Goal: Task Accomplishment & Management: Use online tool/utility

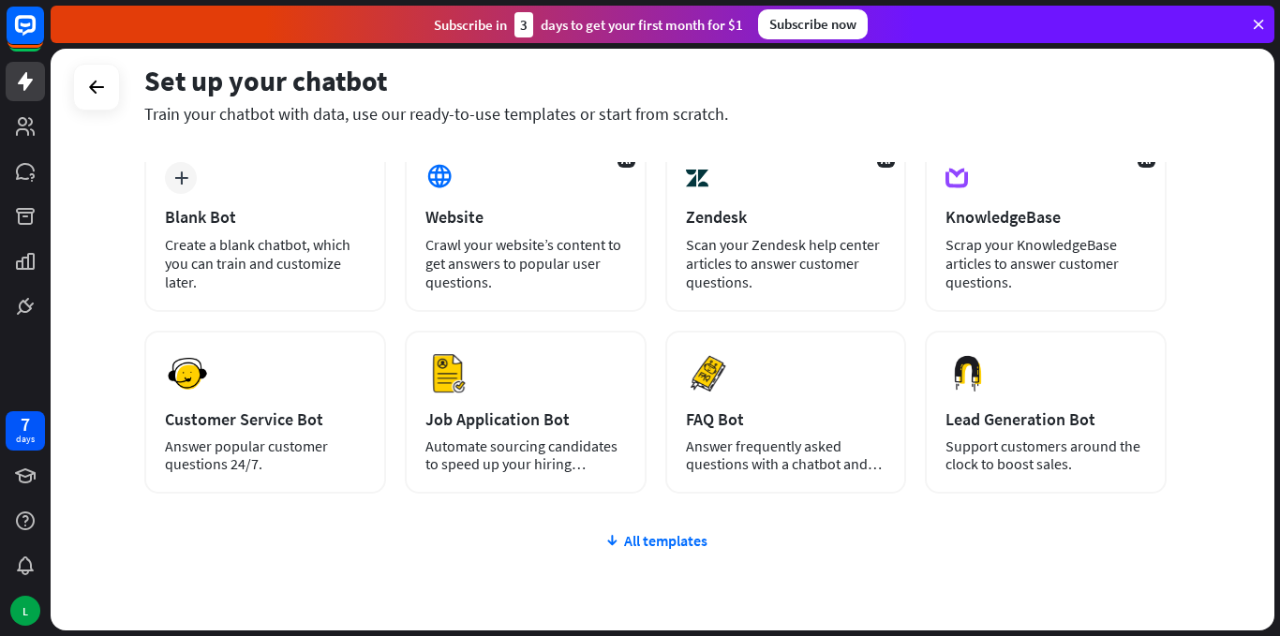
scroll to position [106, 0]
click at [655, 544] on div "All templates" at bounding box center [655, 539] width 1022 height 19
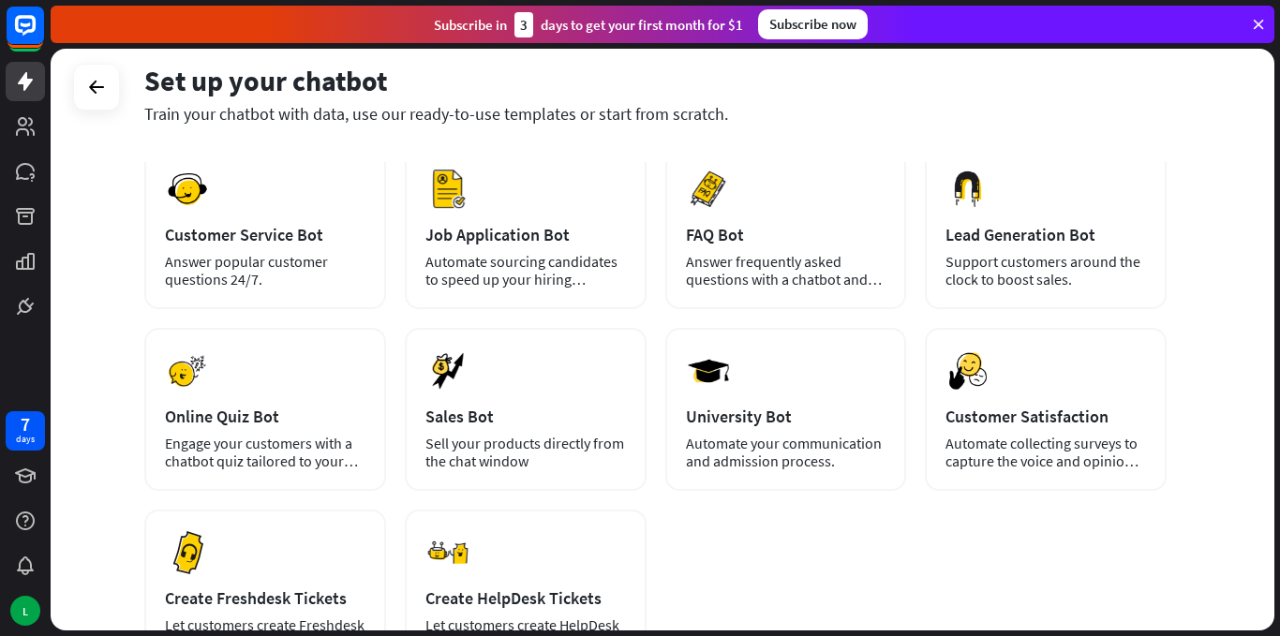
scroll to position [275, 0]
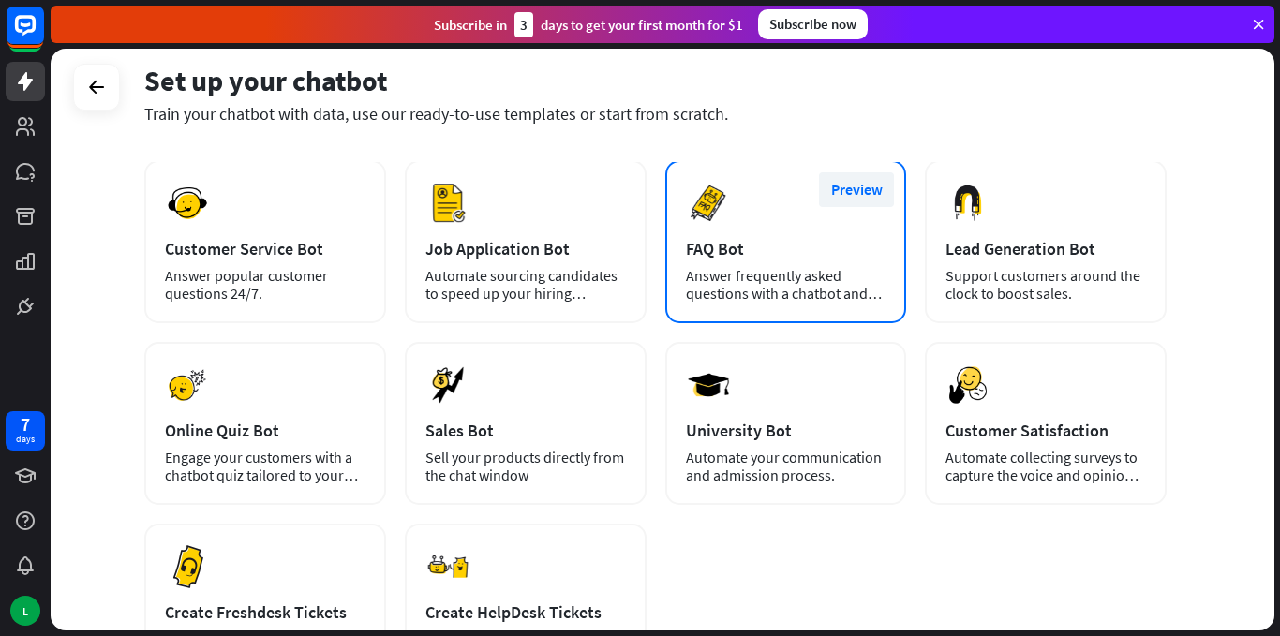
click at [856, 189] on button "Preview" at bounding box center [856, 189] width 75 height 35
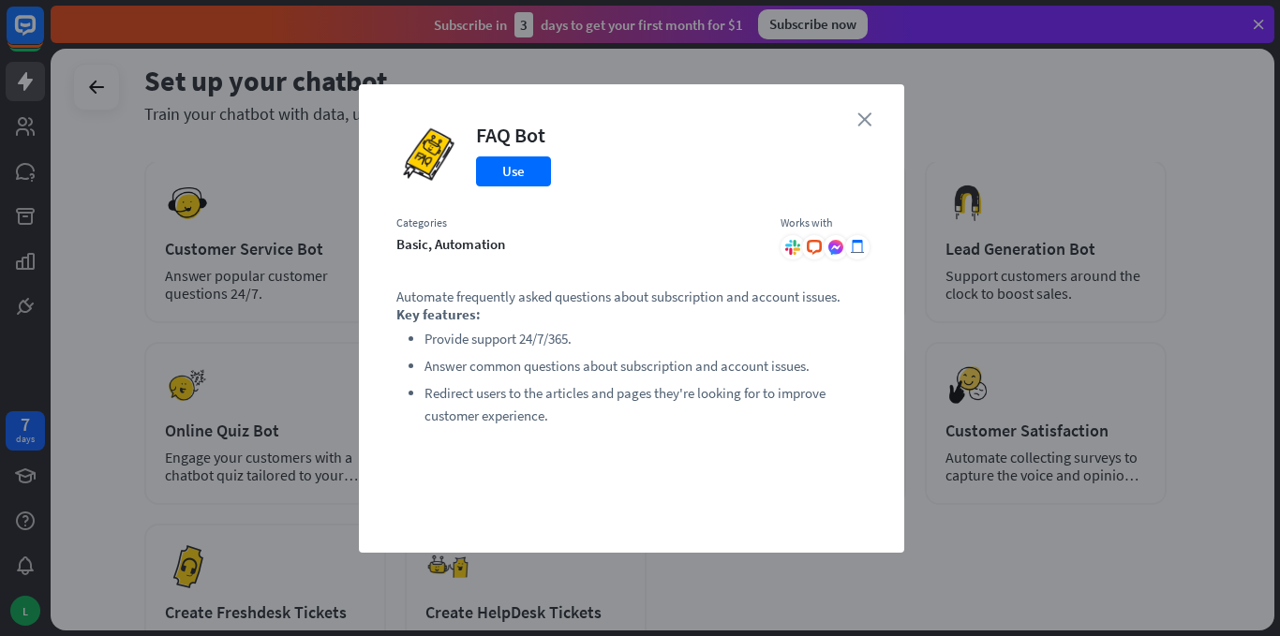
click at [864, 124] on icon "close" at bounding box center [864, 119] width 14 height 14
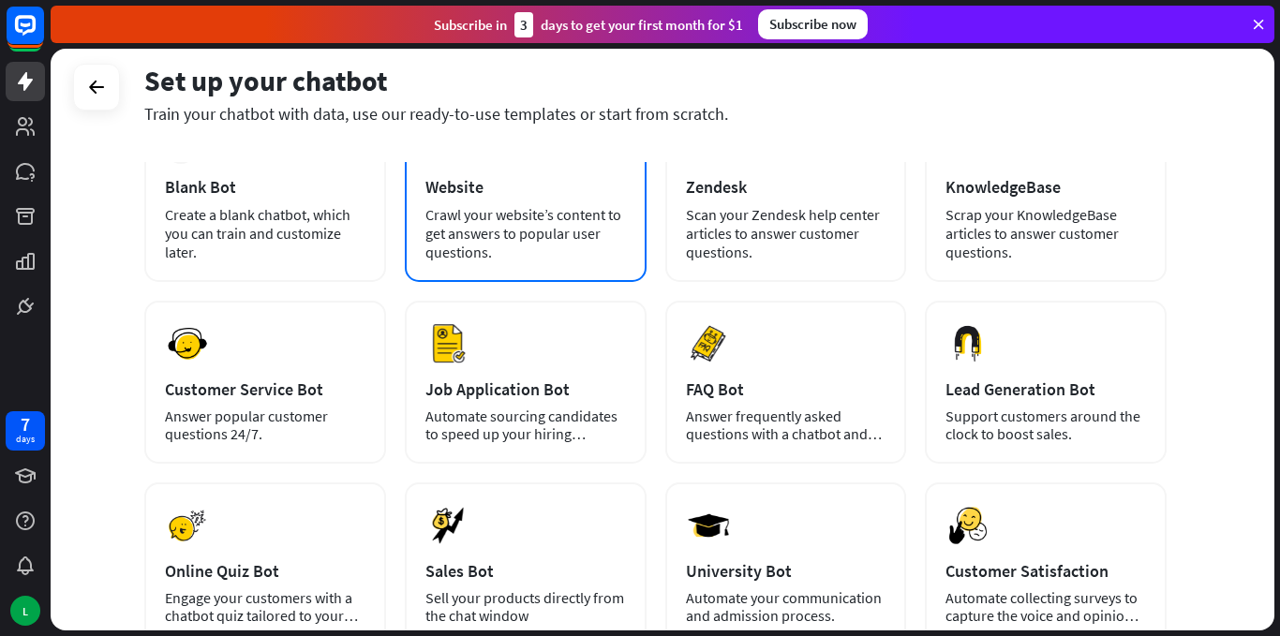
scroll to position [0, 0]
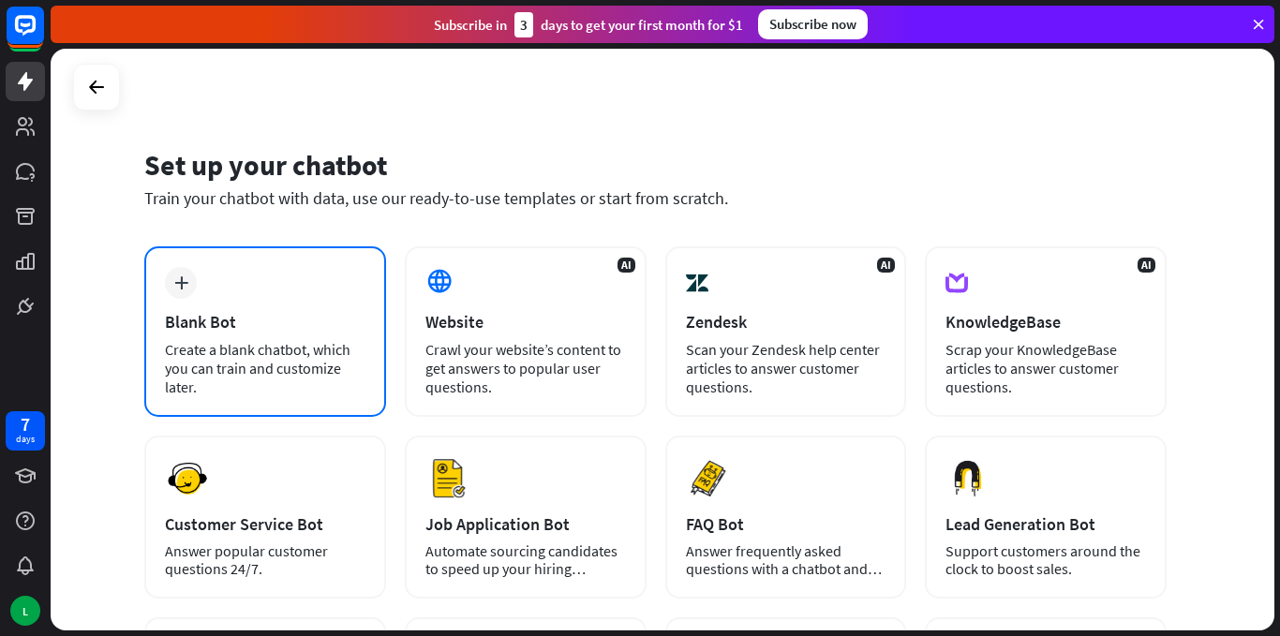
click at [262, 358] on div "Create a blank chatbot, which you can train and customize later." at bounding box center [265, 368] width 200 height 56
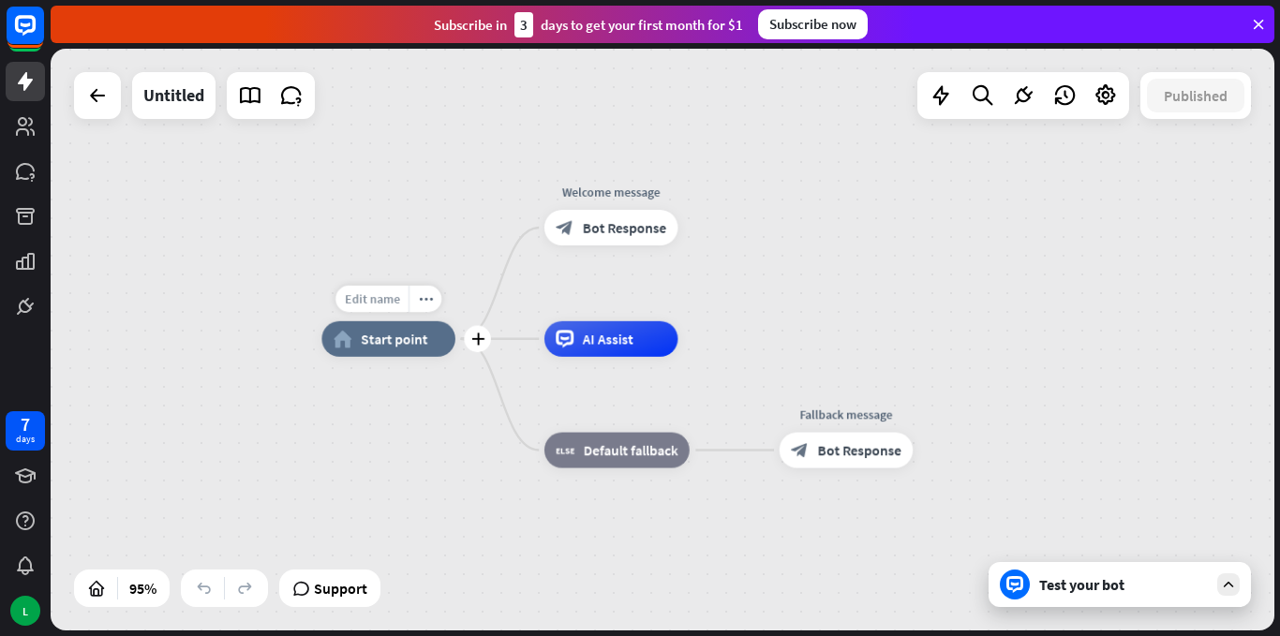
click at [375, 296] on span "Edit name" at bounding box center [372, 298] width 55 height 16
type input "*"
type input "*******"
click at [431, 443] on div "******* home_2 Start point Welcome message block_bot_response Bot Response AI A…" at bounding box center [663, 340] width 1224 height 582
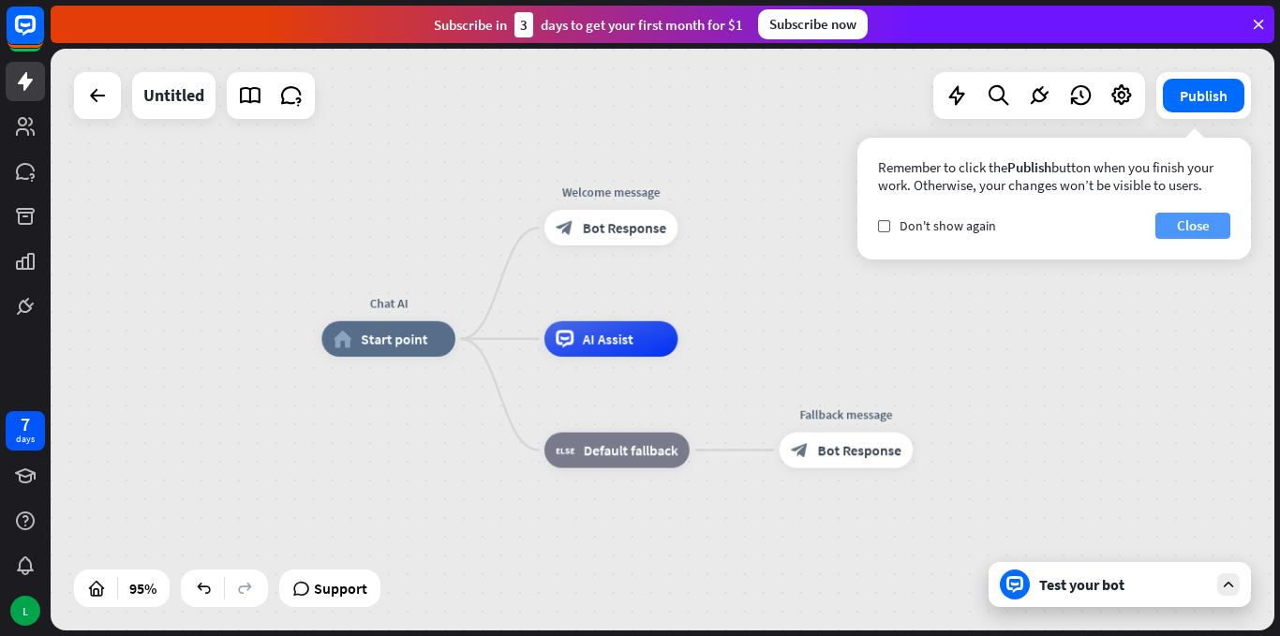
click at [1194, 235] on button "Close" at bounding box center [1192, 226] width 75 height 26
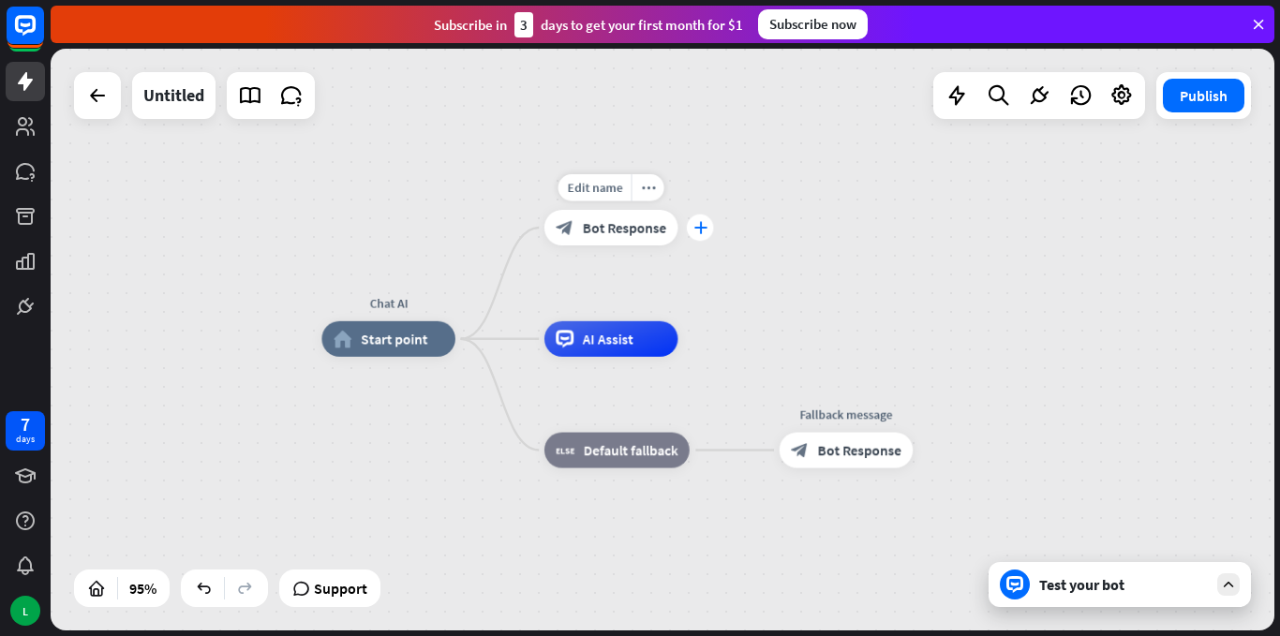
click at [705, 226] on icon "plus" at bounding box center [699, 227] width 13 height 12
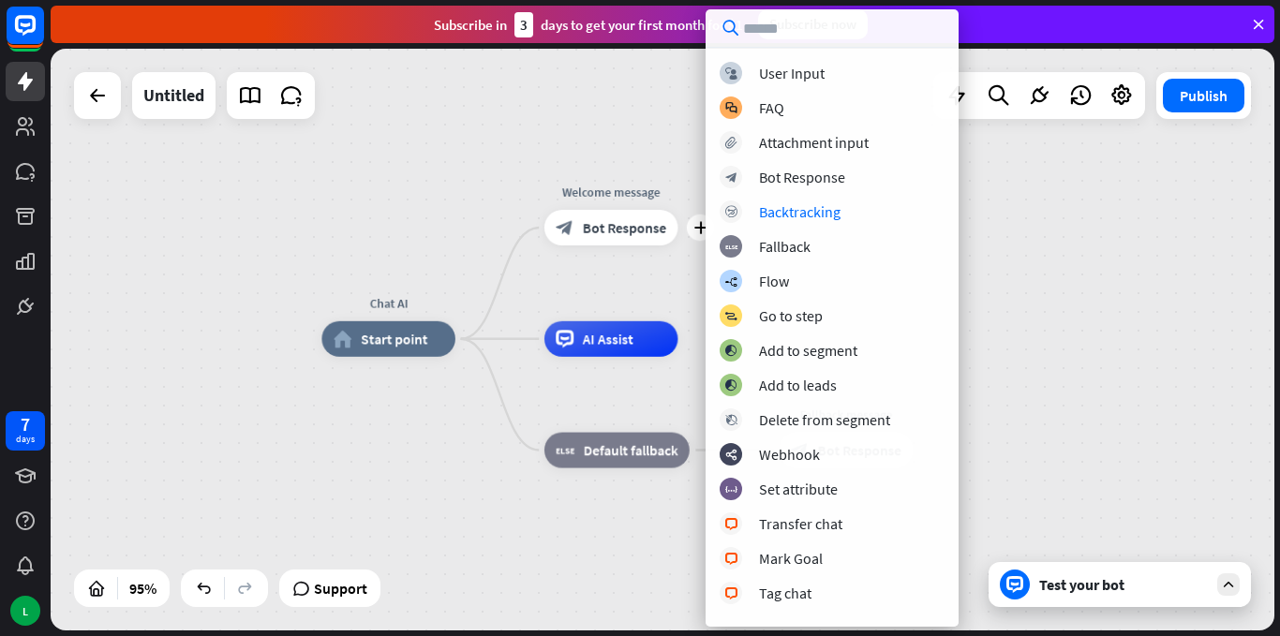
click at [1073, 334] on div "Chat AI home_2 Start point plus Welcome message block_bot_response Bot Response…" at bounding box center [663, 340] width 1224 height 582
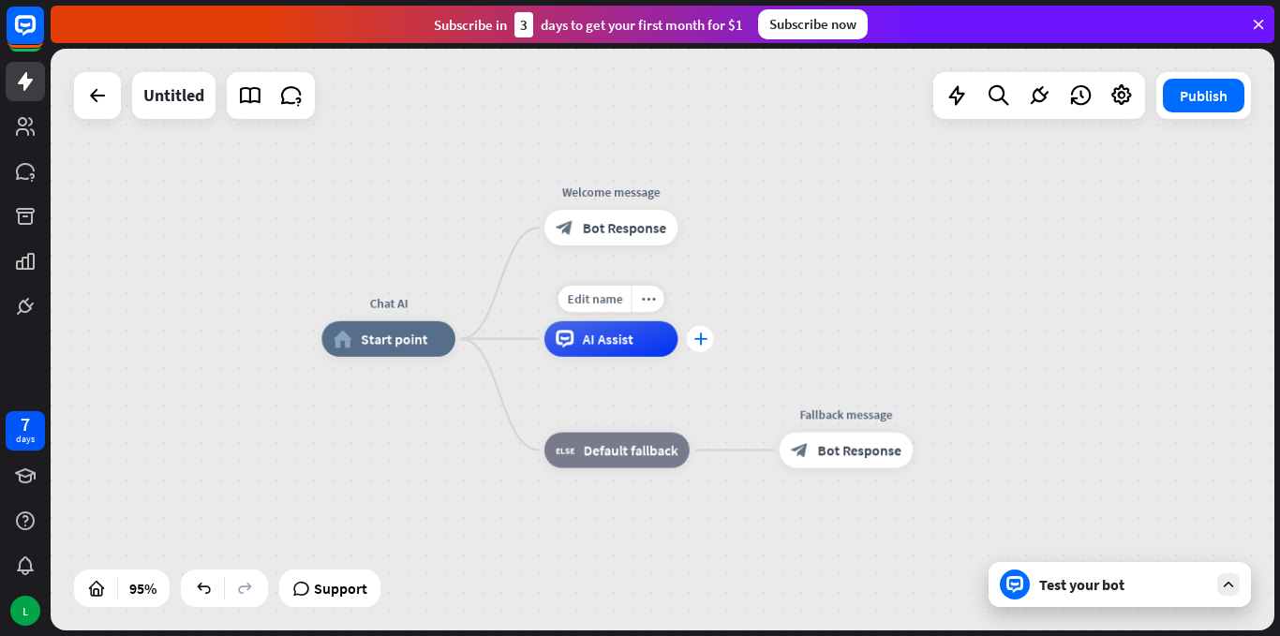
click at [705, 347] on div "plus" at bounding box center [700, 339] width 27 height 27
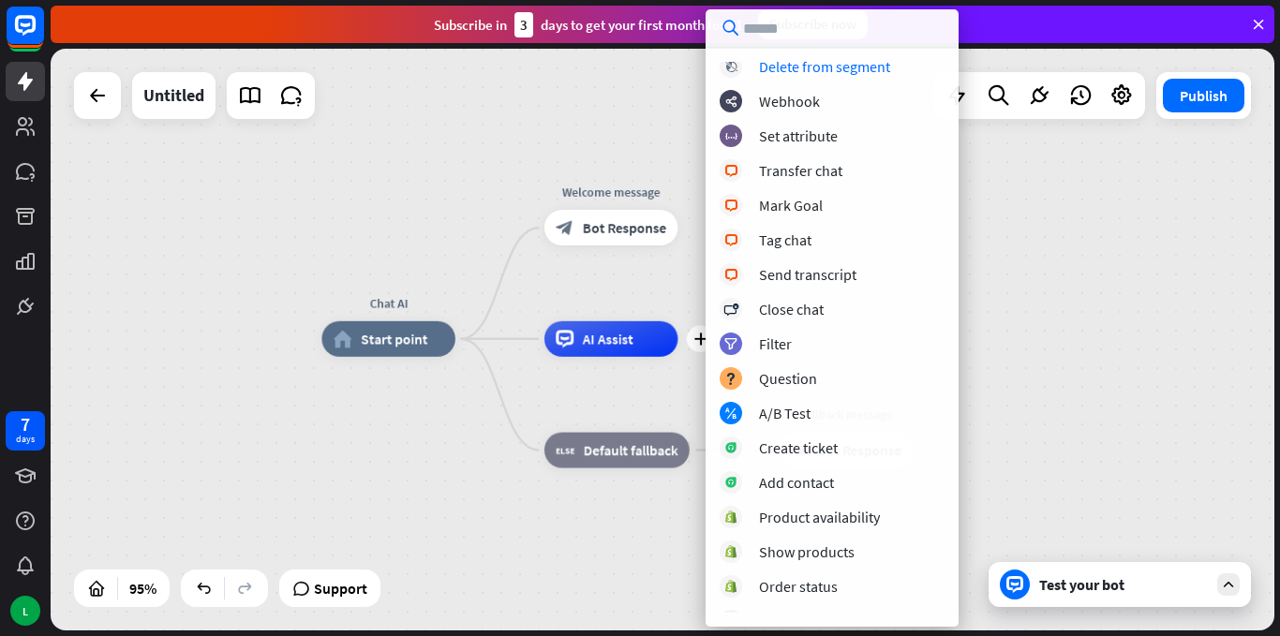
scroll to position [251, 0]
click at [783, 378] on div "Question" at bounding box center [788, 376] width 58 height 19
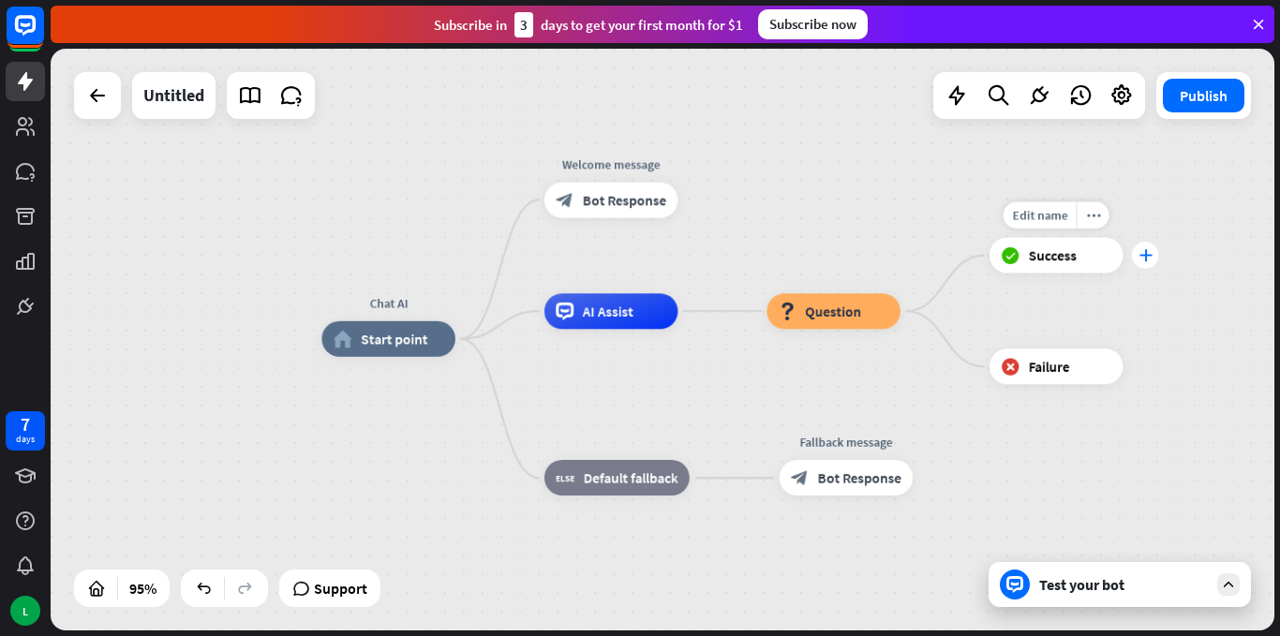
click at [1145, 256] on icon "plus" at bounding box center [1144, 255] width 13 height 12
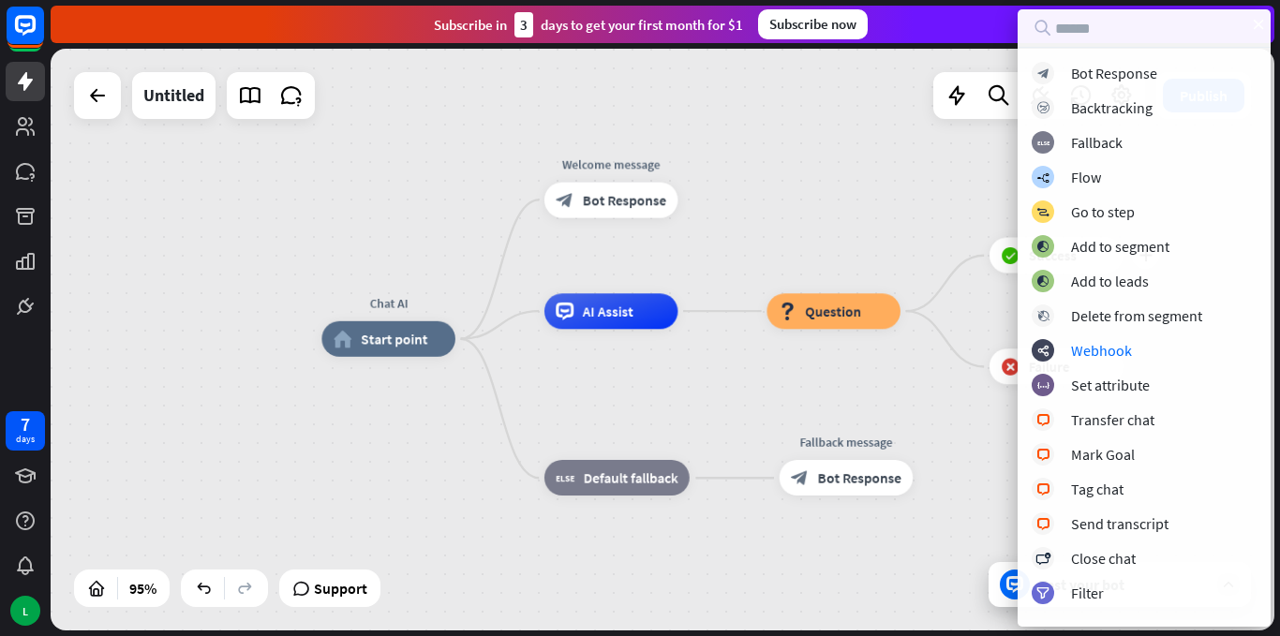
click at [935, 410] on div "Chat AI home_2 Start point Welcome message block_bot_response Bot Response AI A…" at bounding box center [902, 615] width 1163 height 553
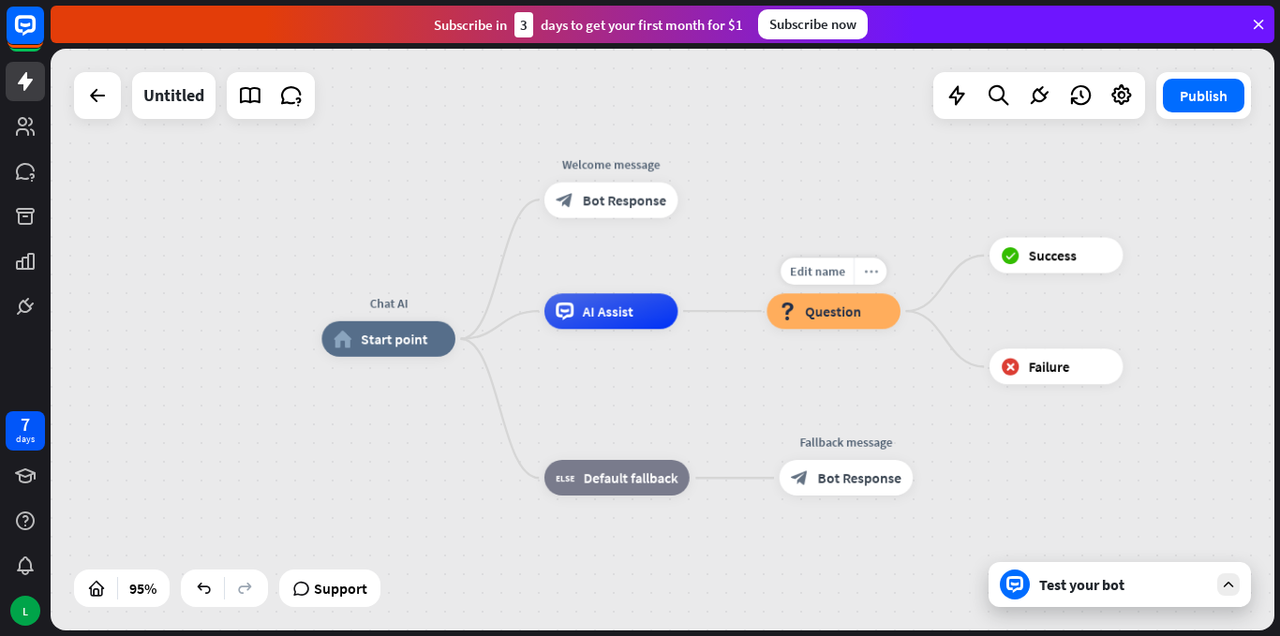
click at [868, 274] on icon "more_horiz" at bounding box center [870, 270] width 14 height 13
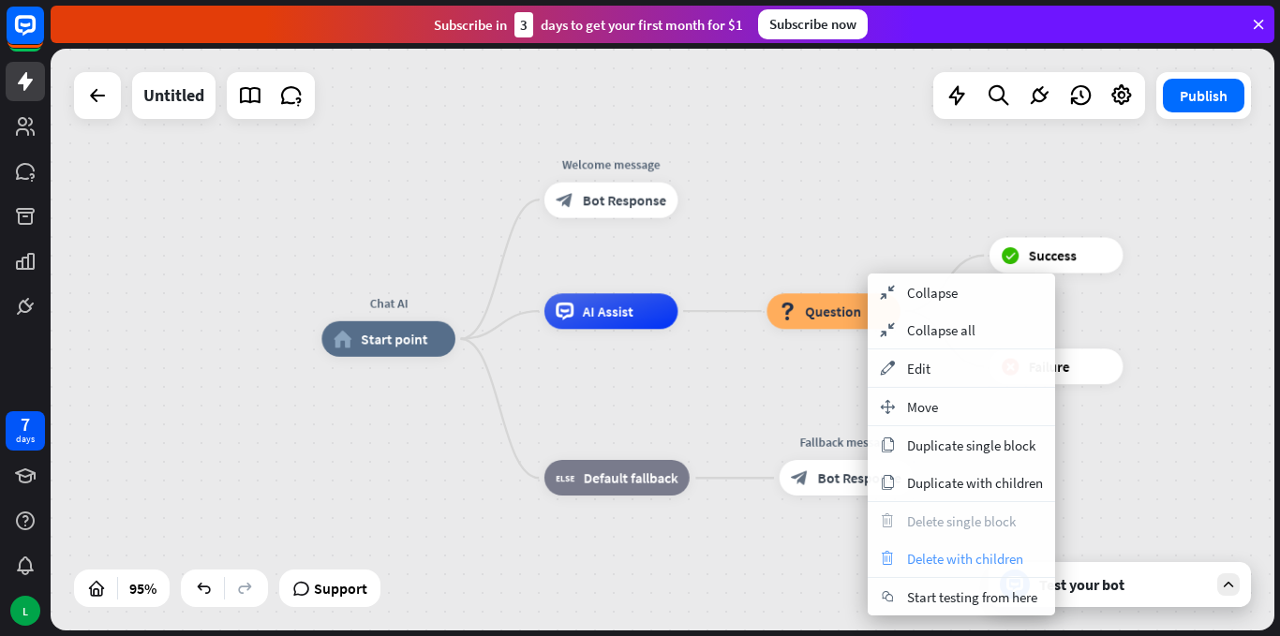
click at [939, 560] on span "Delete with children" at bounding box center [965, 559] width 116 height 18
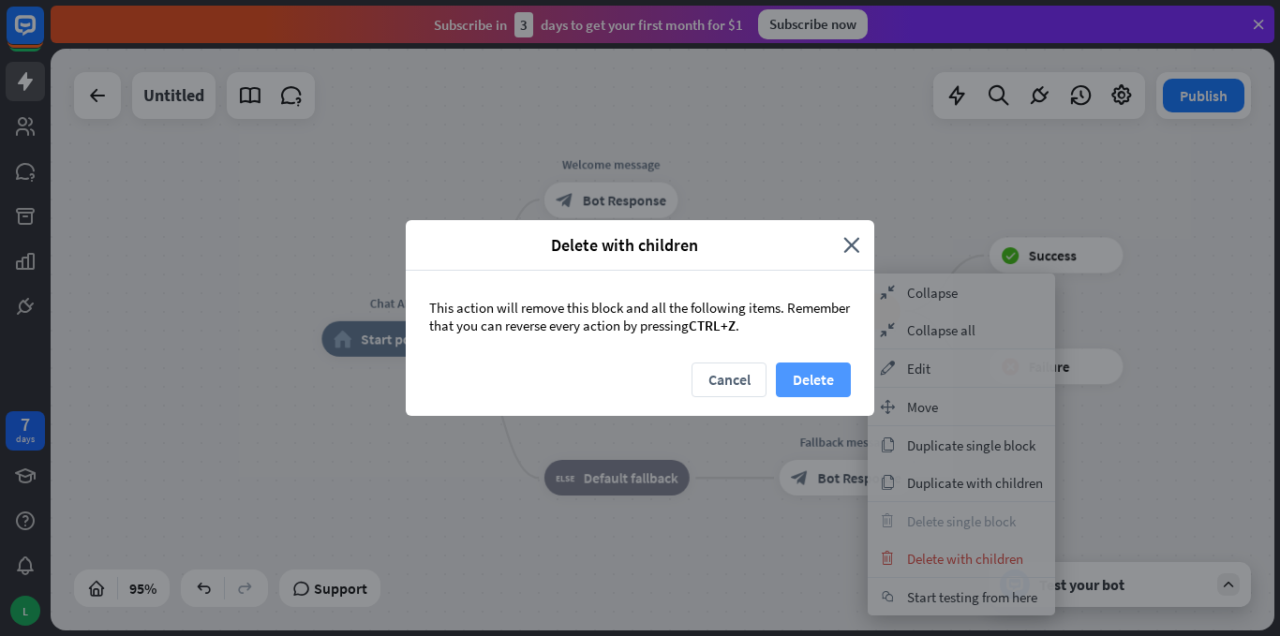
click at [827, 381] on button "Delete" at bounding box center [813, 380] width 75 height 35
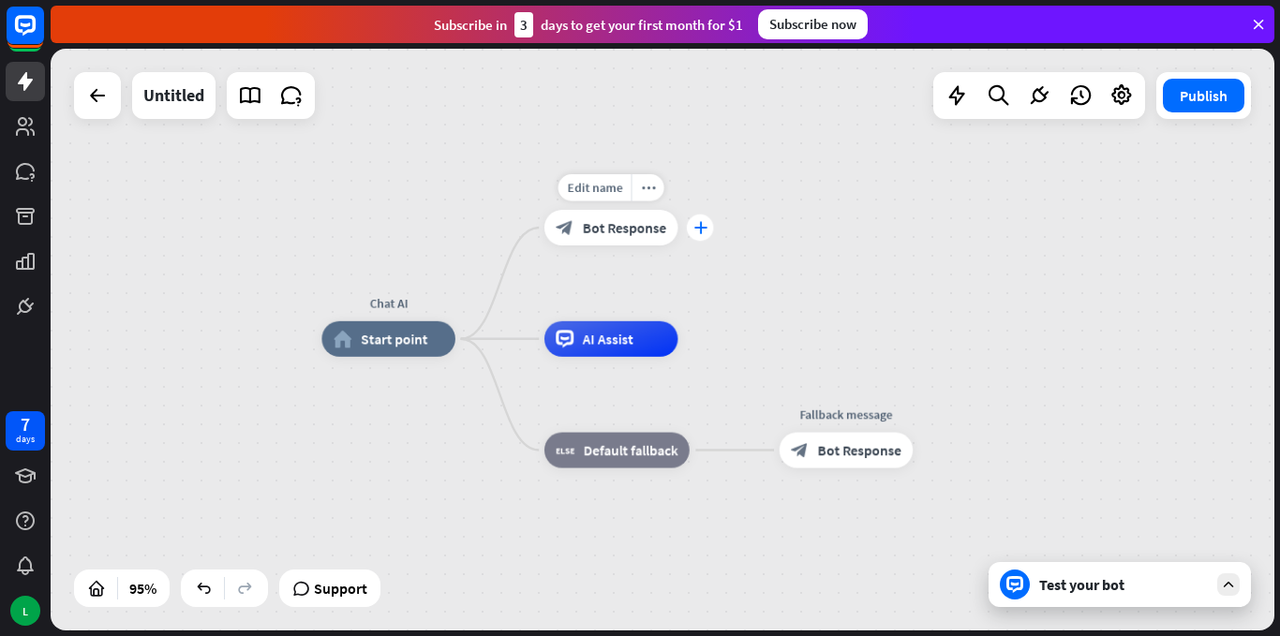
click at [701, 229] on icon "plus" at bounding box center [699, 227] width 13 height 12
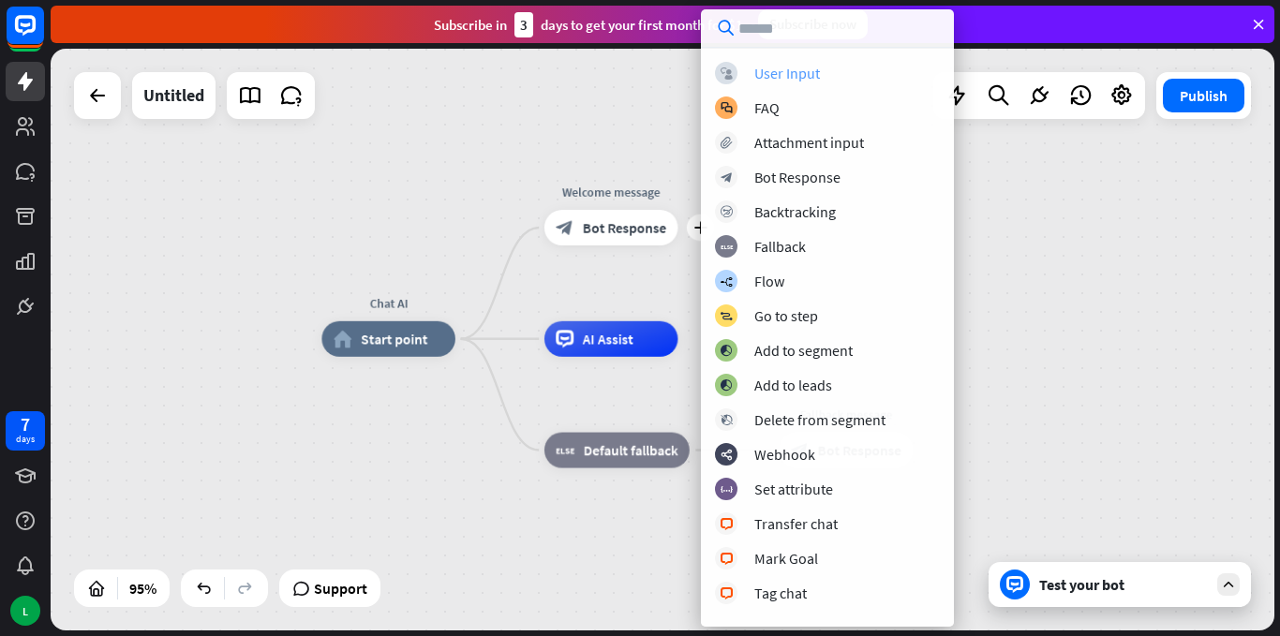
click at [780, 76] on div "User Input" at bounding box center [787, 73] width 66 height 19
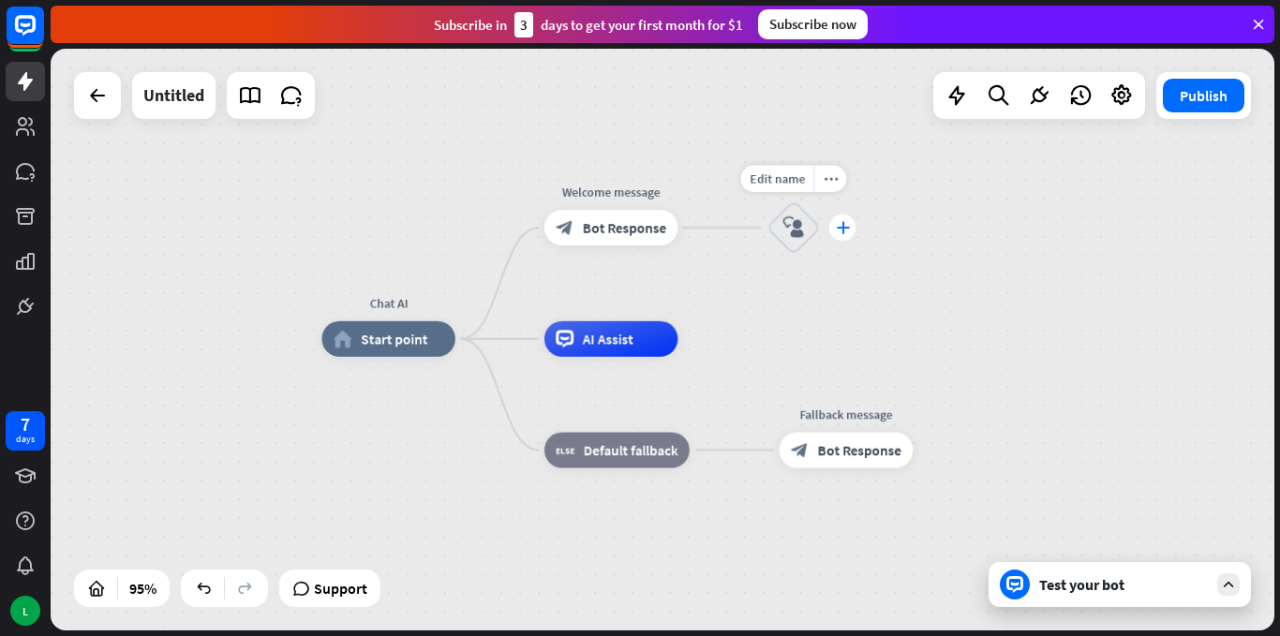
click at [843, 229] on icon "plus" at bounding box center [842, 227] width 13 height 12
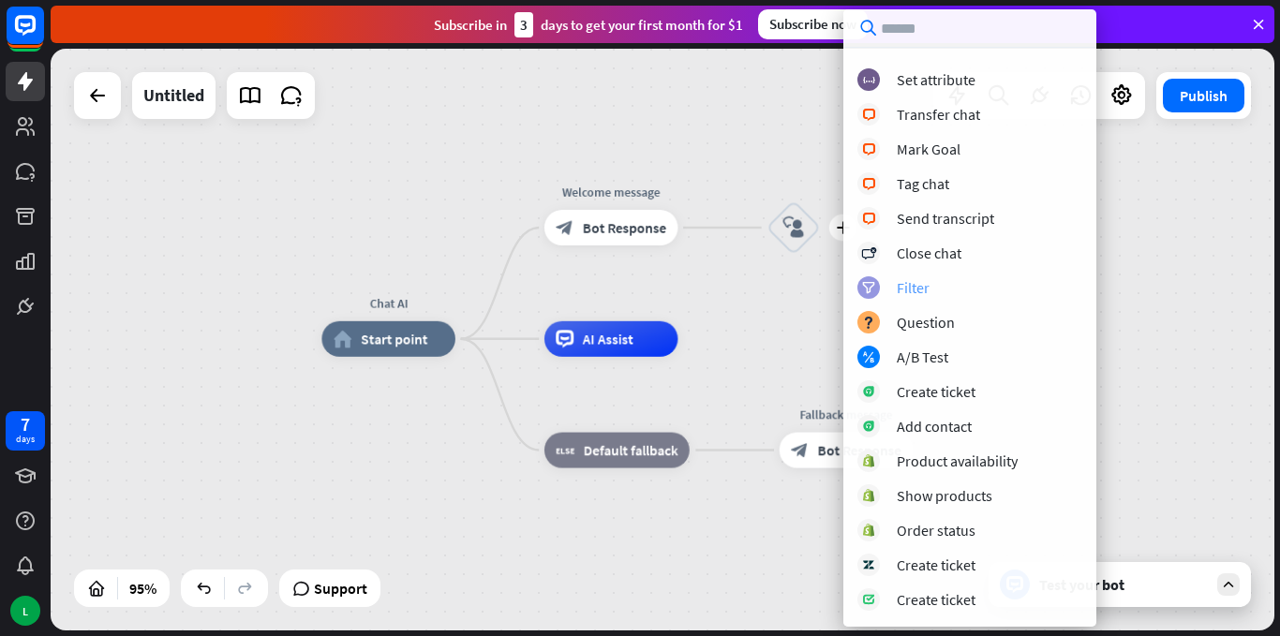
scroll to position [279, 0]
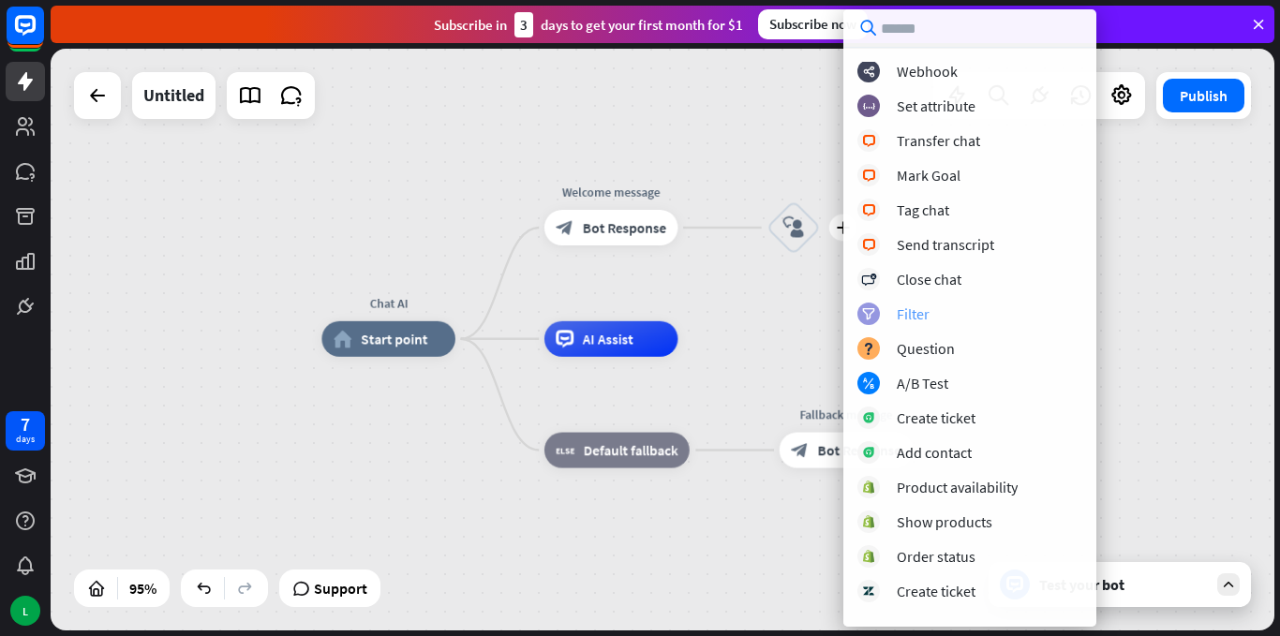
click at [913, 313] on div "Filter" at bounding box center [913, 313] width 33 height 19
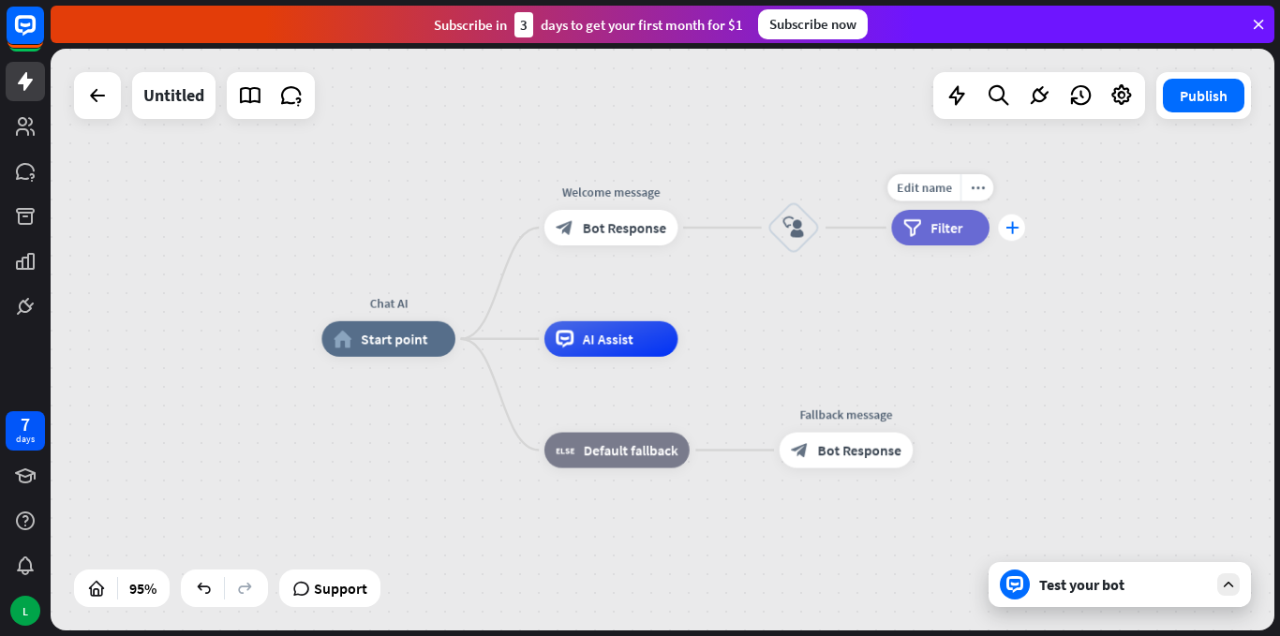
click at [1009, 230] on icon "plus" at bounding box center [1011, 227] width 13 height 12
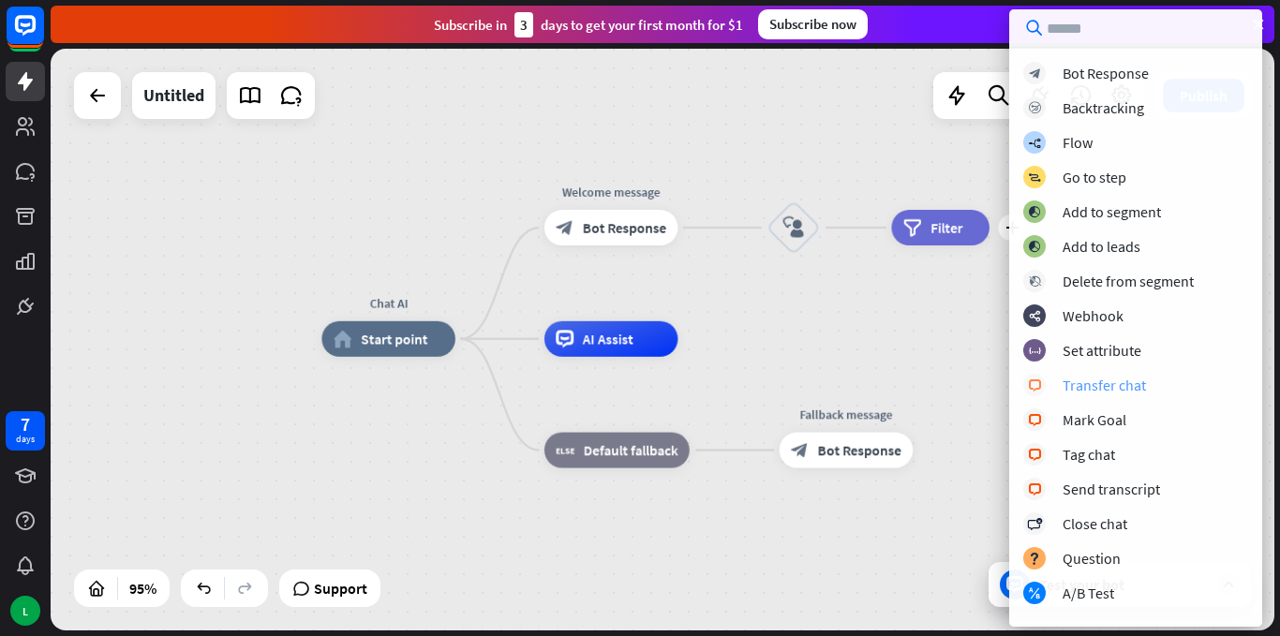
click at [1134, 386] on div "Transfer chat" at bounding box center [1103, 385] width 83 height 19
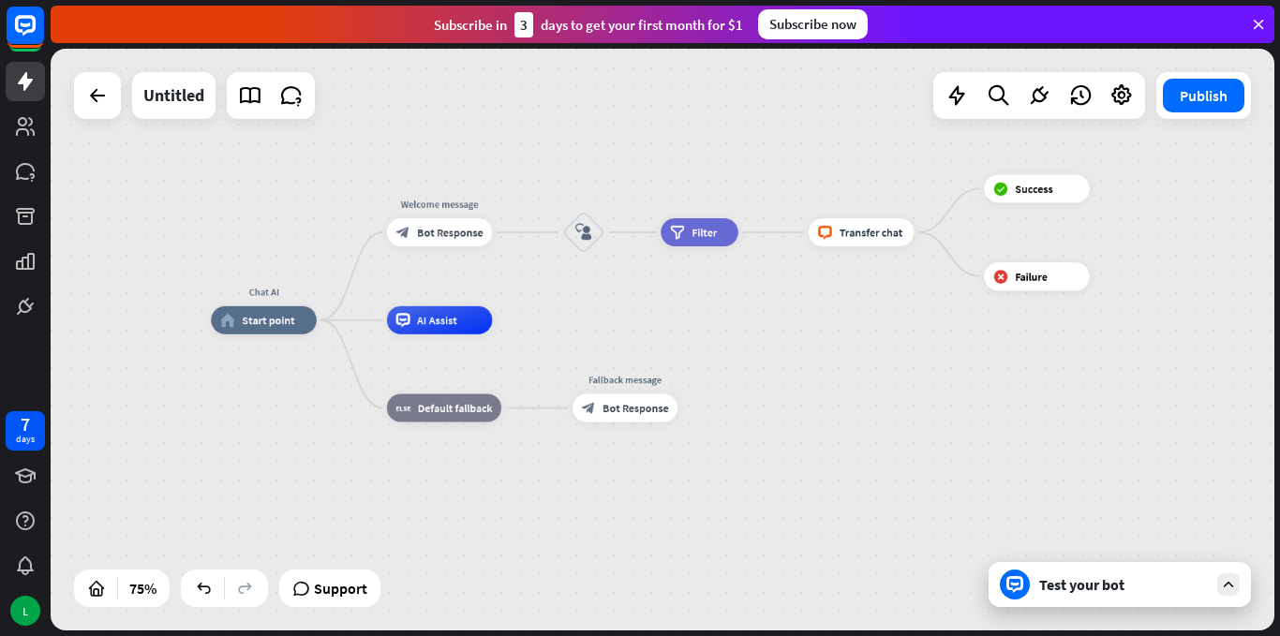
drag, startPoint x: 998, startPoint y: 371, endPoint x: 704, endPoint y: 320, distance: 298.5
click at [704, 320] on div "Chat AI home_2 Start point Welcome message block_bot_response Bot Response bloc…" at bounding box center [670, 538] width 918 height 437
click at [893, 200] on icon "more_horiz" at bounding box center [889, 201] width 11 height 10
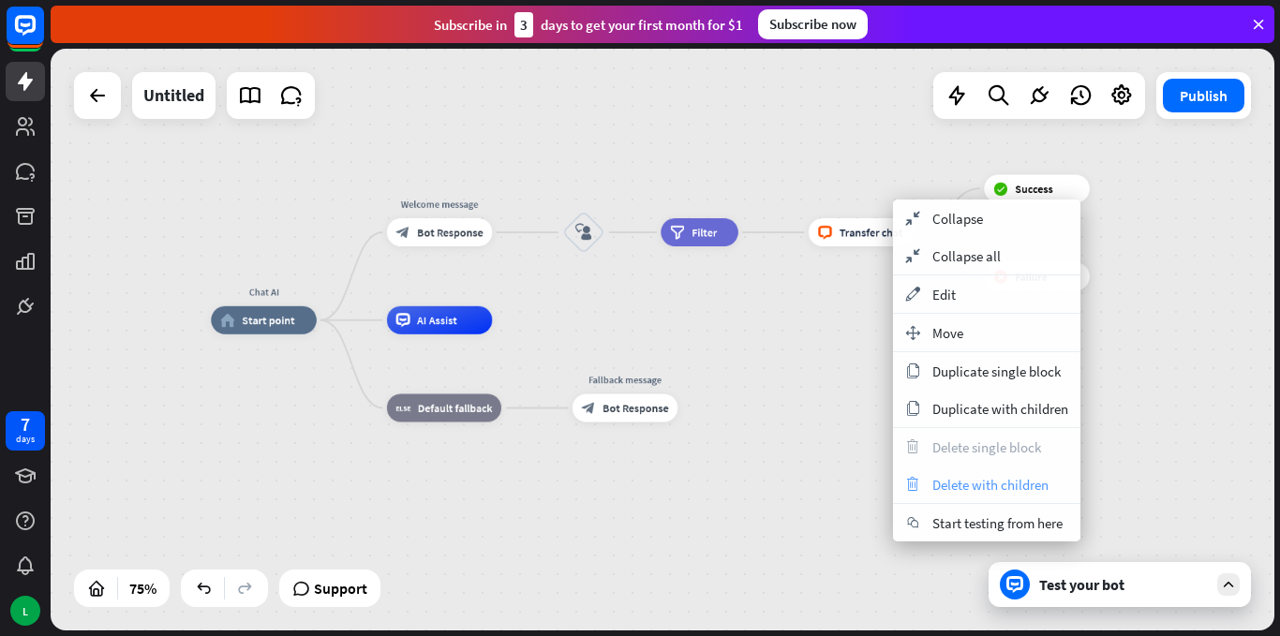
click at [940, 489] on span "Delete with children" at bounding box center [990, 485] width 116 height 18
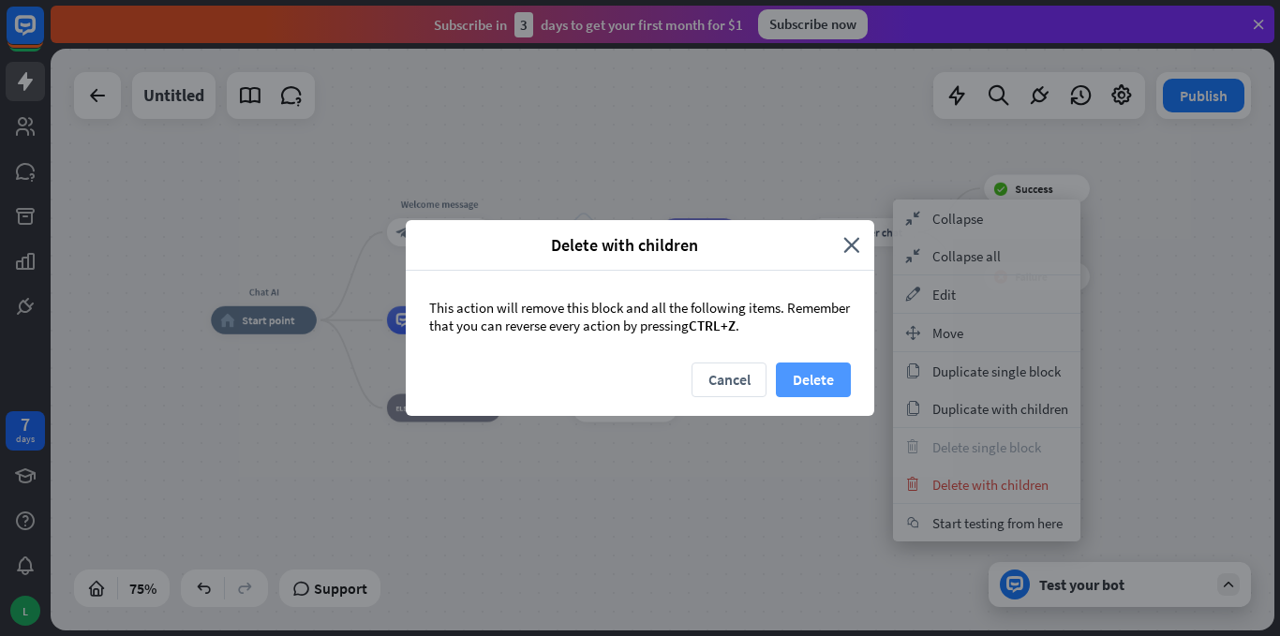
click at [823, 391] on button "Delete" at bounding box center [813, 380] width 75 height 35
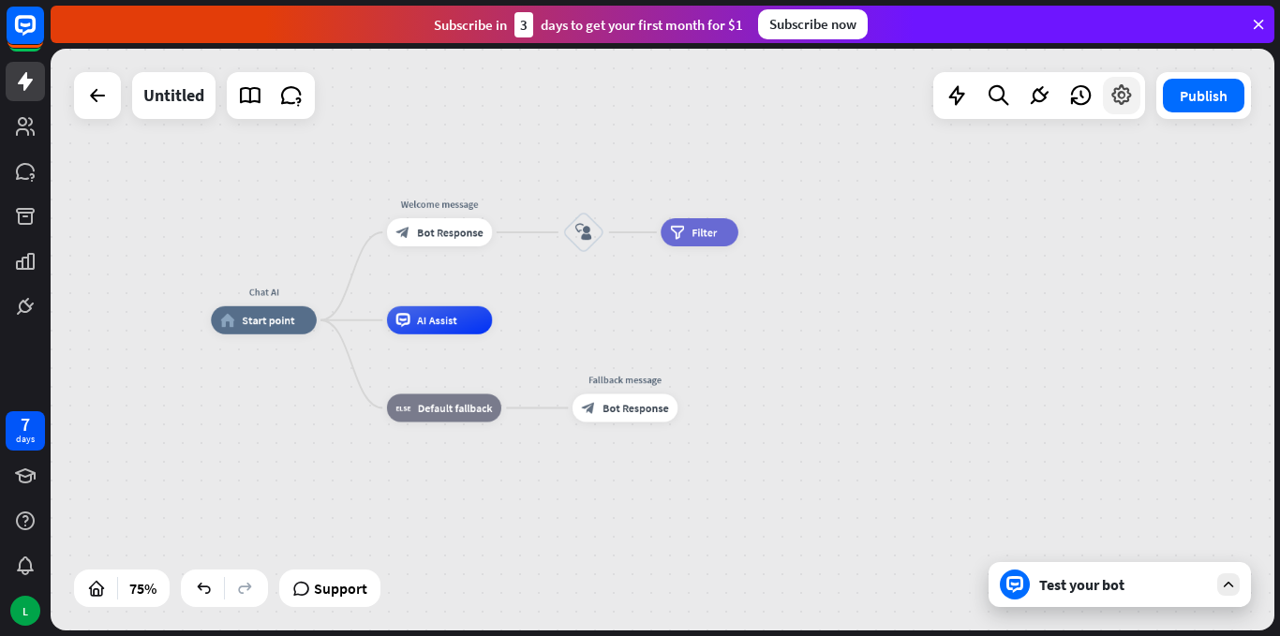
click at [1124, 97] on icon at bounding box center [1121, 95] width 24 height 24
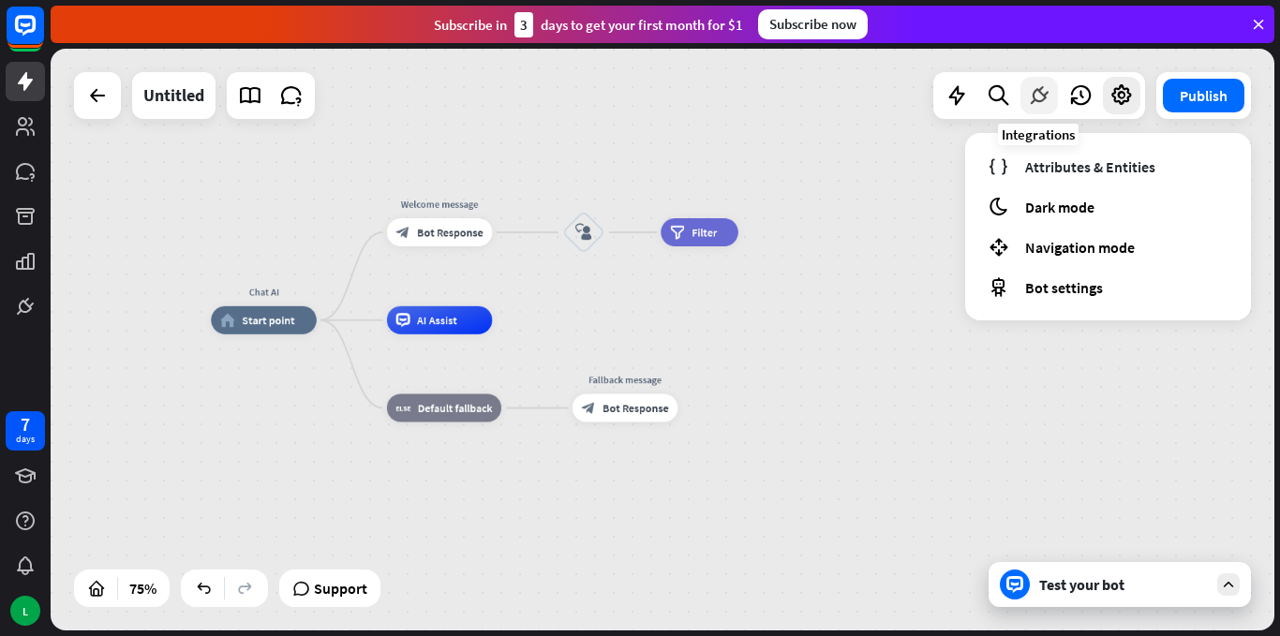
click at [1042, 94] on icon at bounding box center [1039, 95] width 24 height 24
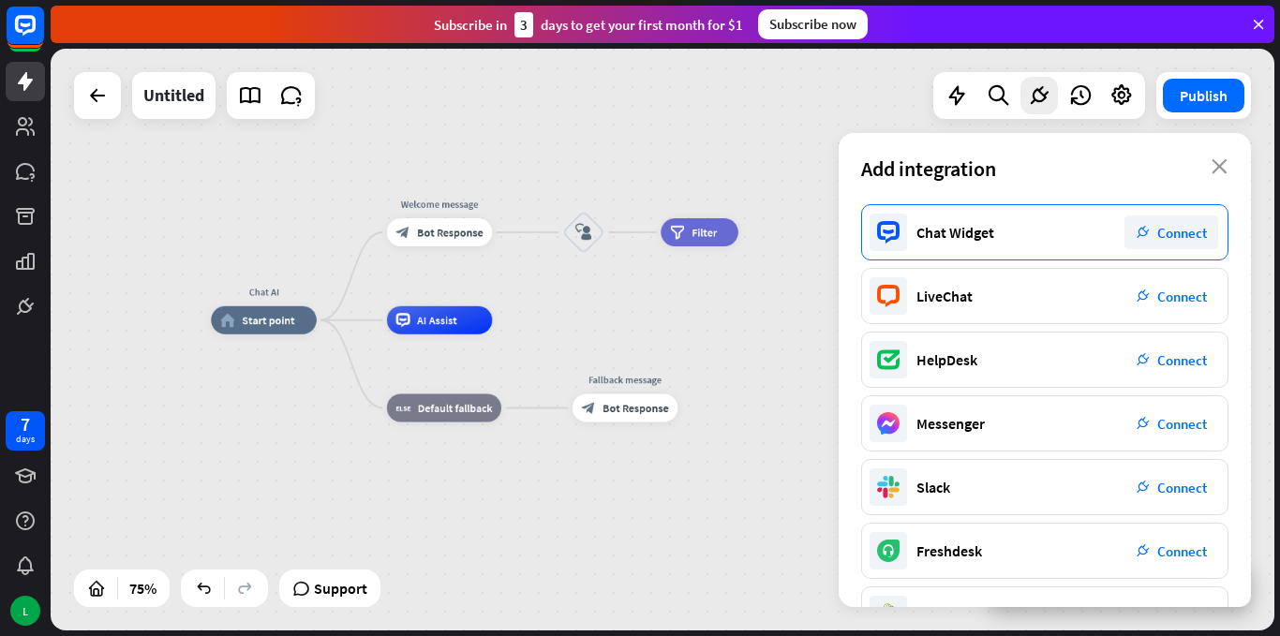
click at [1196, 237] on span "Connect" at bounding box center [1182, 233] width 50 height 18
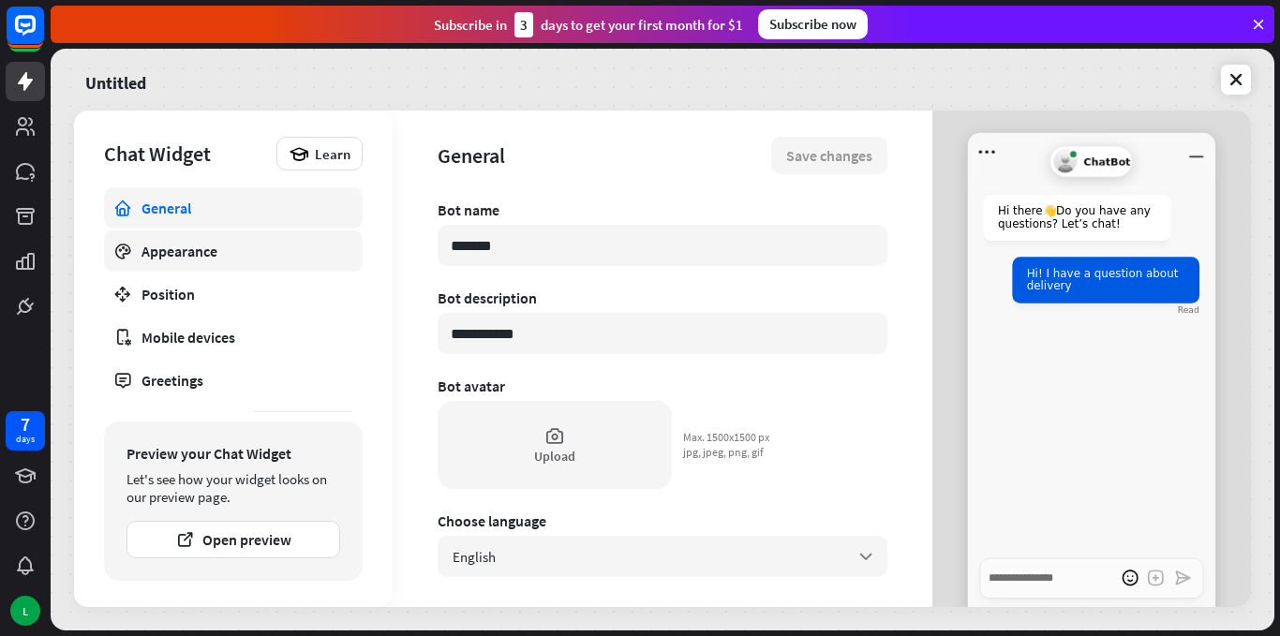
click at [174, 250] on div "Appearance" at bounding box center [233, 251] width 184 height 19
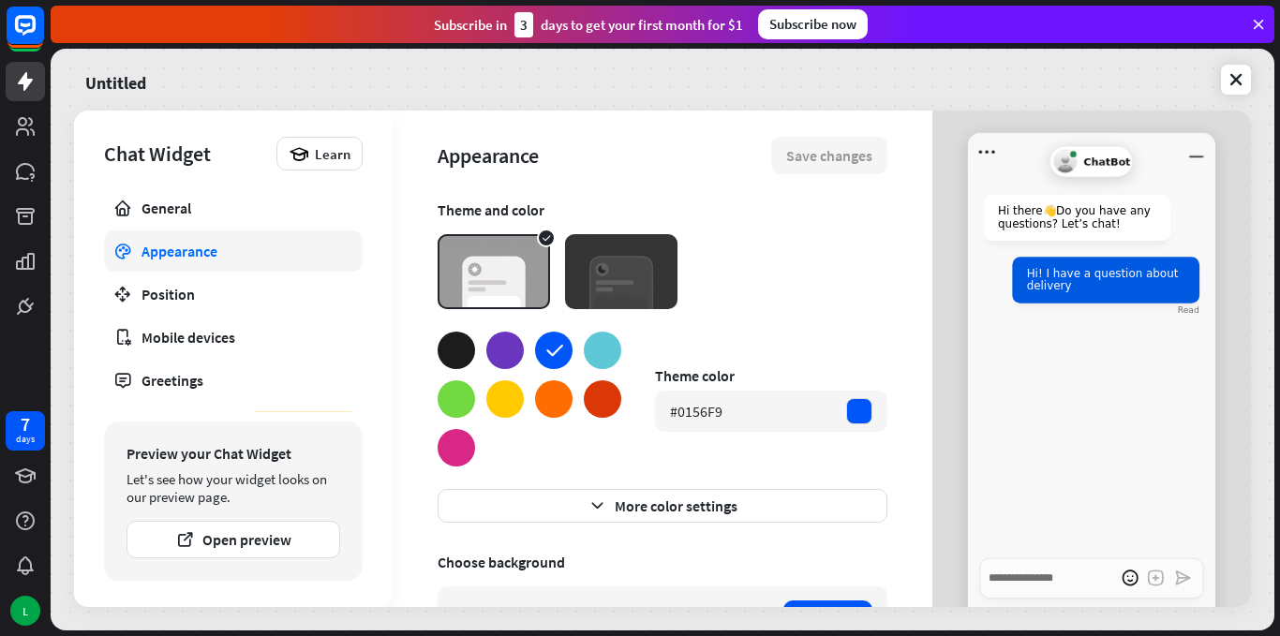
click at [604, 348] on div at bounding box center [602, 350] width 37 height 37
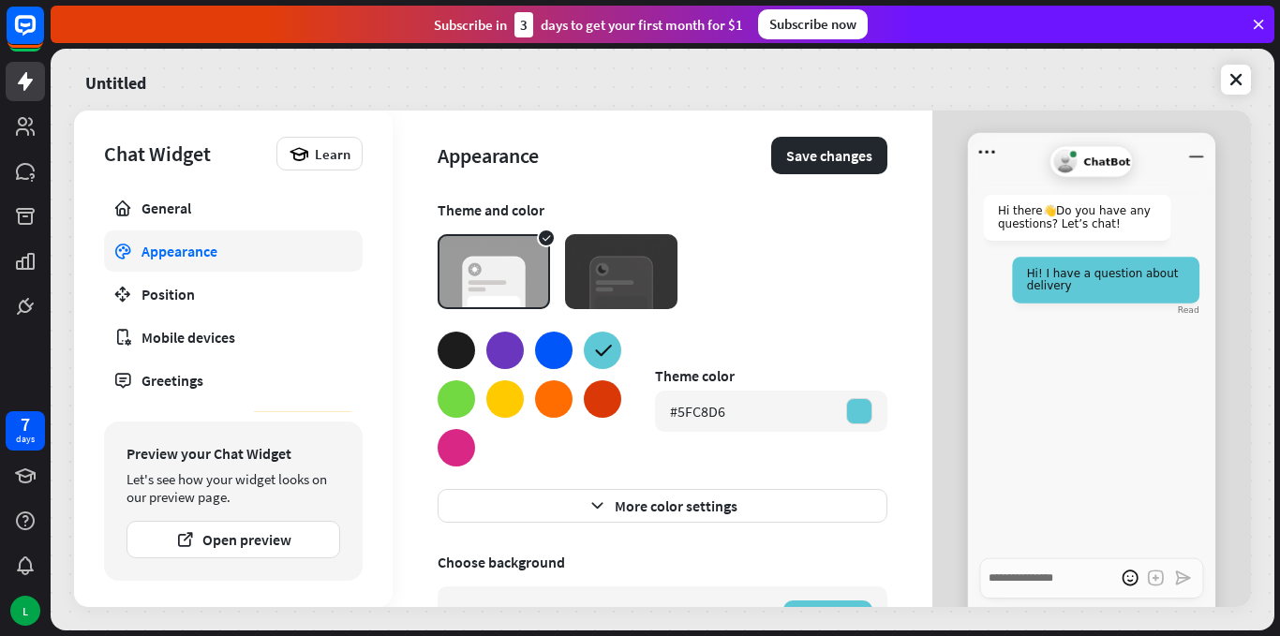
click at [456, 404] on div at bounding box center [456, 398] width 37 height 37
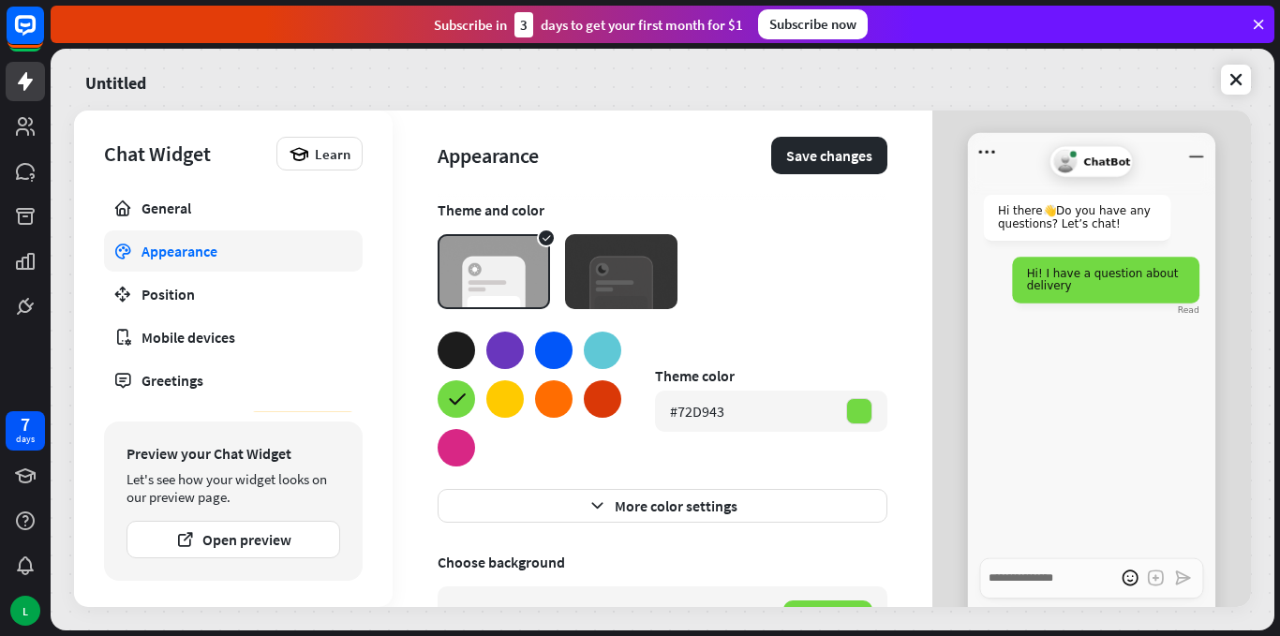
click at [558, 354] on div at bounding box center [553, 350] width 37 height 37
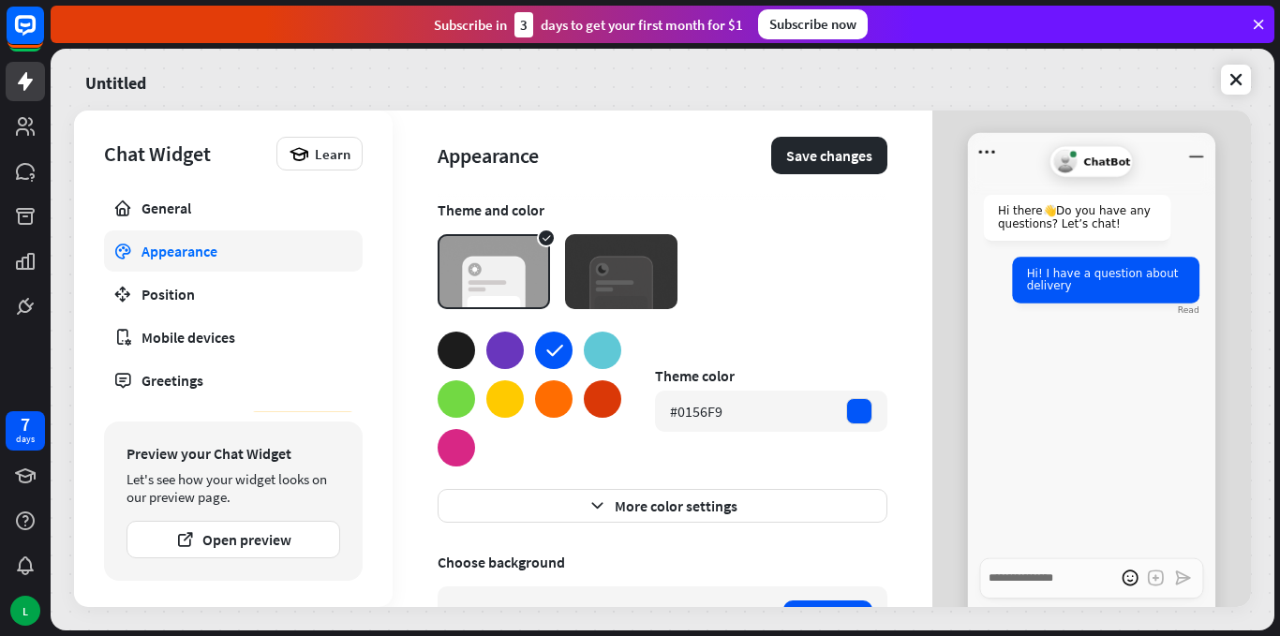
click at [463, 403] on div at bounding box center [456, 398] width 37 height 37
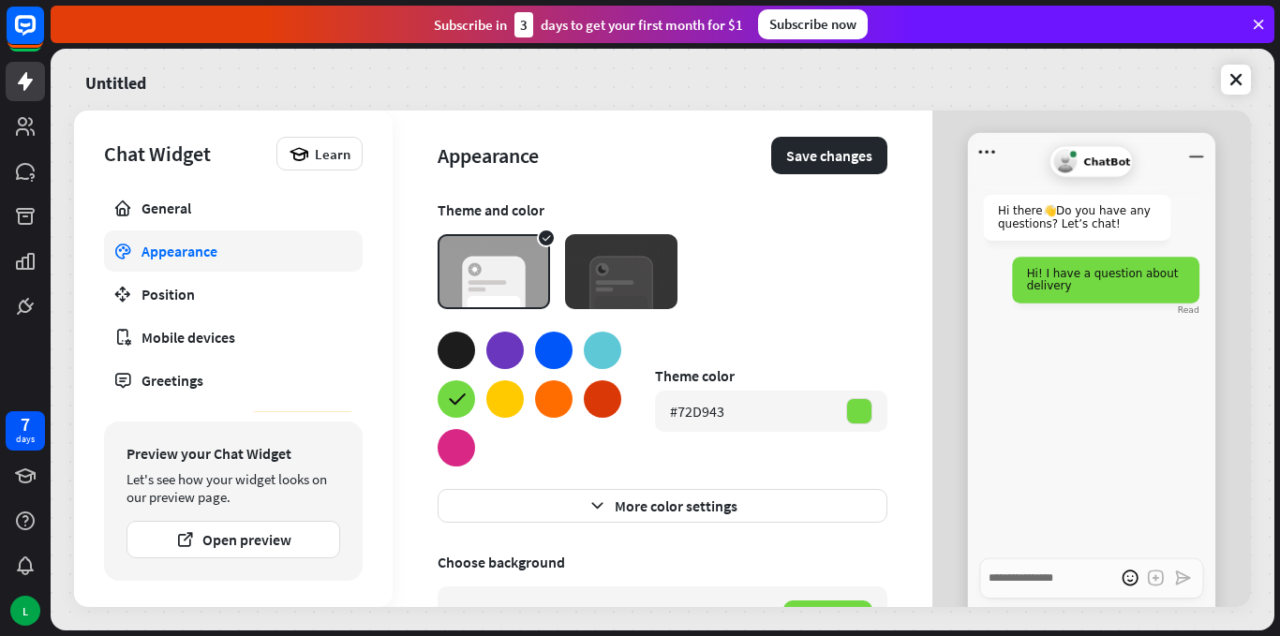
click at [558, 348] on div at bounding box center [553, 350] width 37 height 37
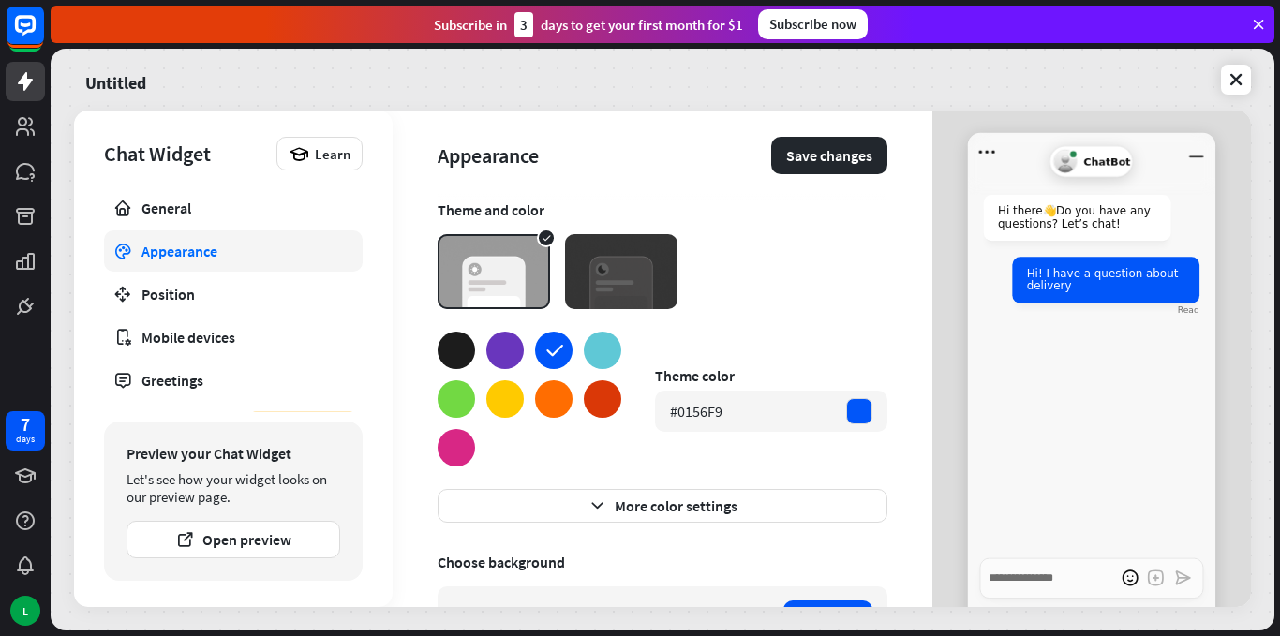
click at [453, 401] on div at bounding box center [456, 398] width 37 height 37
type textarea "*"
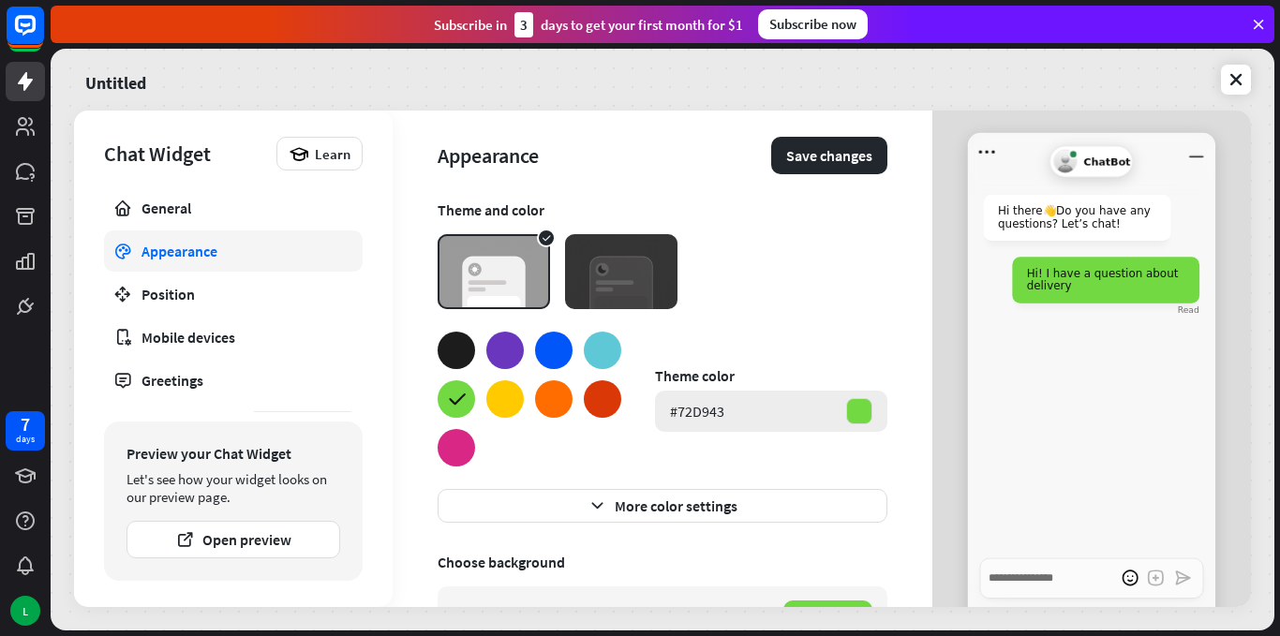
click at [849, 410] on div at bounding box center [859, 411] width 26 height 26
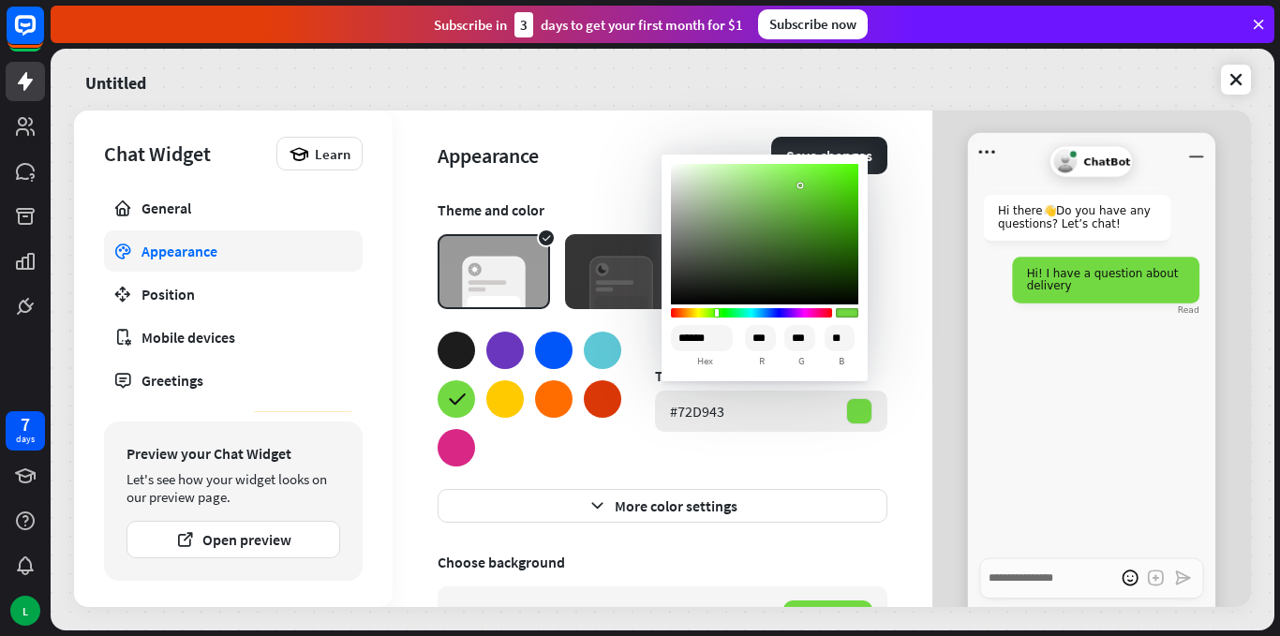
click at [849, 410] on div at bounding box center [859, 411] width 26 height 26
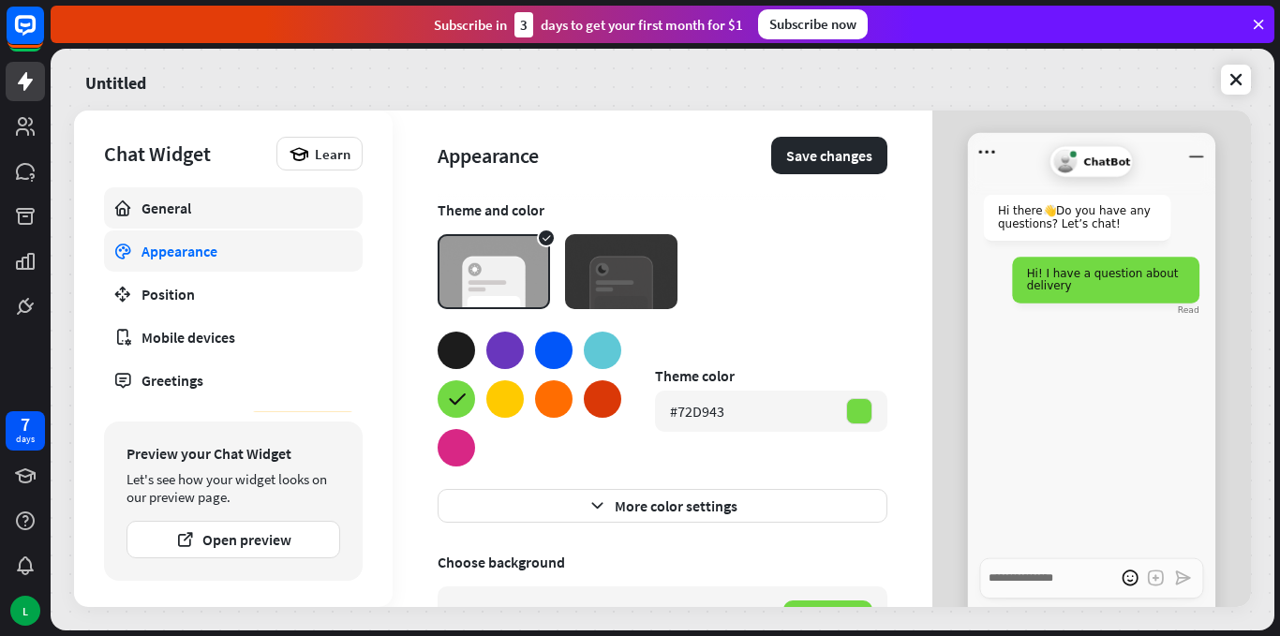
click at [170, 212] on div "General" at bounding box center [233, 208] width 184 height 19
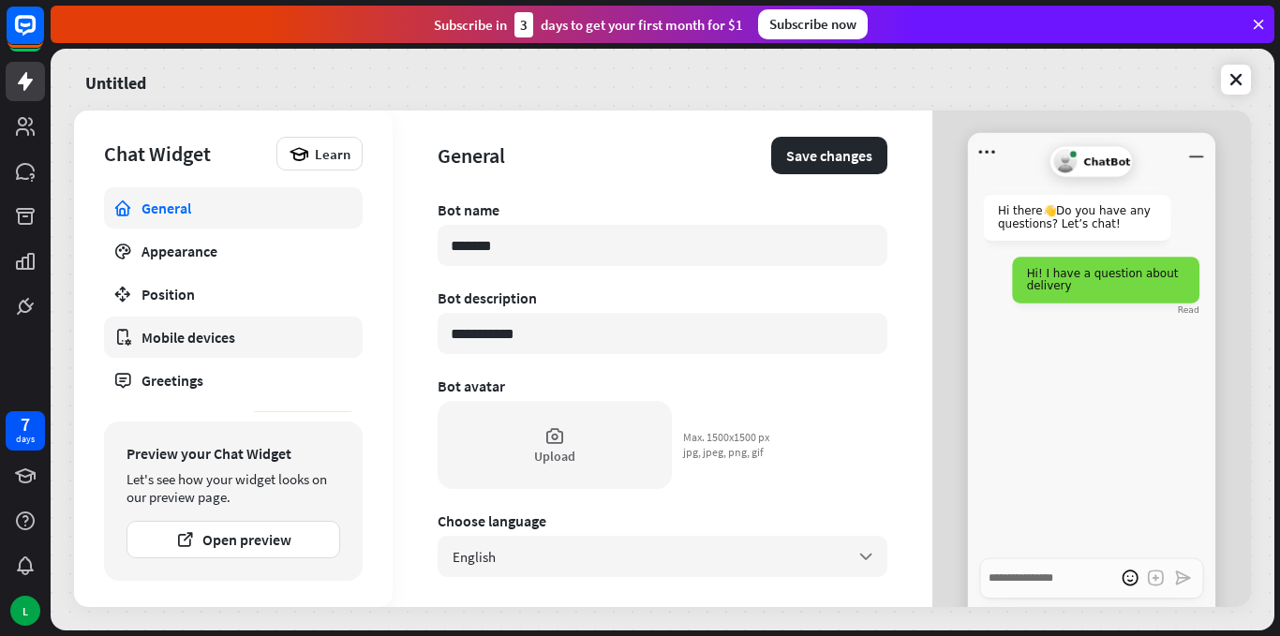
click at [190, 340] on div "Mobile devices" at bounding box center [233, 337] width 184 height 19
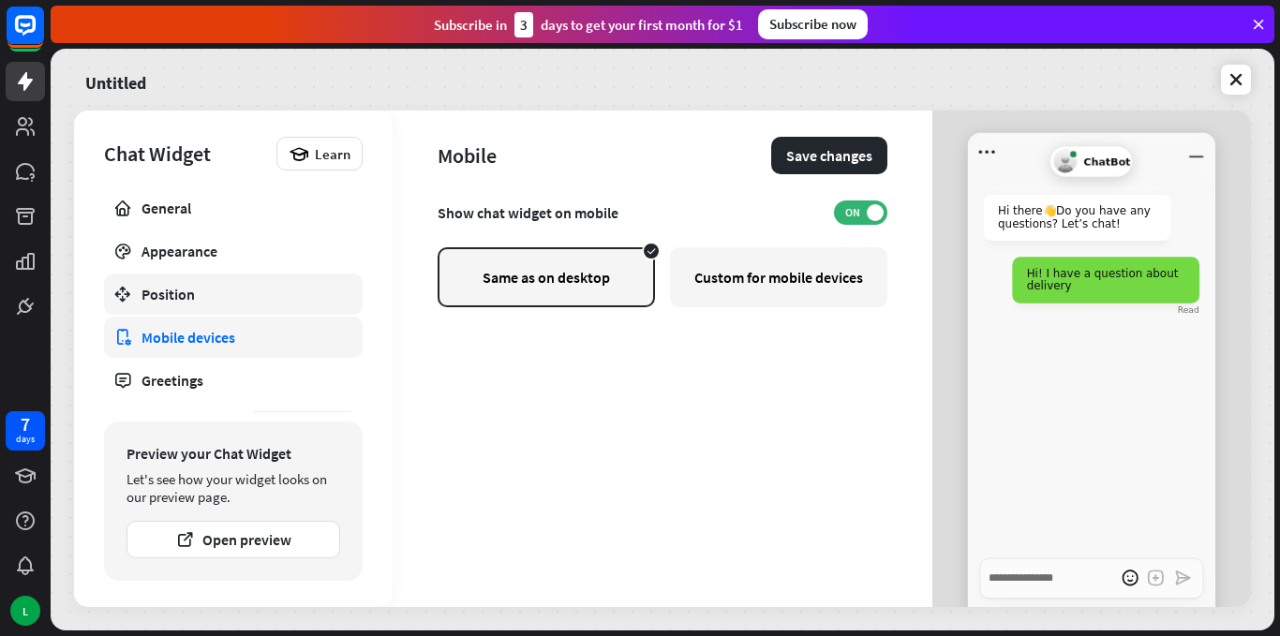
click at [164, 298] on div "Position" at bounding box center [233, 294] width 184 height 19
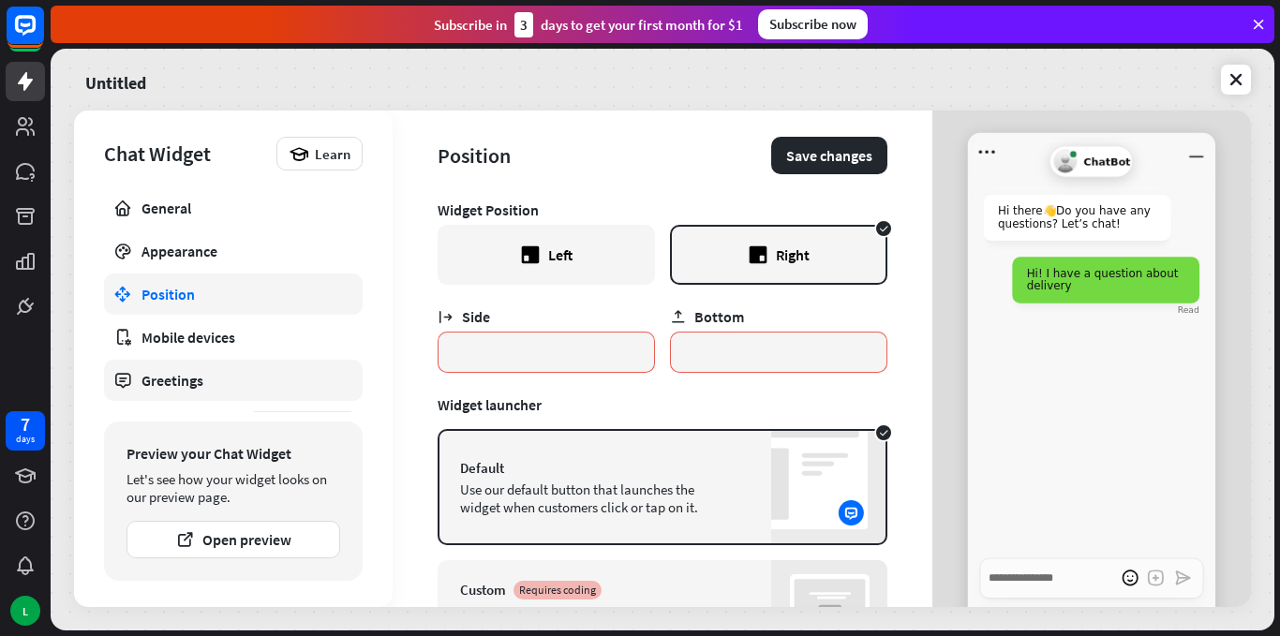
click at [149, 379] on div "Greetings" at bounding box center [233, 380] width 184 height 19
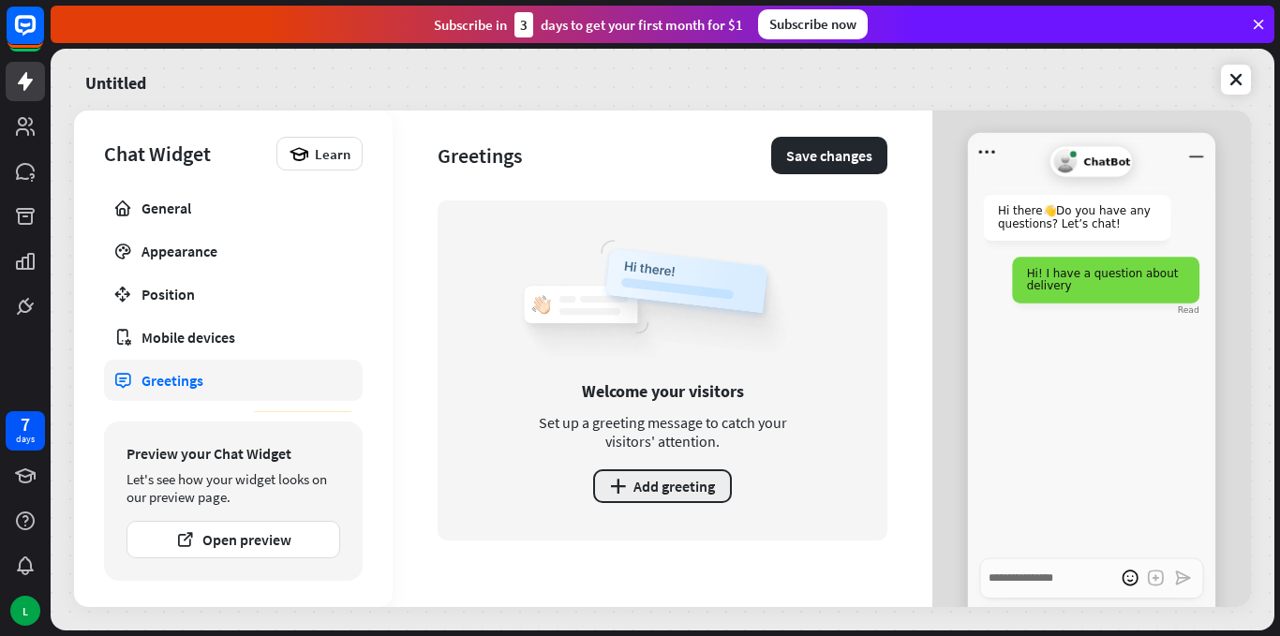
click at [682, 483] on button "plus Add greeting" at bounding box center [662, 486] width 139 height 34
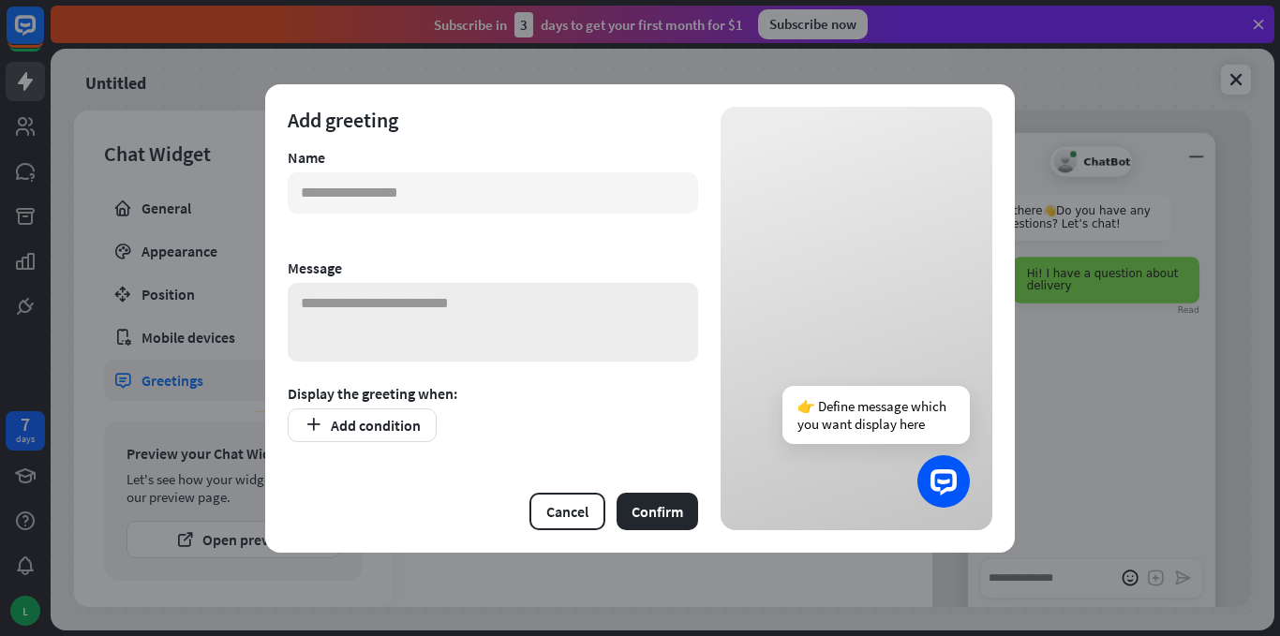
click at [451, 297] on textarea at bounding box center [493, 322] width 410 height 79
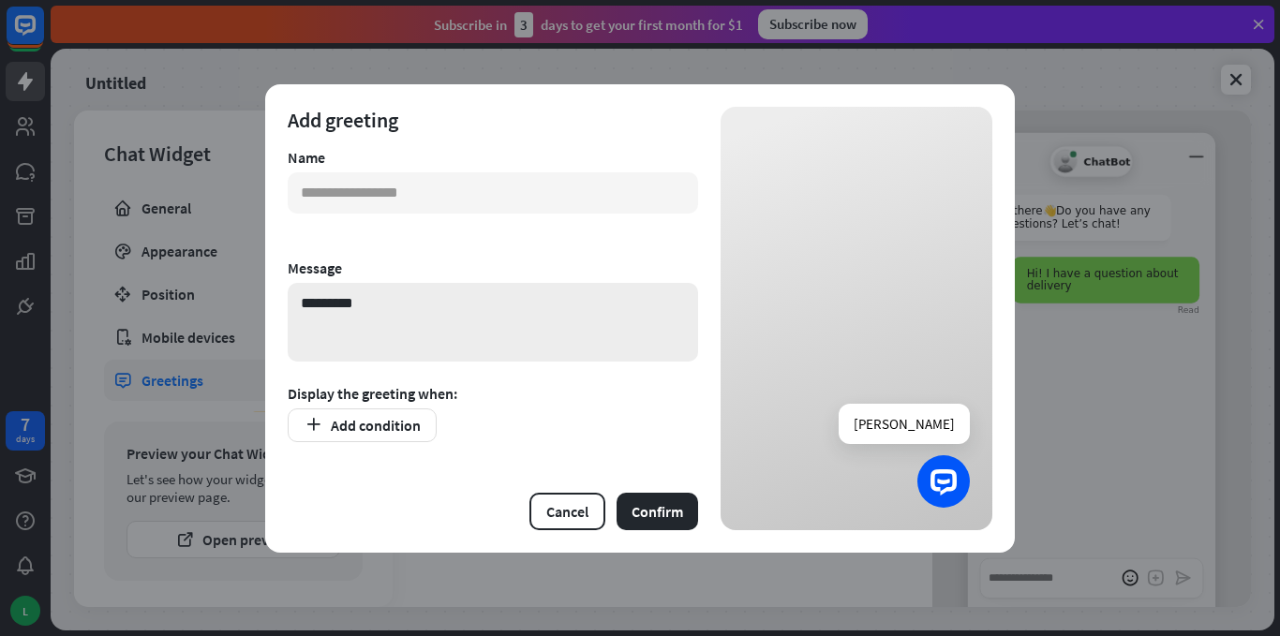
click at [387, 303] on textarea "*********" at bounding box center [493, 322] width 410 height 79
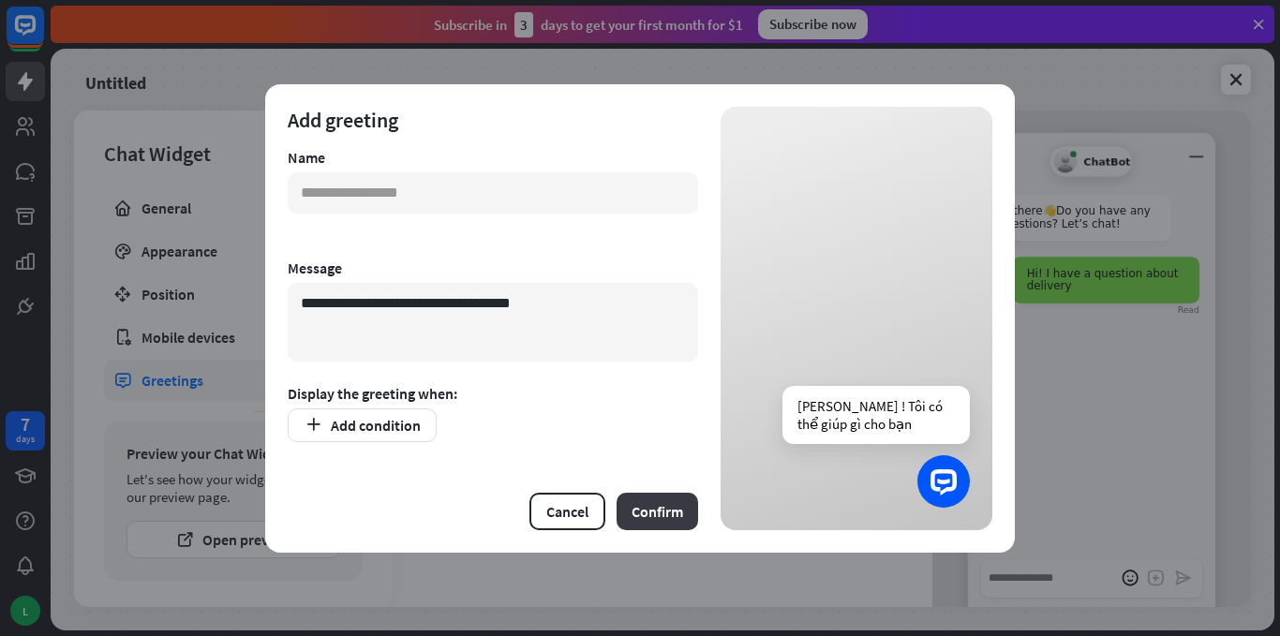
type textarea "**********"
click at [667, 512] on button "Confirm" at bounding box center [657, 511] width 82 height 37
type input "*"
type input "*****"
click at [660, 503] on button "Confirm" at bounding box center [657, 511] width 82 height 37
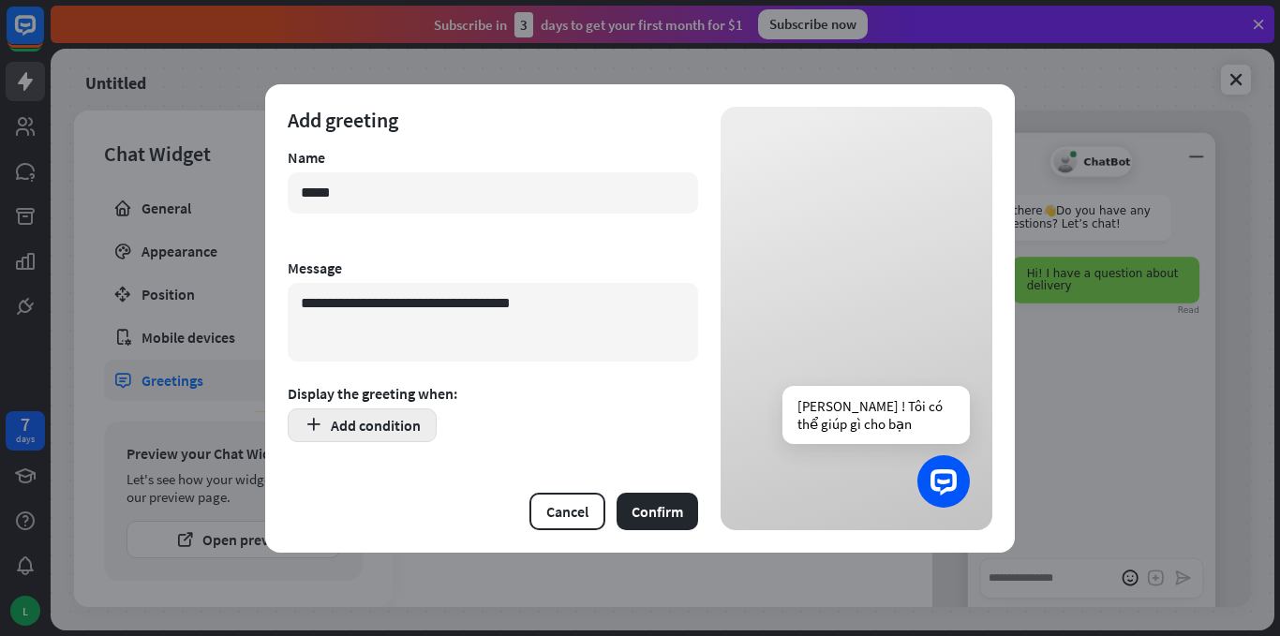
click at [363, 430] on button "Add condition" at bounding box center [362, 425] width 149 height 34
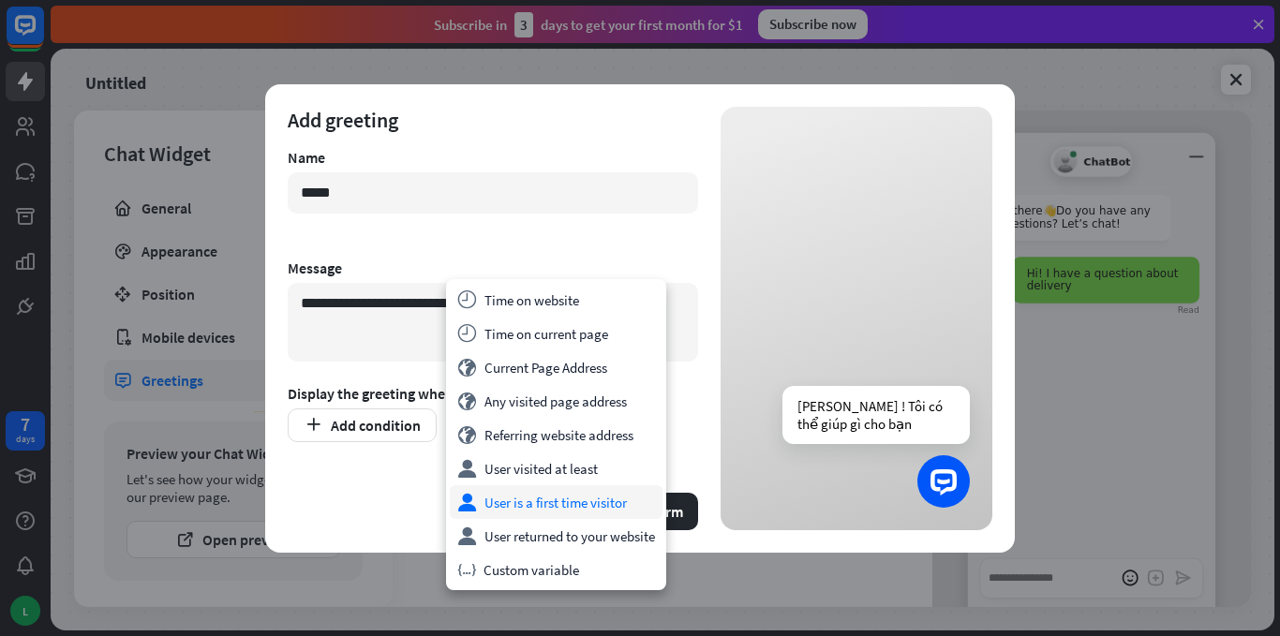
click at [554, 507] on div "user User is a first time visitor" at bounding box center [556, 502] width 213 height 34
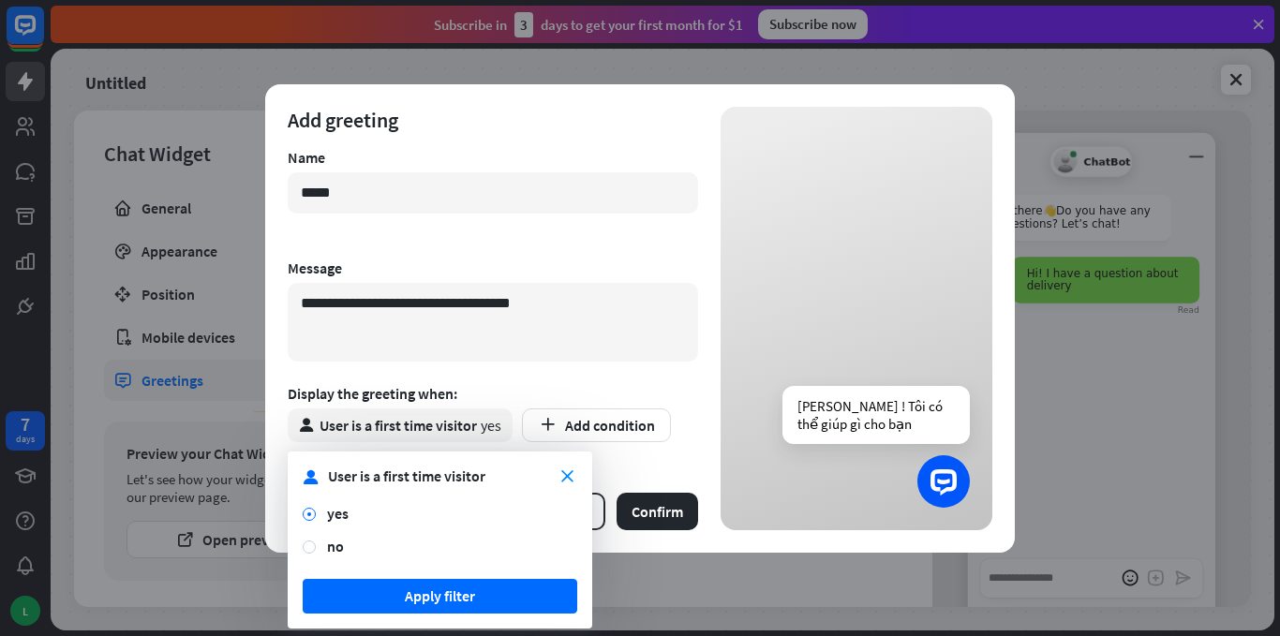
click at [349, 518] on div "yes" at bounding box center [452, 513] width 250 height 19
click at [469, 595] on button "Apply filter" at bounding box center [440, 596] width 275 height 35
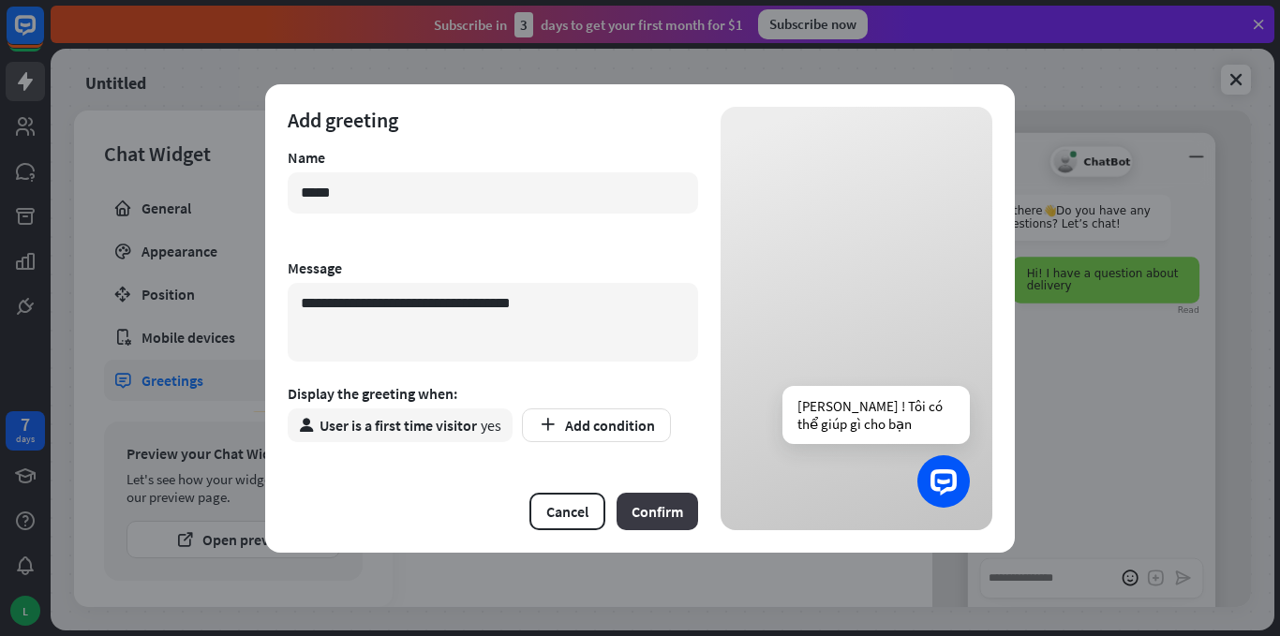
click at [662, 506] on button "Confirm" at bounding box center [657, 511] width 82 height 37
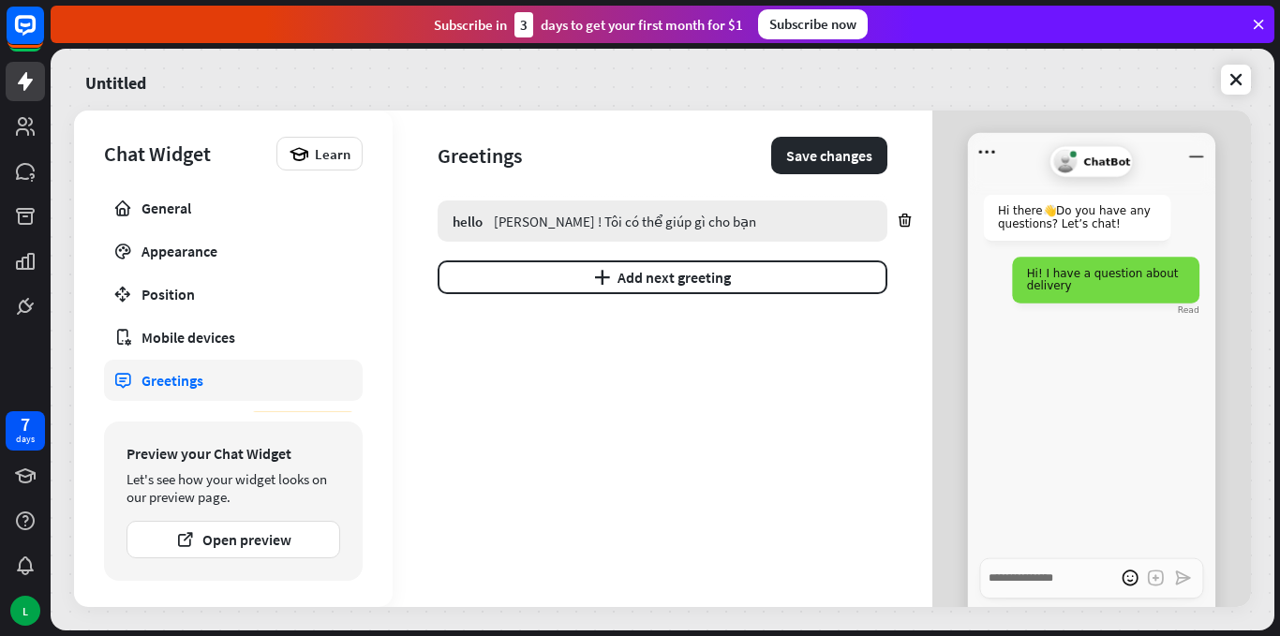
click at [608, 216] on div "Xin chào ! Tôi có thể giúp gì cho bạn" at bounding box center [683, 222] width 379 height 18
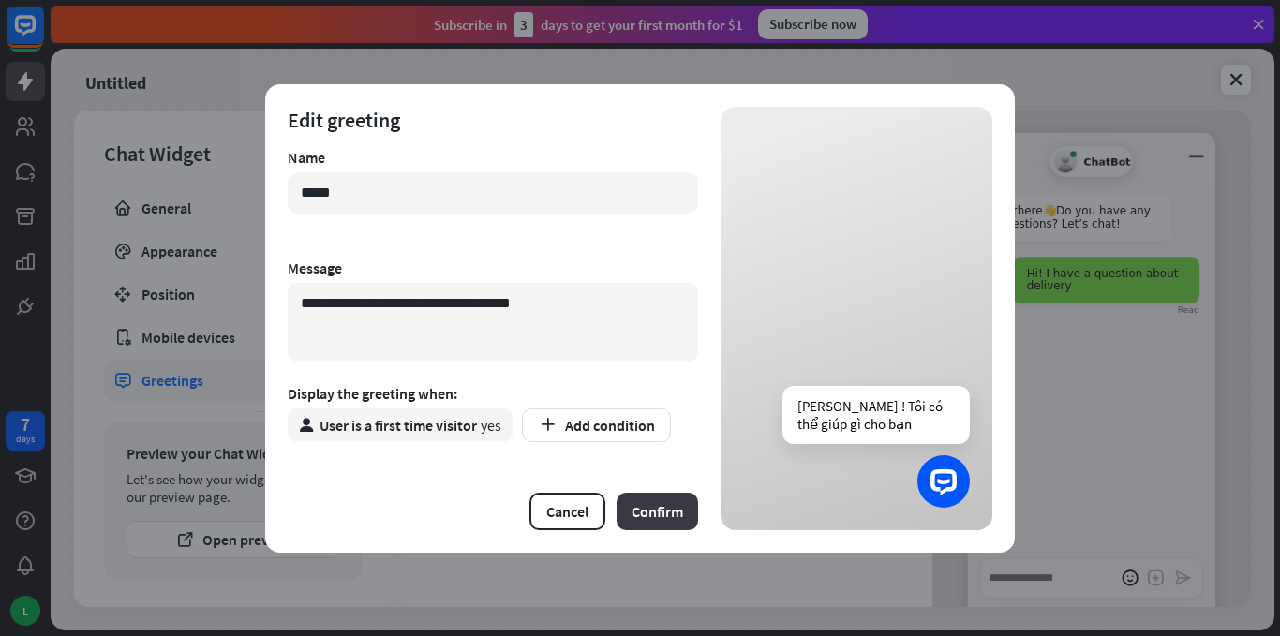
click at [672, 517] on button "Confirm" at bounding box center [657, 511] width 82 height 37
type textarea "*"
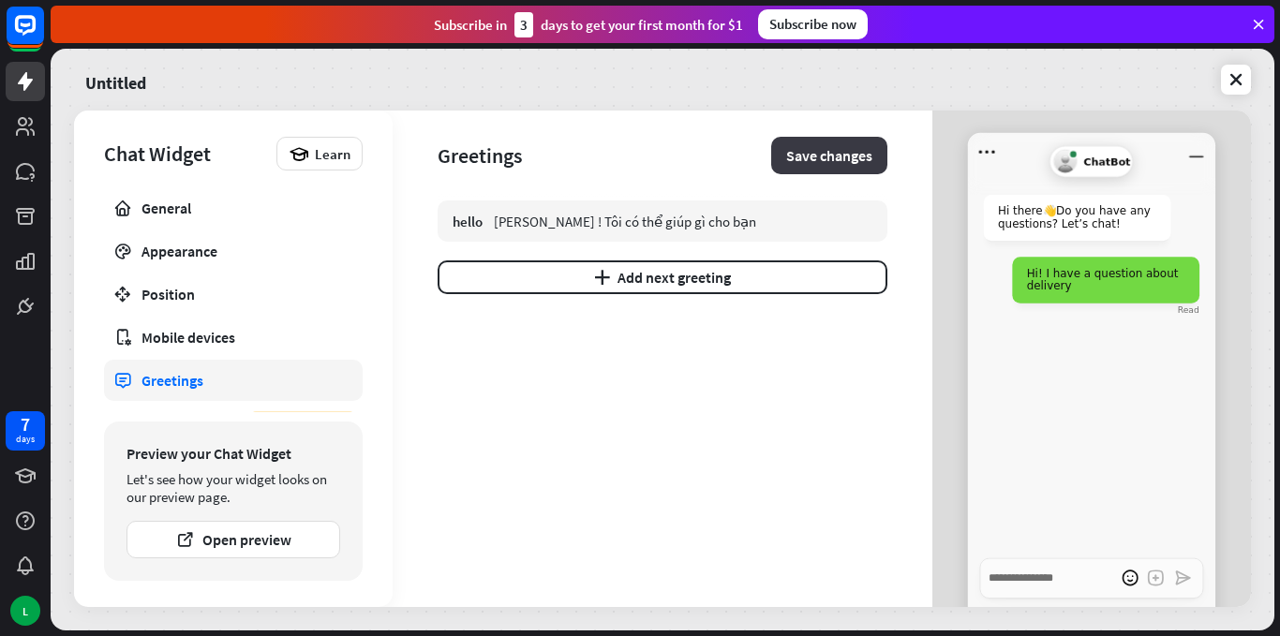
click at [833, 152] on button "Save changes" at bounding box center [829, 155] width 116 height 37
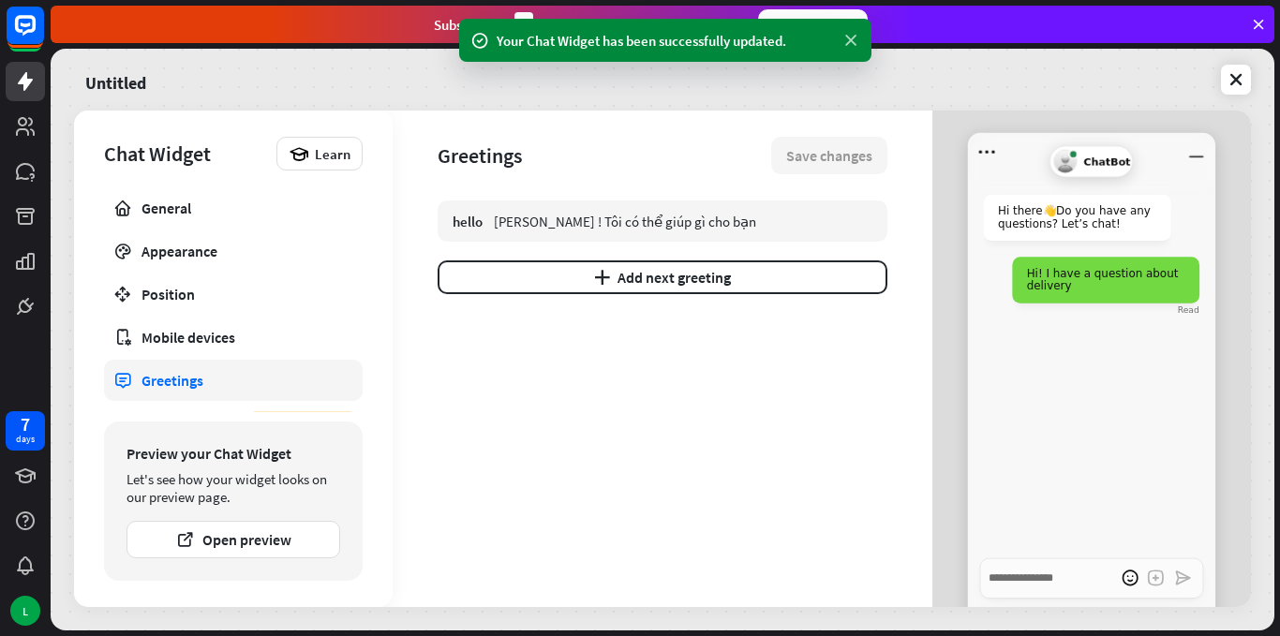
click at [852, 38] on icon at bounding box center [850, 41] width 19 height 20
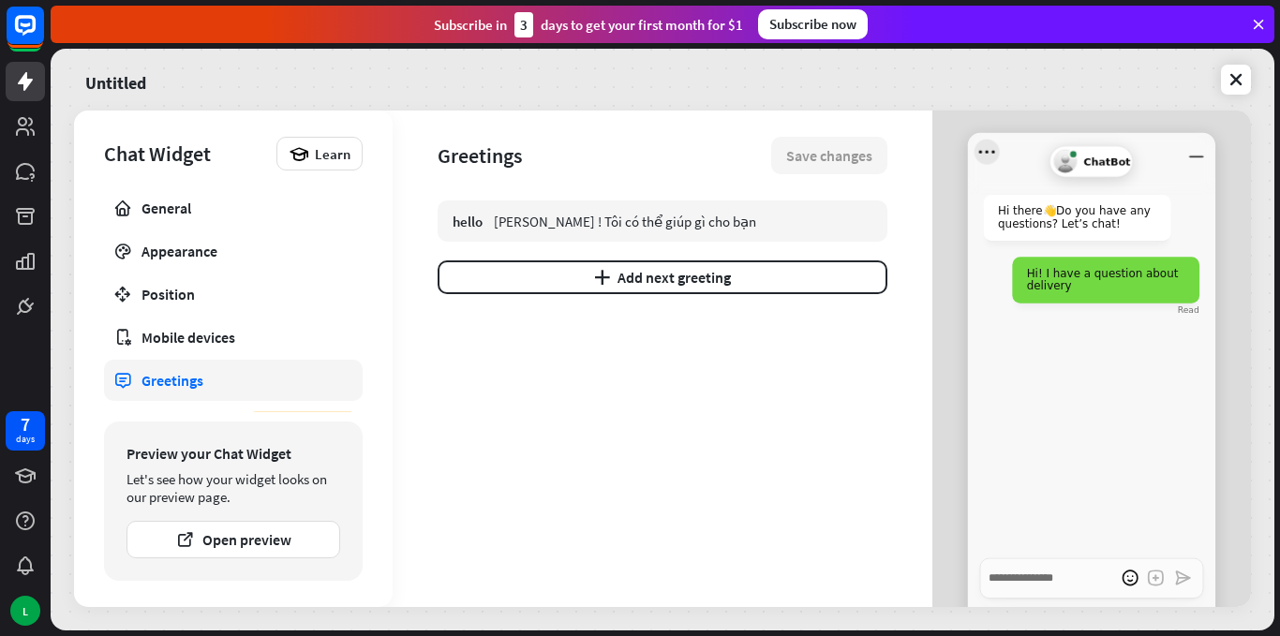
click at [980, 153] on icon "Open menu" at bounding box center [987, 152] width 16 height 3
click at [1022, 195] on li "Clear chat" at bounding box center [1045, 189] width 137 height 35
click at [264, 468] on div "Preview your Chat Widget Let's see how your widget looks on our preview page. O…" at bounding box center [233, 501] width 259 height 159
click at [230, 542] on button "Open preview" at bounding box center [233, 539] width 214 height 37
click at [1035, 213] on span "Hi there 👋 Do you have any questions? Let’s chat!" at bounding box center [1074, 217] width 153 height 25
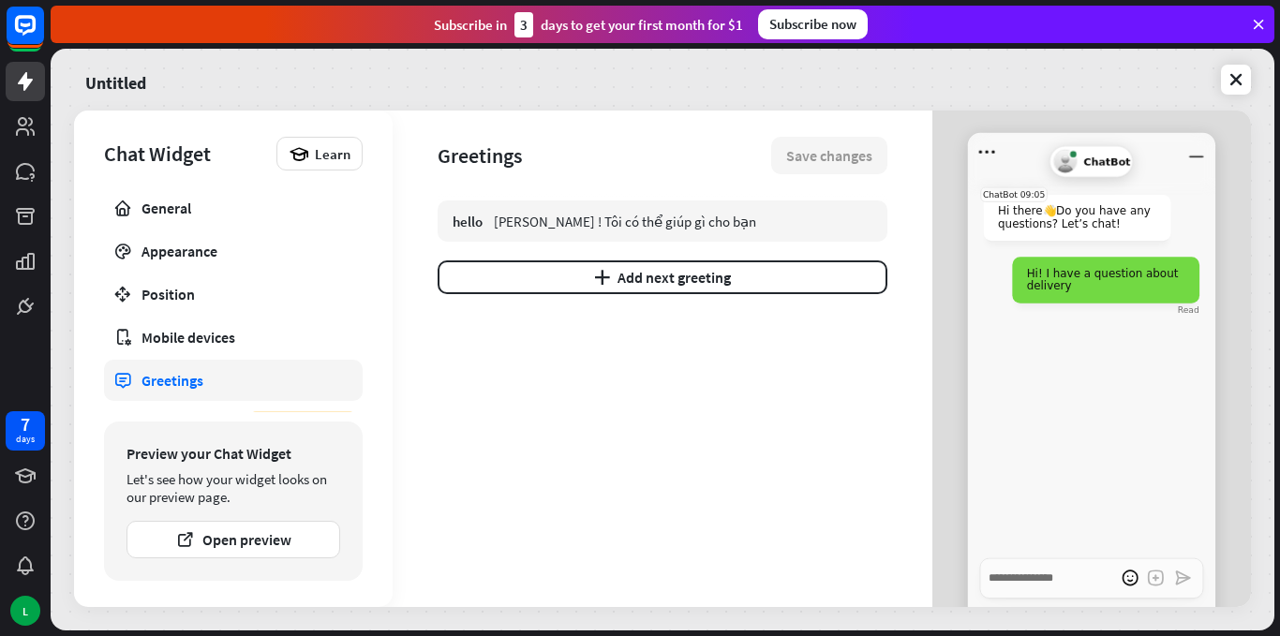
click at [1009, 216] on span "Hi there 👋 Do you have any questions? Let’s chat!" at bounding box center [1074, 217] width 153 height 25
click at [1030, 217] on span "Hi there 👋 Do you have any questions? Let’s chat!" at bounding box center [1074, 217] width 153 height 25
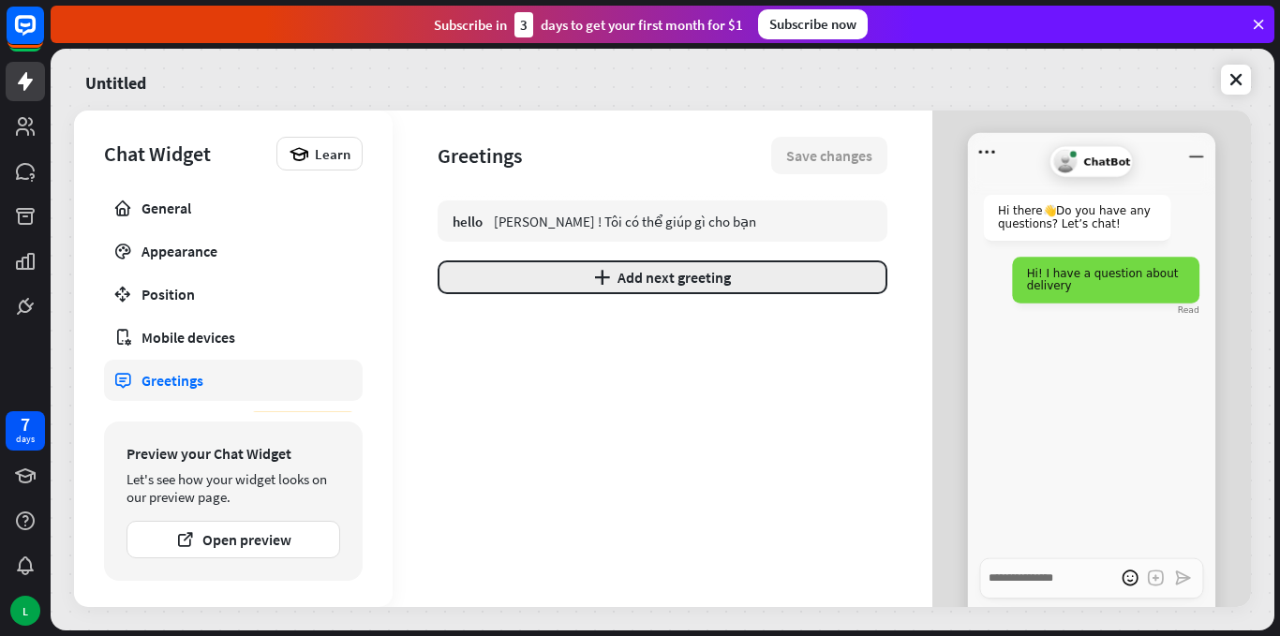
click at [686, 277] on button "plus Add next greeting" at bounding box center [663, 277] width 450 height 34
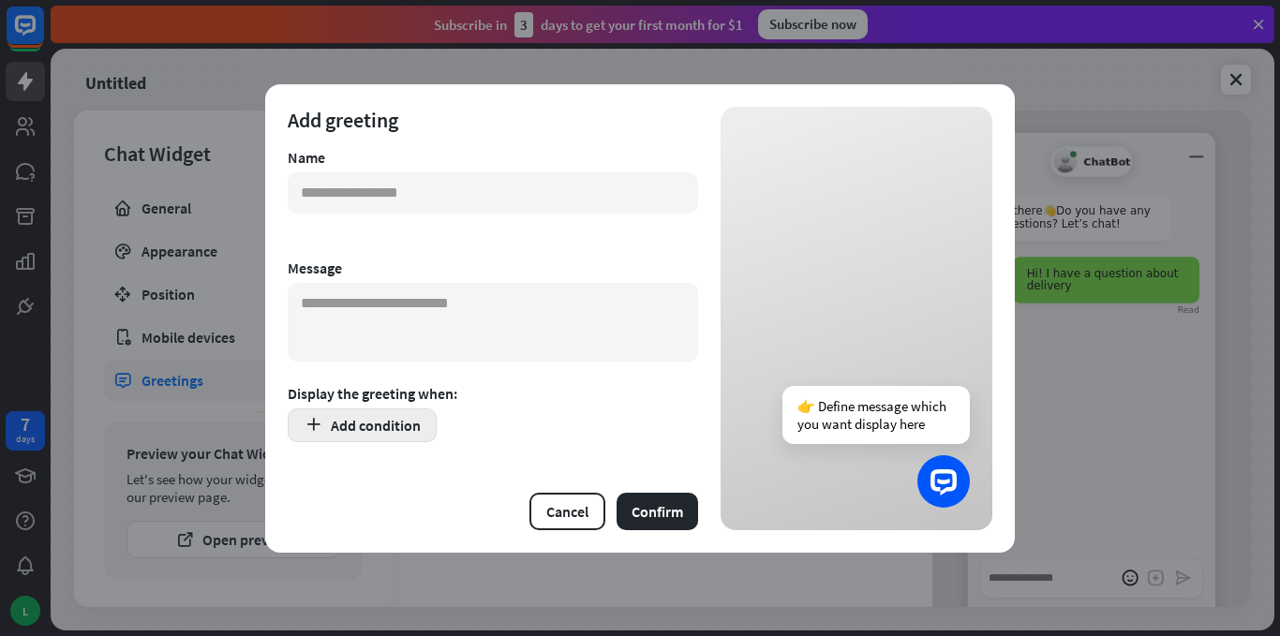
click at [366, 429] on button "Add condition" at bounding box center [362, 425] width 149 height 34
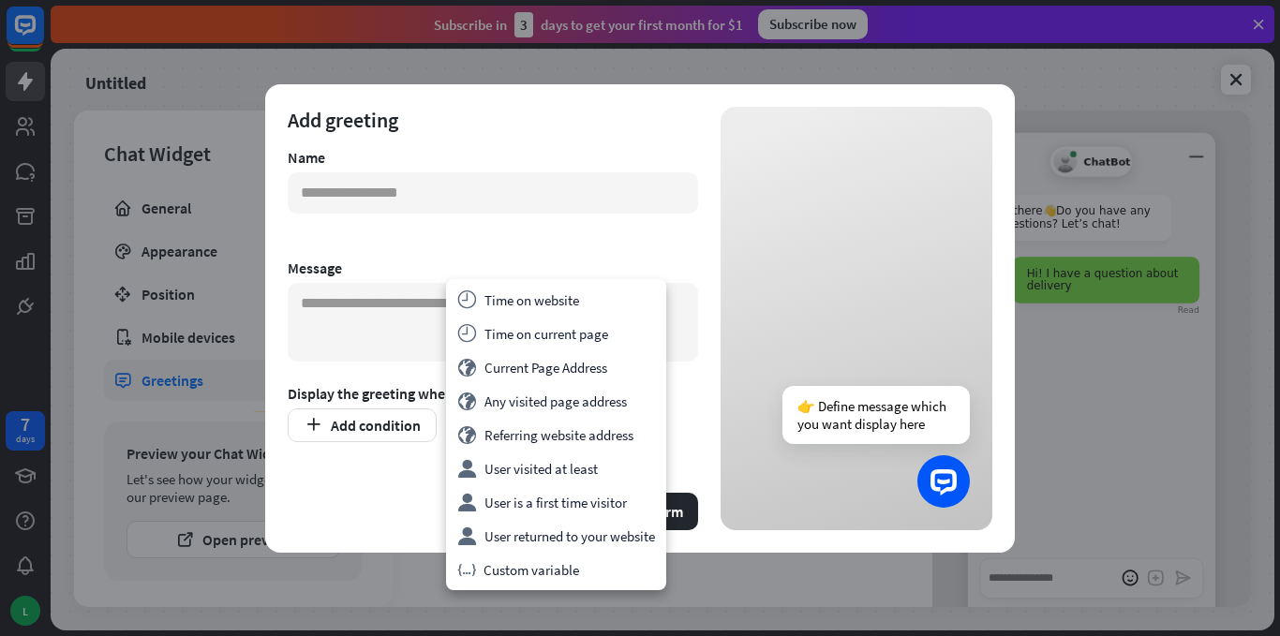
click at [544, 574] on div "variable Custom variable" at bounding box center [556, 570] width 213 height 34
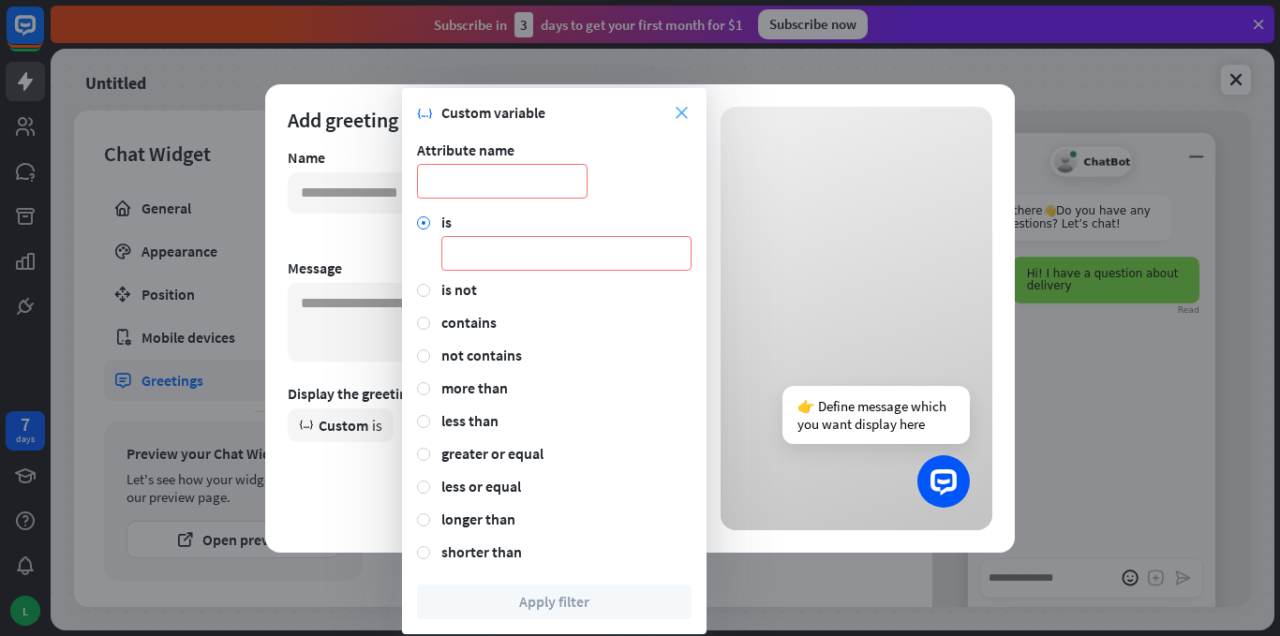
click at [682, 116] on icon "close" at bounding box center [682, 113] width 12 height 12
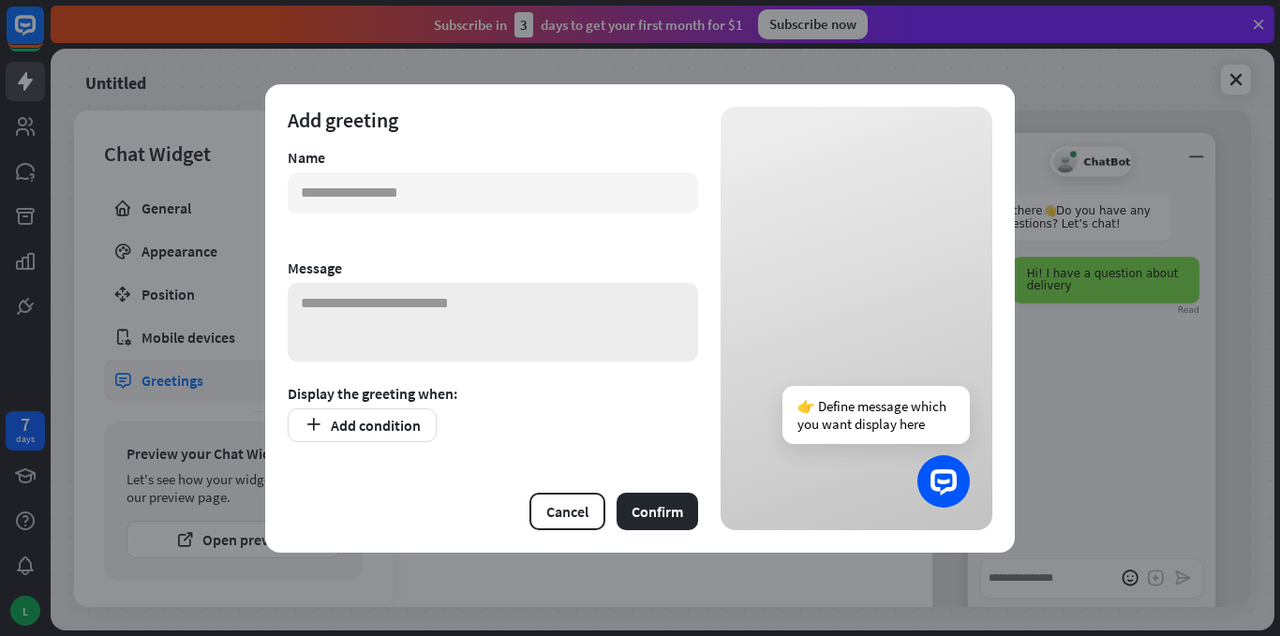
click at [364, 306] on textarea at bounding box center [493, 322] width 410 height 79
click at [362, 431] on button "Add condition" at bounding box center [362, 425] width 149 height 34
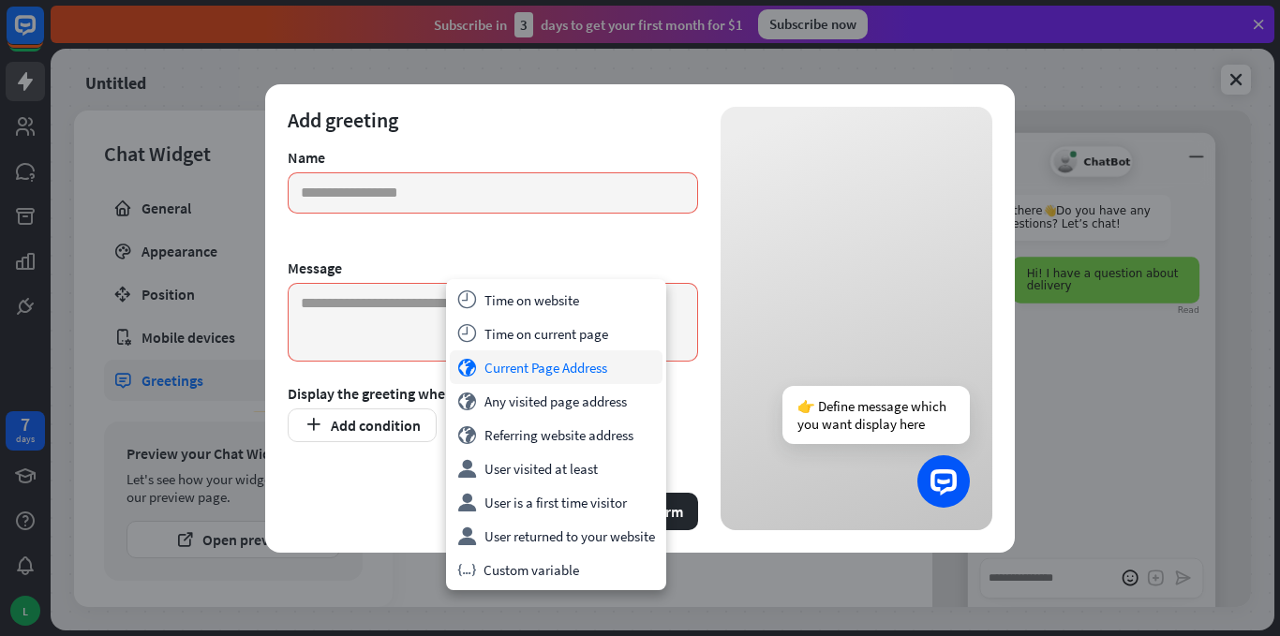
click at [506, 372] on div "globe Current Page Address" at bounding box center [556, 367] width 213 height 34
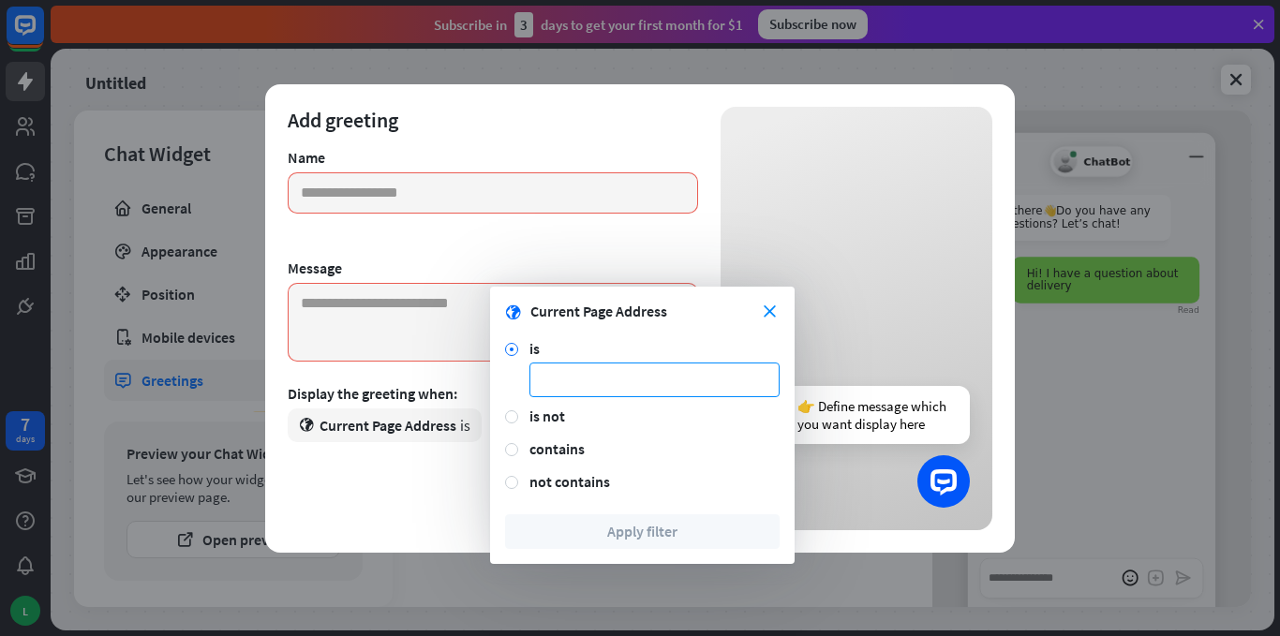
click at [580, 389] on input at bounding box center [654, 380] width 250 height 35
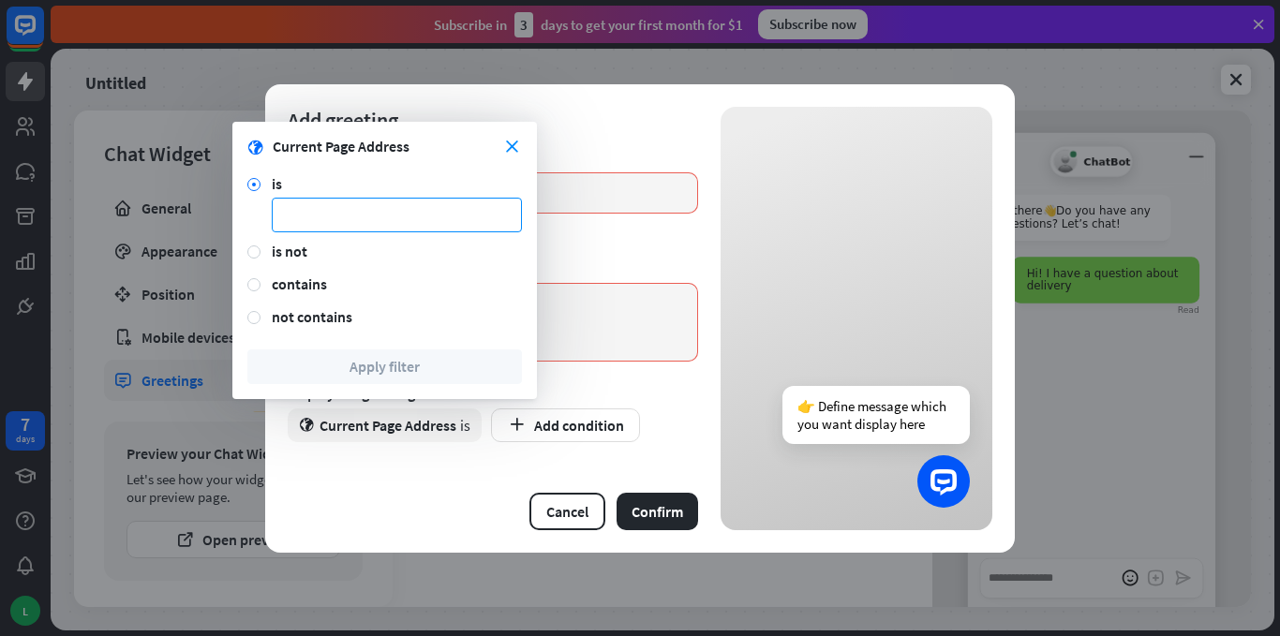
click at [364, 215] on input at bounding box center [397, 215] width 250 height 35
click at [362, 214] on input at bounding box center [397, 215] width 250 height 35
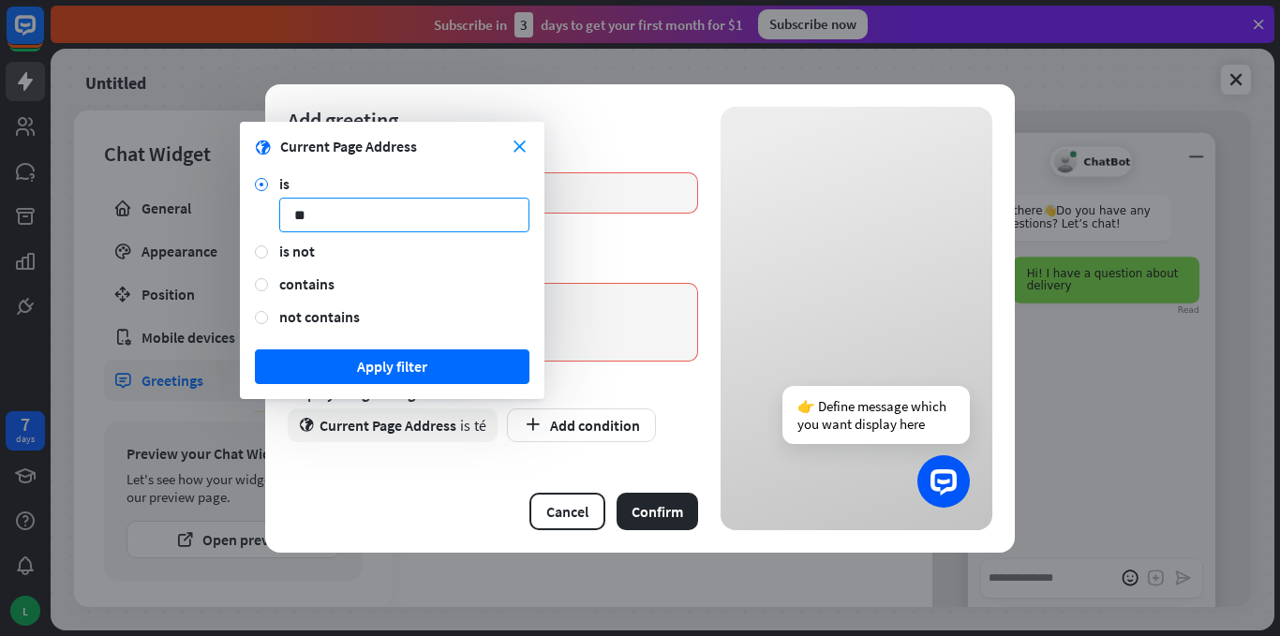
type input "*"
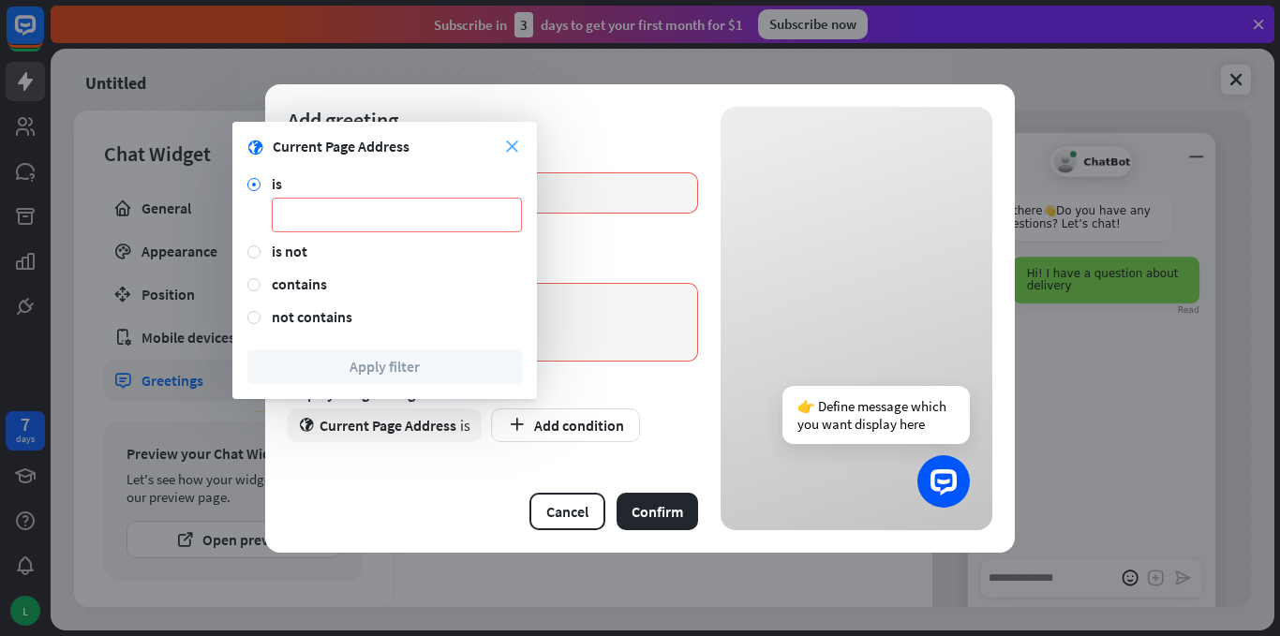
click at [512, 142] on icon "close" at bounding box center [512, 147] width 12 height 12
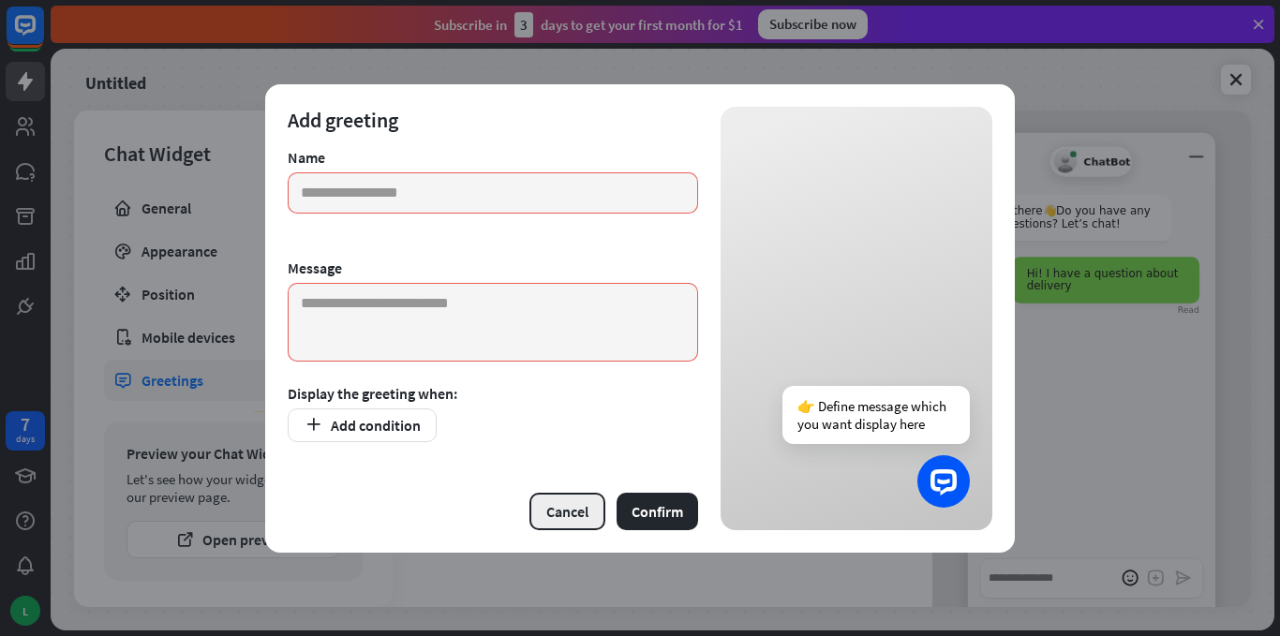
click at [568, 511] on button "Cancel" at bounding box center [567, 511] width 76 height 37
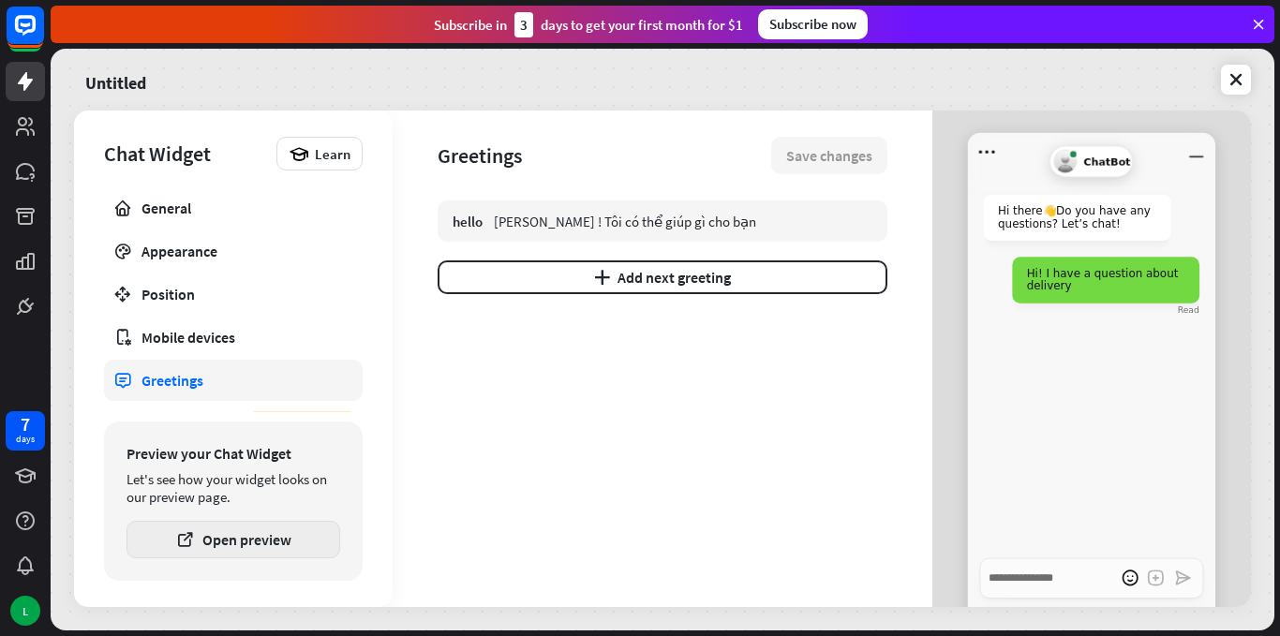
click at [230, 545] on button "Open preview" at bounding box center [233, 539] width 214 height 37
click at [319, 156] on span "Learn" at bounding box center [333, 154] width 36 height 18
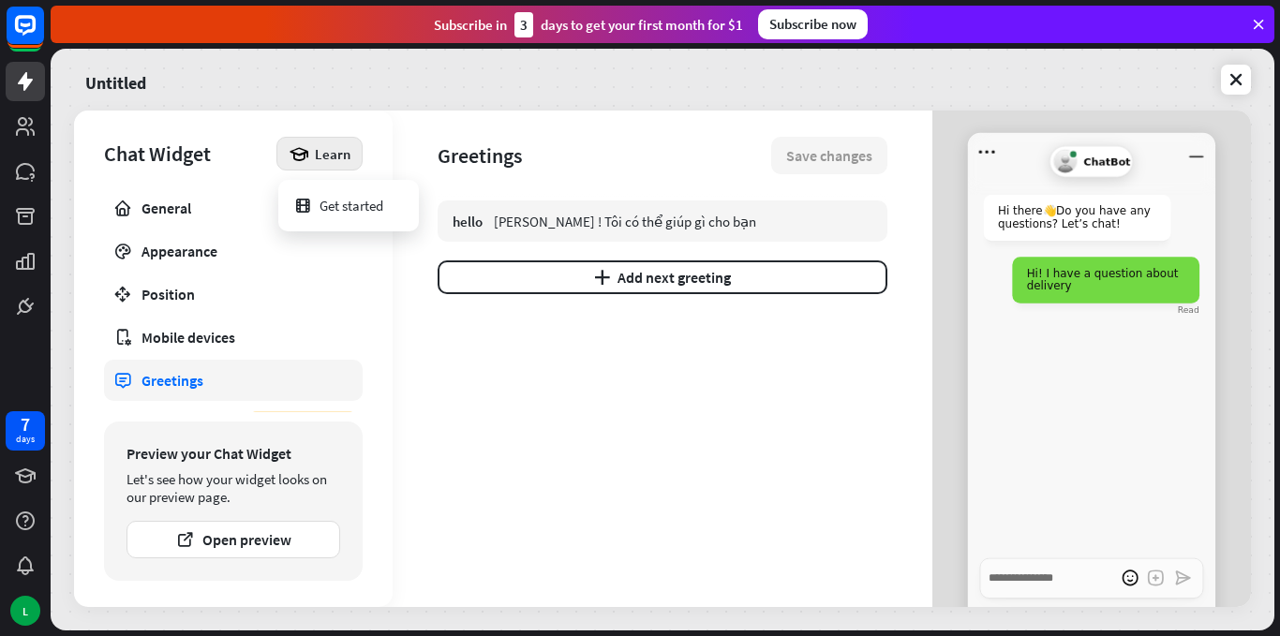
drag, startPoint x: 353, startPoint y: 207, endPoint x: 746, endPoint y: 448, distance: 460.5
click at [747, 448] on div "hello Xin chào ! Tôi có thể giúp gì cho bạn plus Add next greeting" at bounding box center [663, 403] width 450 height 407
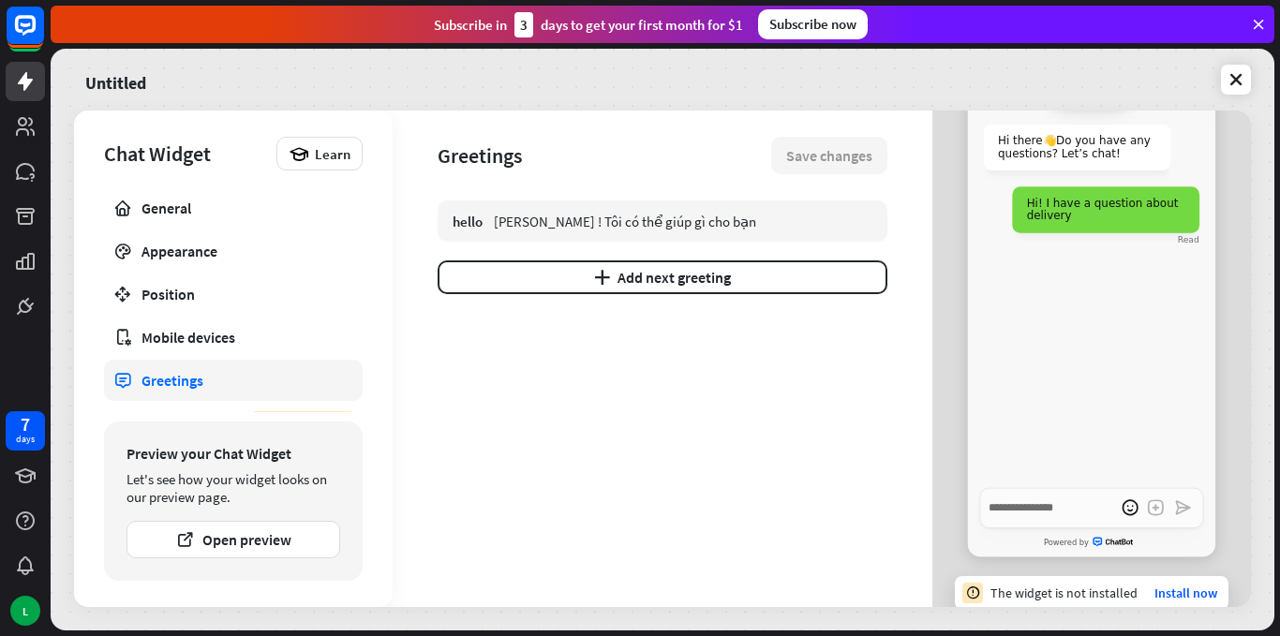
scroll to position [84, 0]
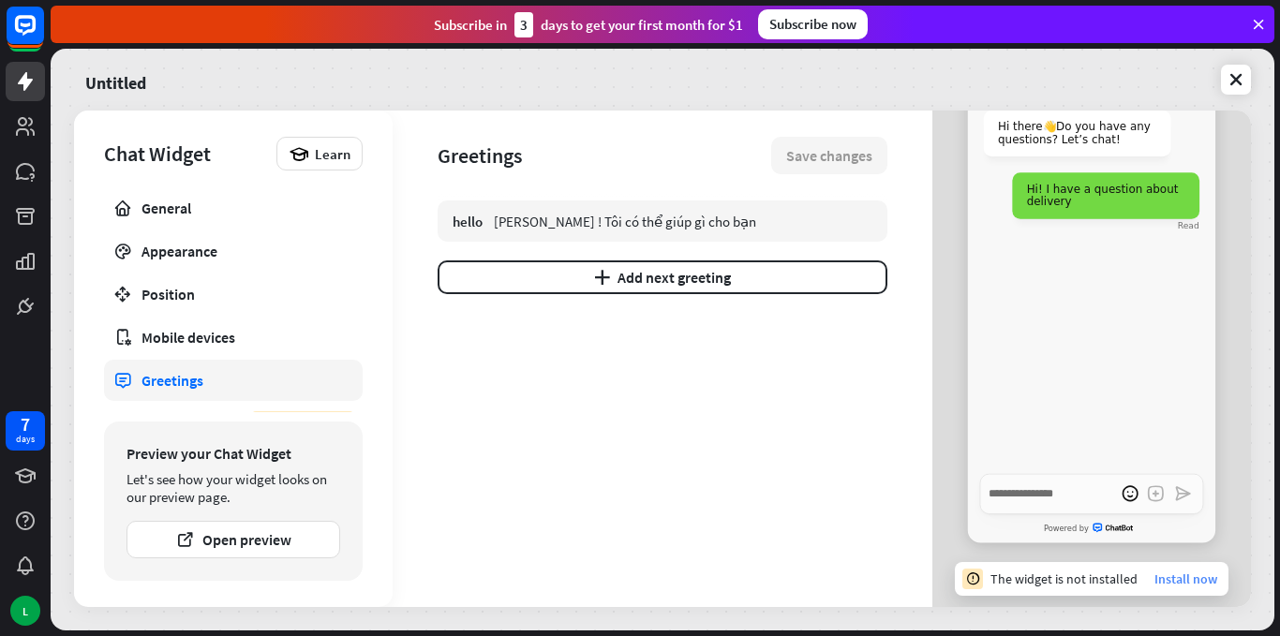
click at [1189, 582] on link "Install now" at bounding box center [1185, 579] width 63 height 17
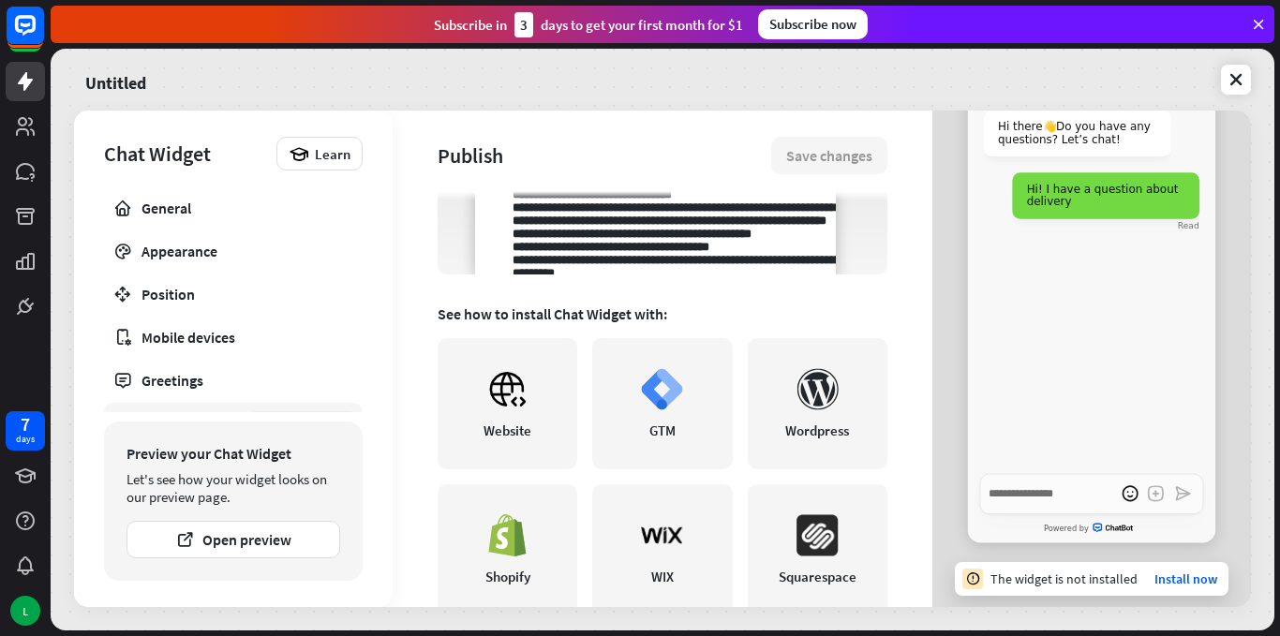
scroll to position [543, 0]
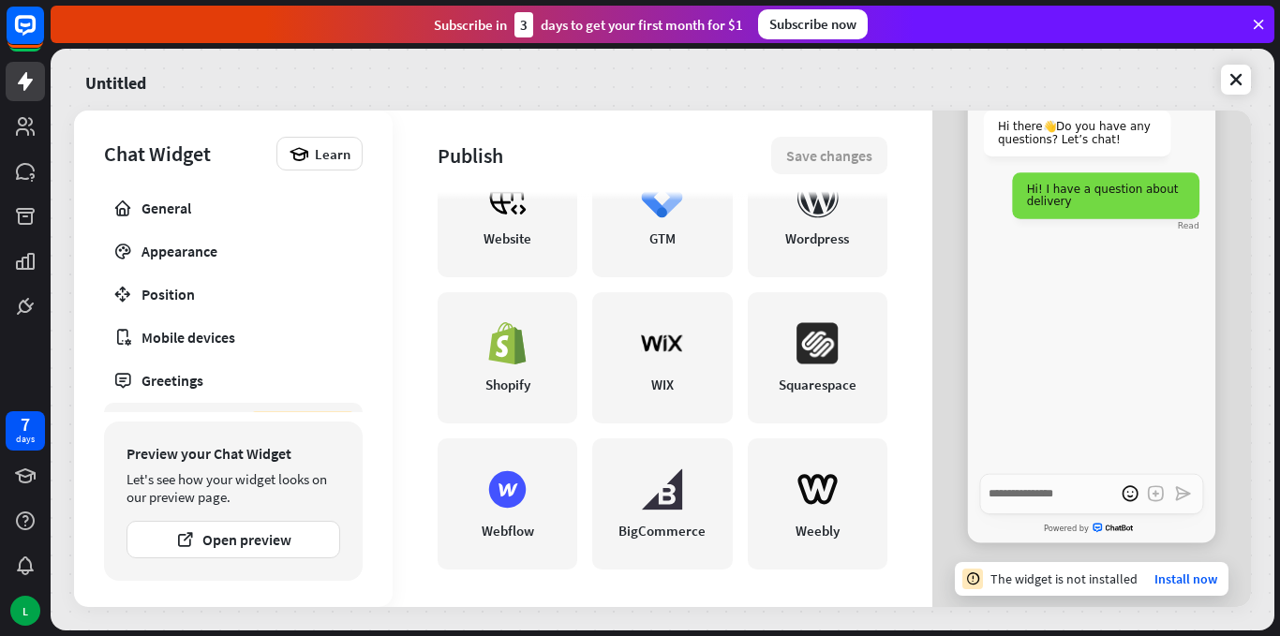
drag, startPoint x: 535, startPoint y: 475, endPoint x: 896, endPoint y: 179, distance: 466.6
click at [896, 179] on div "Publish Save changes Chat Widget is not installed Install the widget on your we…" at bounding box center [663, 359] width 540 height 497
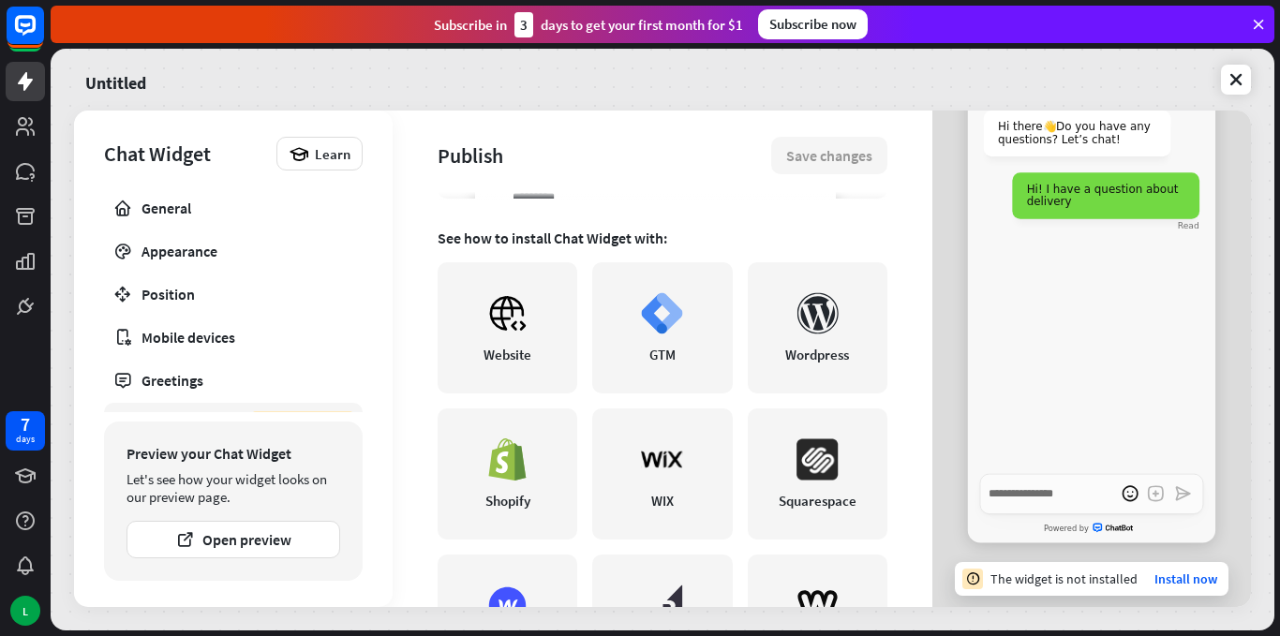
scroll to position [404, 0]
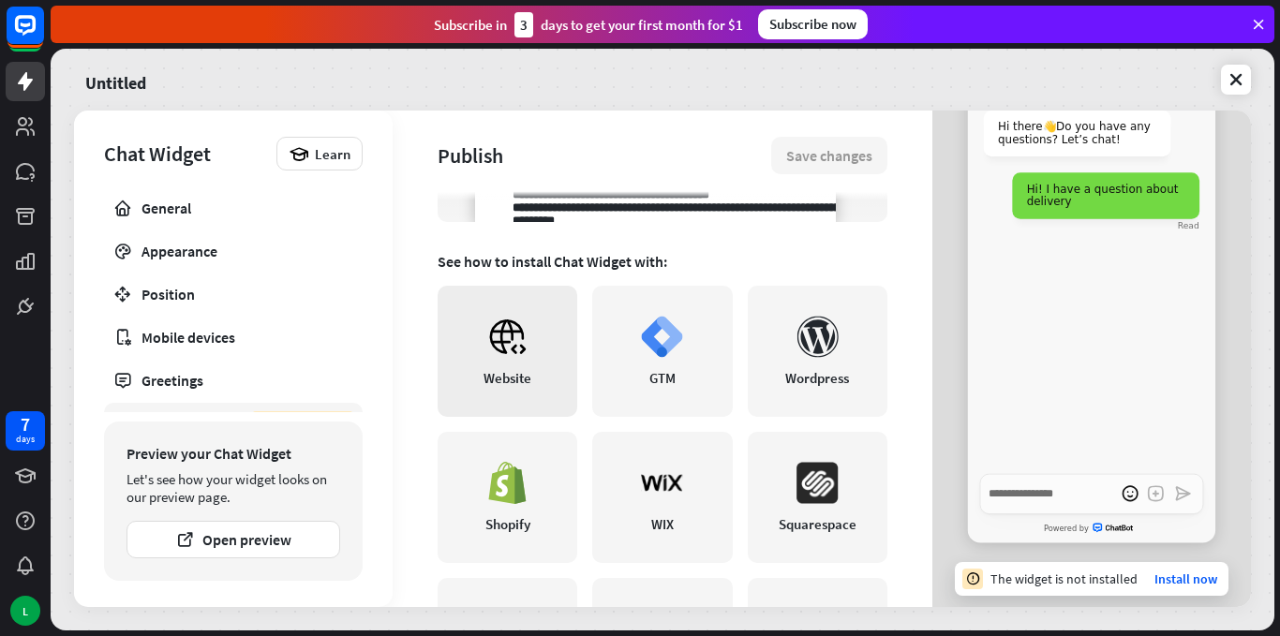
click at [519, 374] on div "Website" at bounding box center [507, 378] width 48 height 18
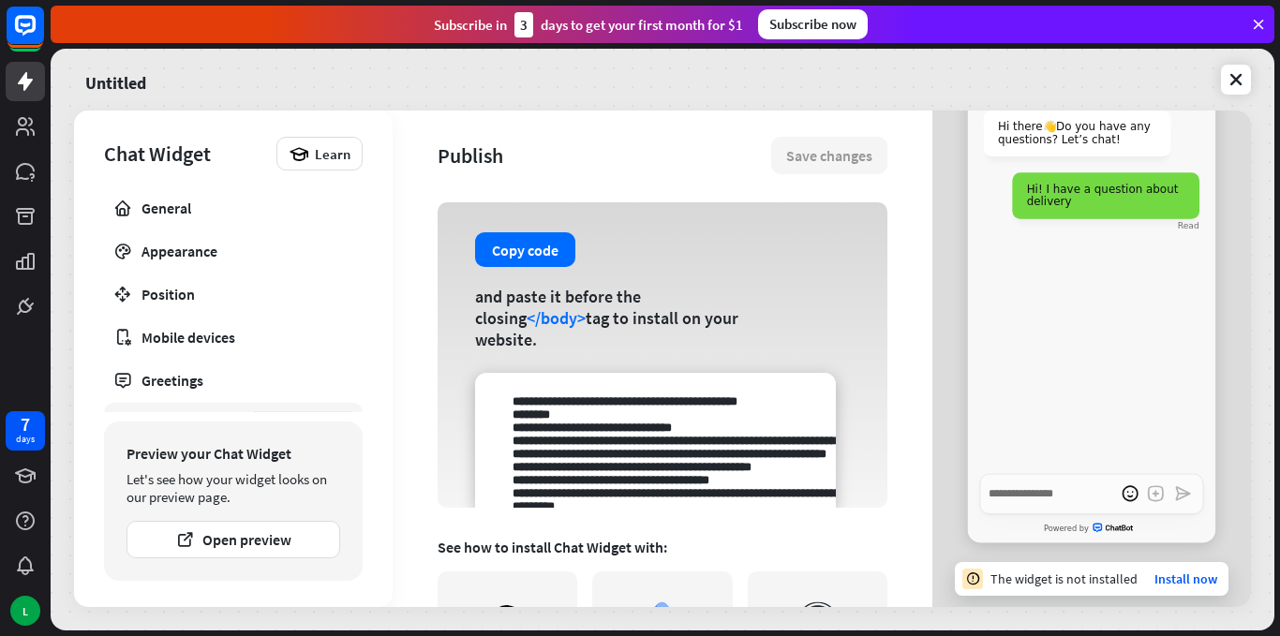
drag, startPoint x: 522, startPoint y: 397, endPoint x: 822, endPoint y: 546, distance: 334.8
click at [822, 489] on div "Chat Widget is not installed Install the widget on your website and start recei…" at bounding box center [663, 285] width 450 height 407
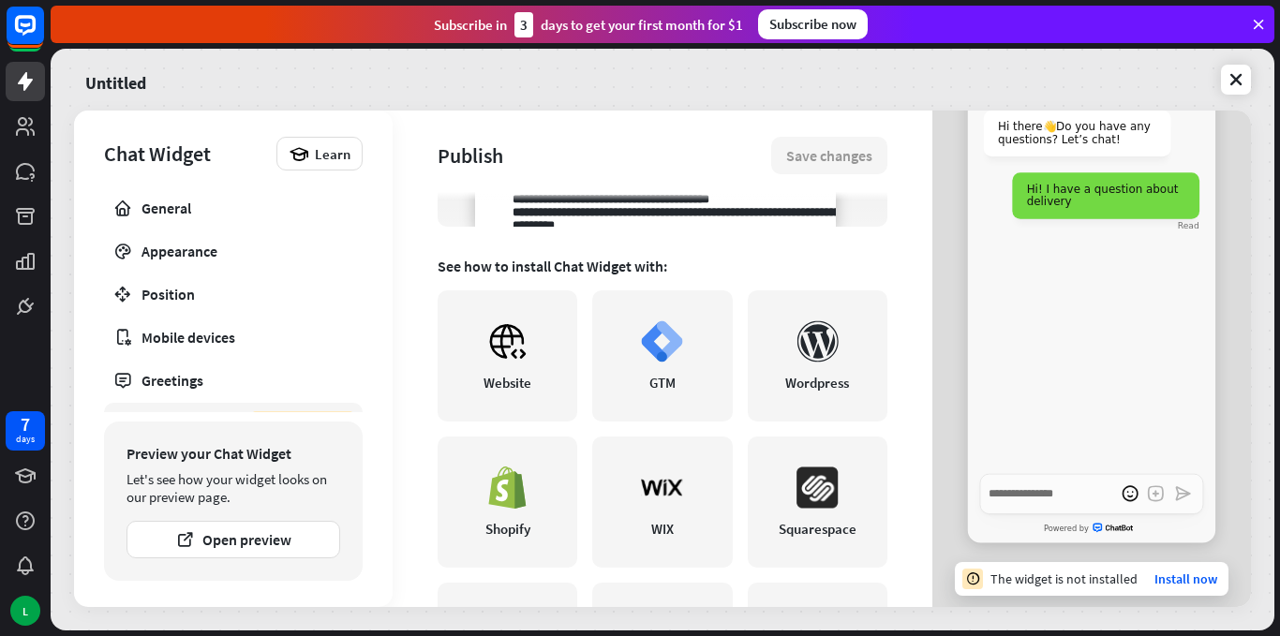
scroll to position [0, 0]
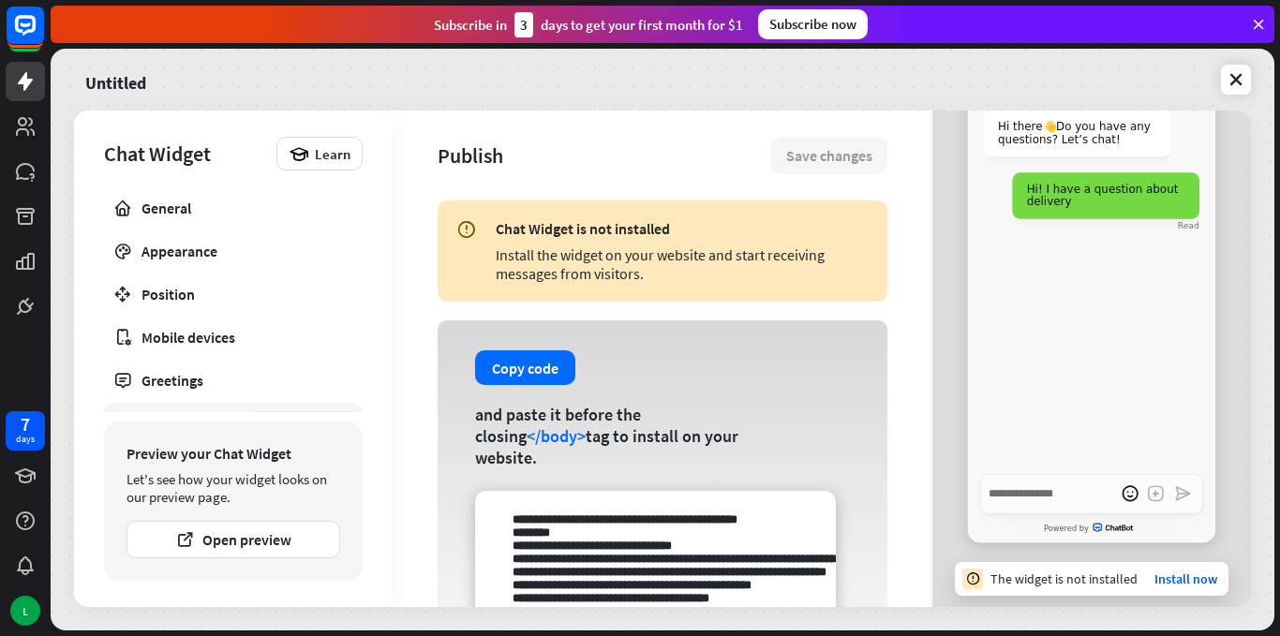
type textarea "*"
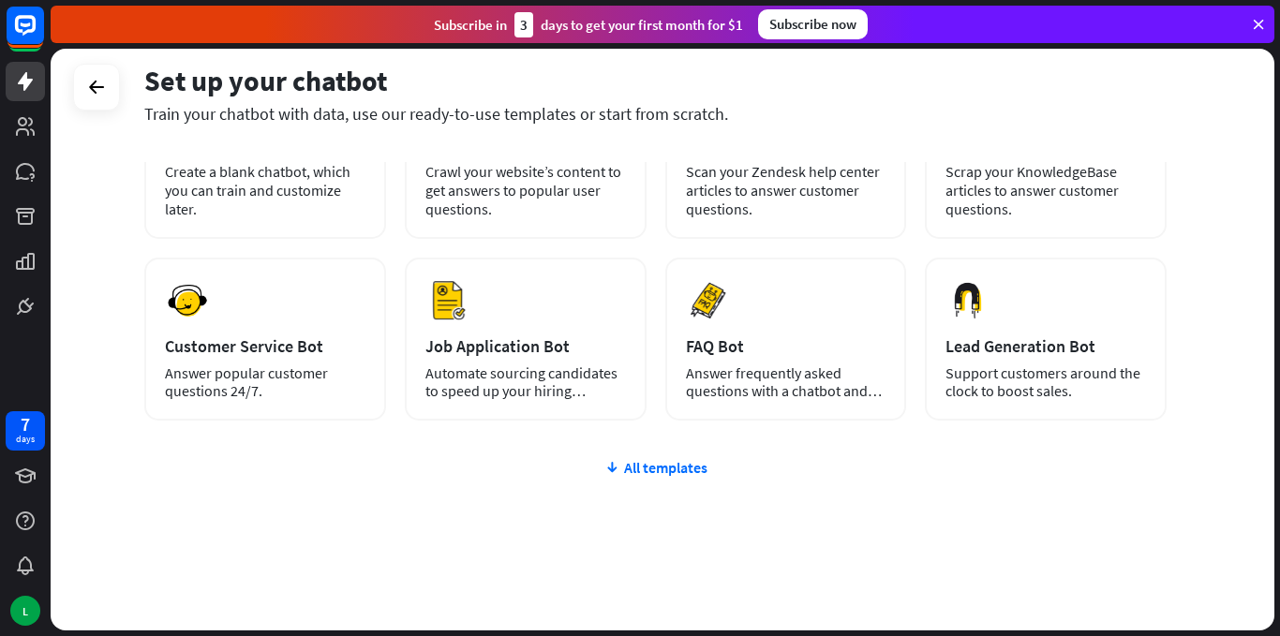
scroll to position [193, 0]
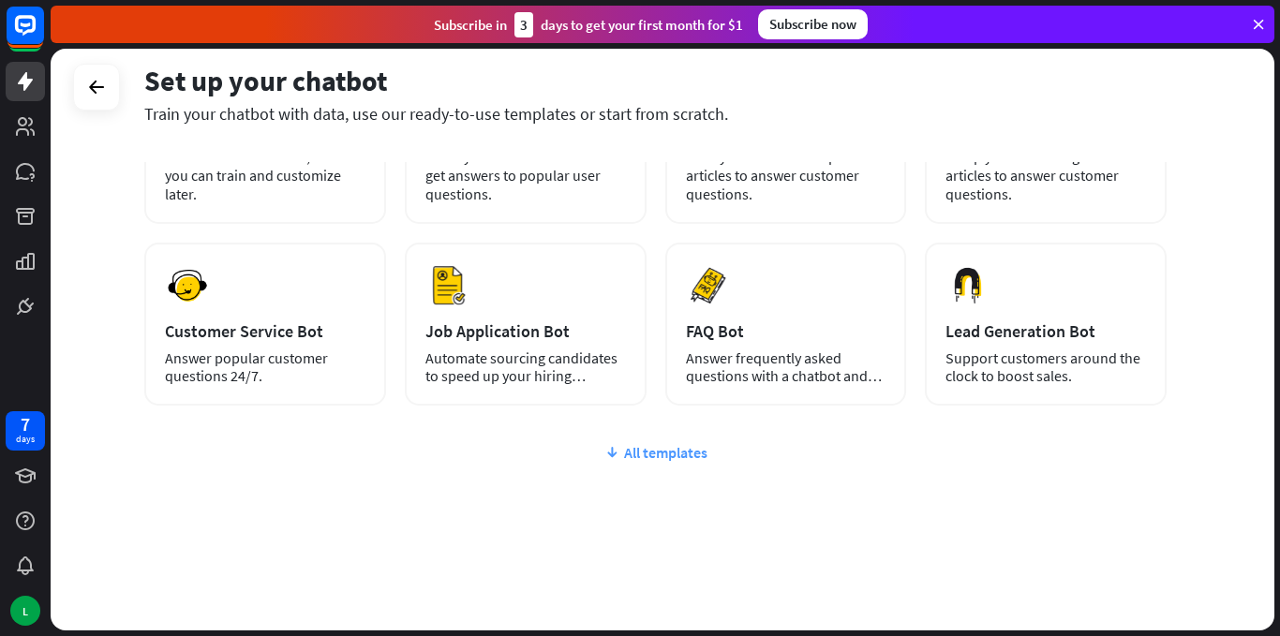
click at [646, 458] on div "All templates" at bounding box center [655, 452] width 1022 height 19
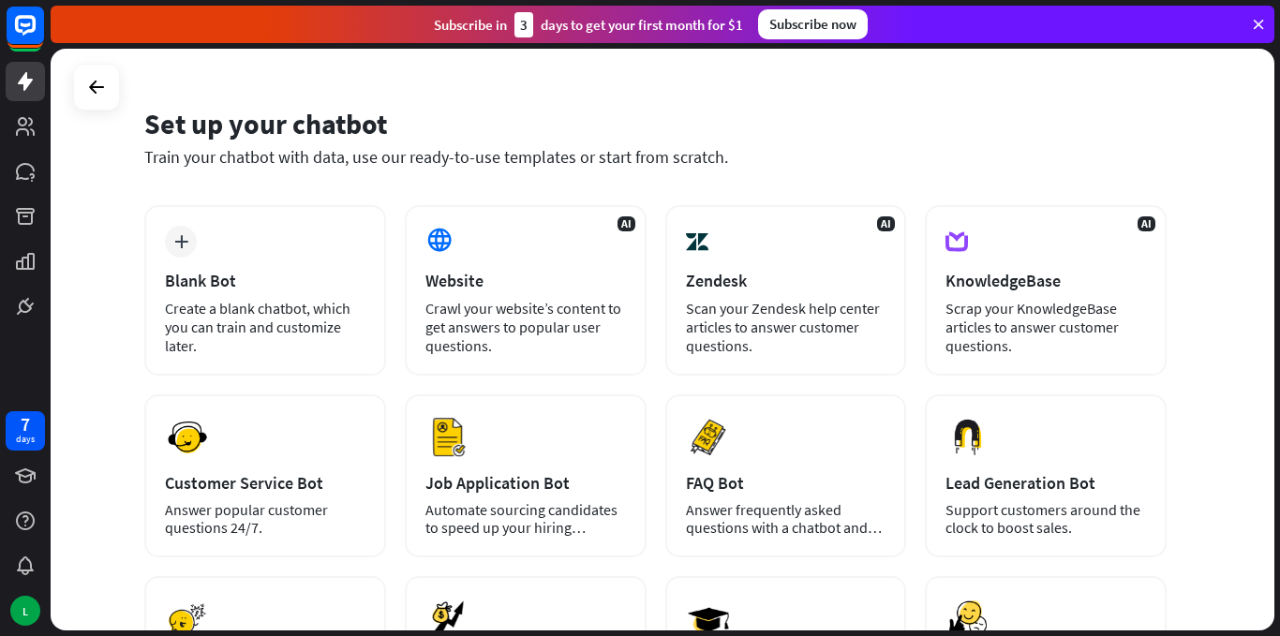
scroll to position [0, 0]
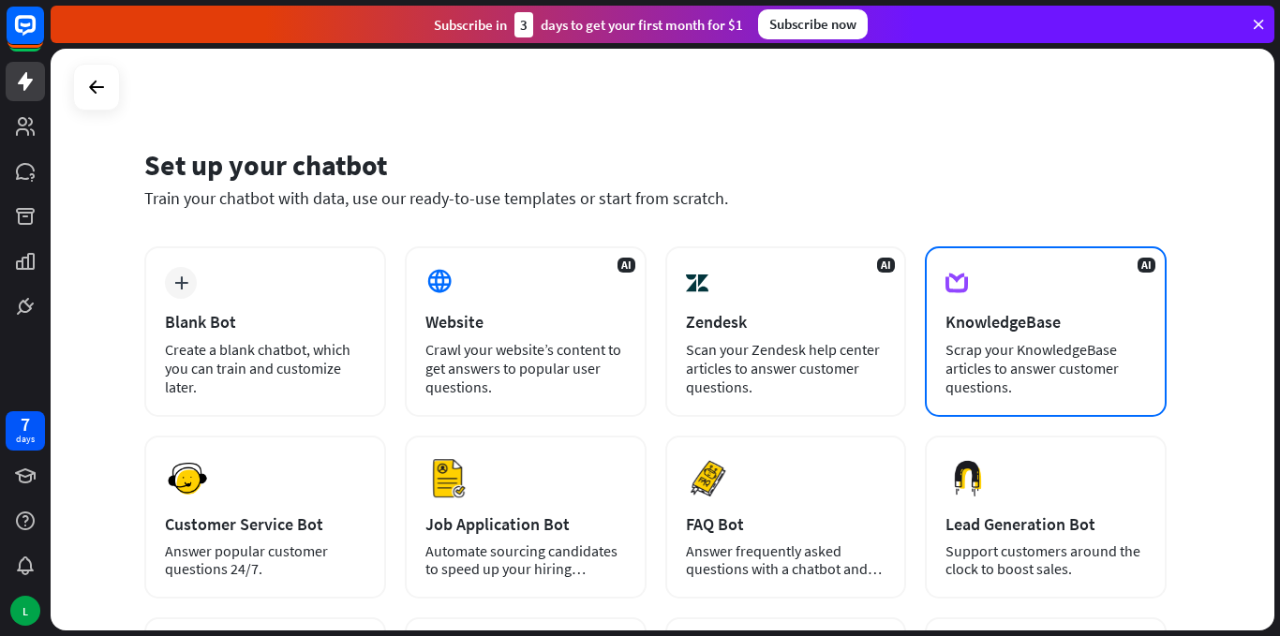
click at [970, 368] on div "Scrap your KnowledgeBase articles to answer customer questions." at bounding box center [1045, 368] width 200 height 56
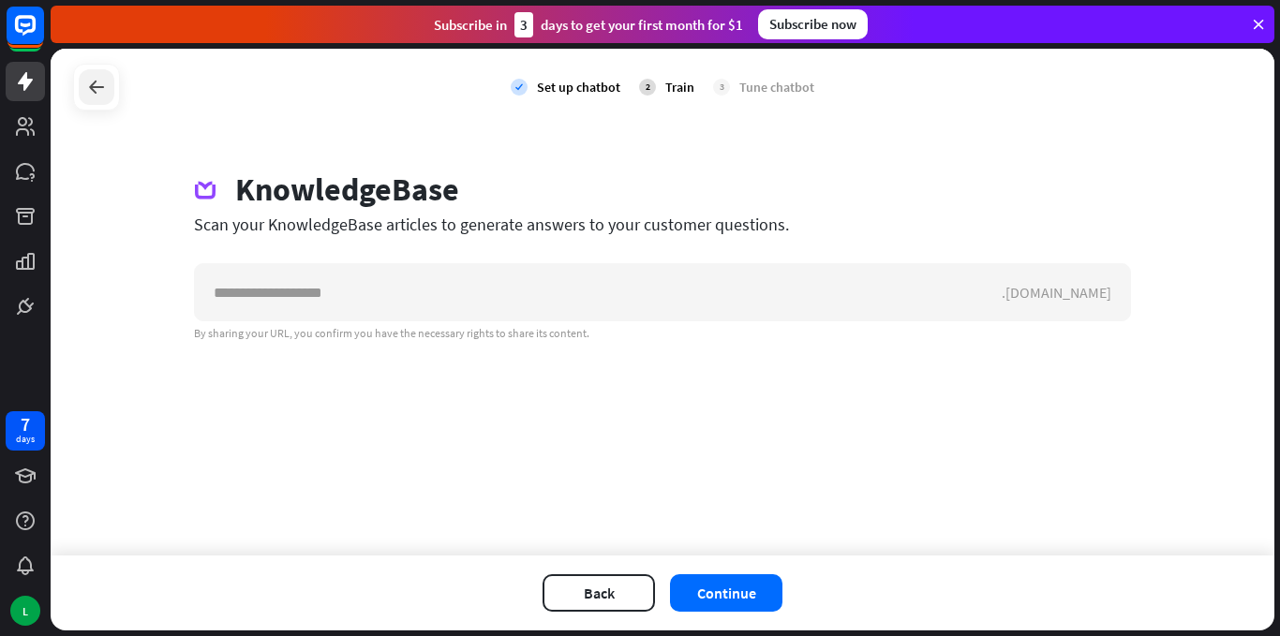
click at [100, 86] on icon at bounding box center [96, 87] width 22 height 22
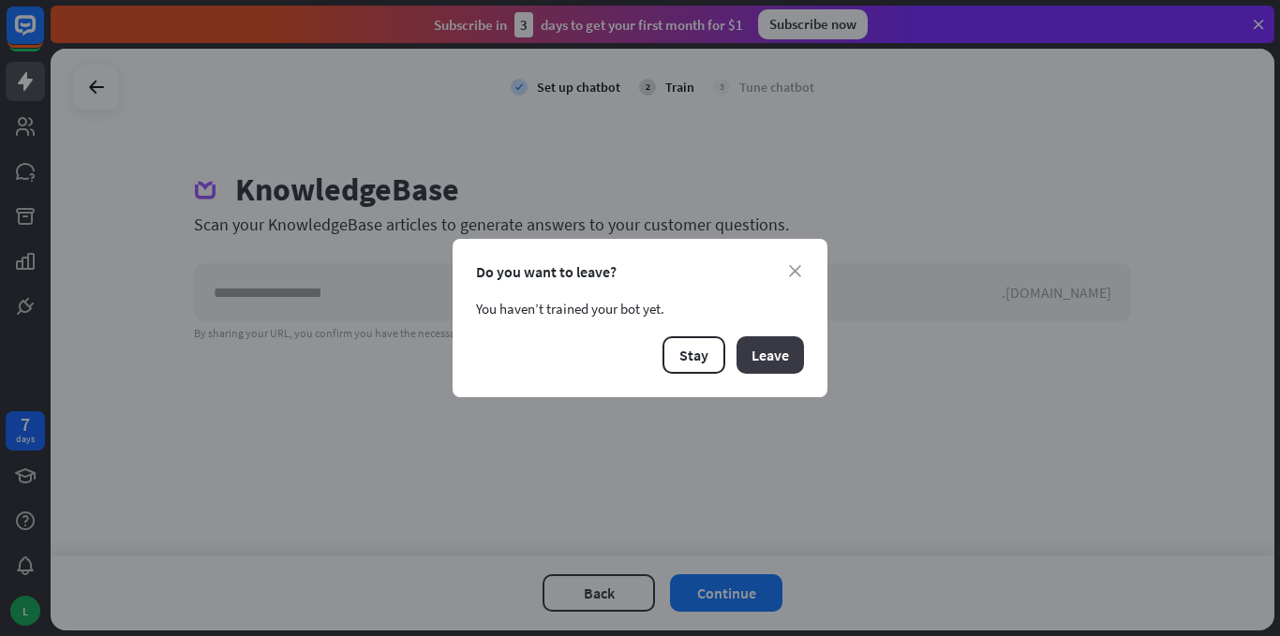
click at [777, 361] on button "Leave" at bounding box center [769, 354] width 67 height 37
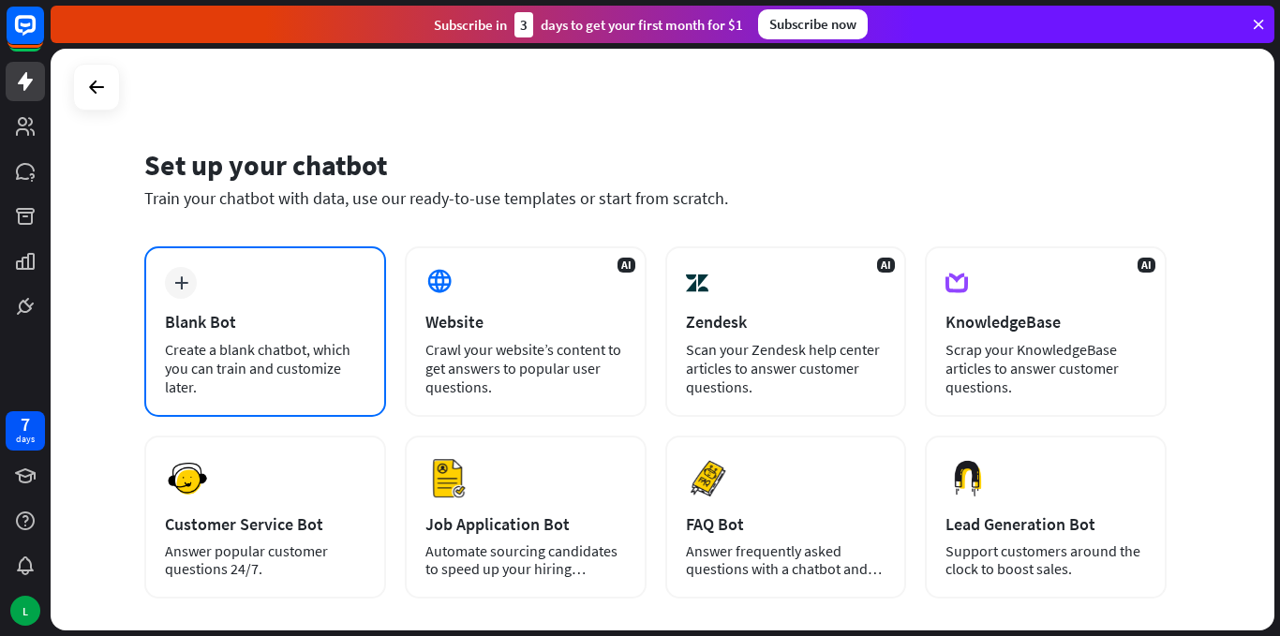
click at [206, 348] on div "Create a blank chatbot, which you can train and customize later." at bounding box center [265, 368] width 200 height 56
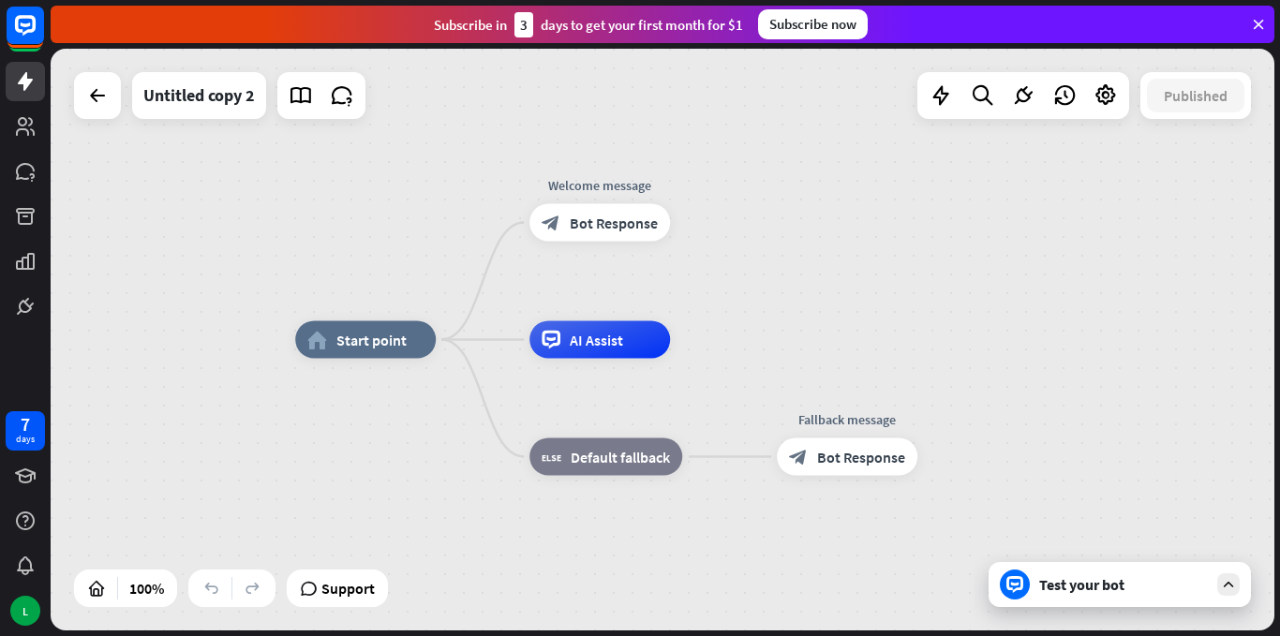
click at [1073, 586] on div "Test your bot" at bounding box center [1123, 584] width 169 height 19
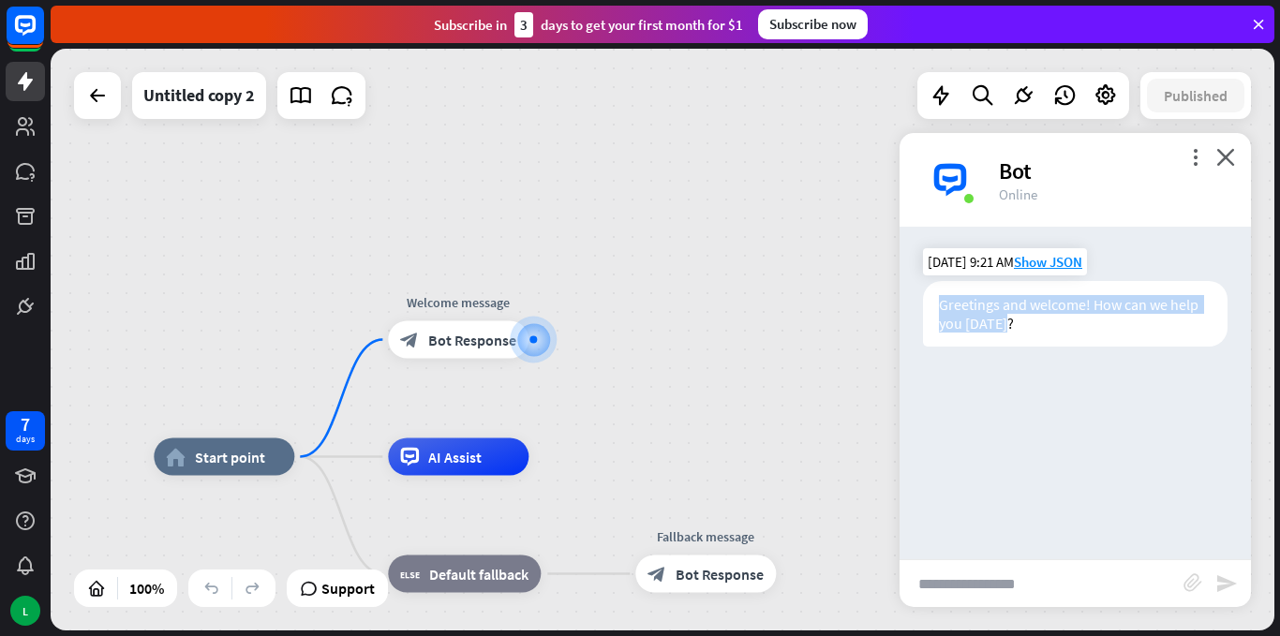
drag, startPoint x: 940, startPoint y: 307, endPoint x: 1028, endPoint y: 336, distance: 92.7
click at [1028, 336] on div "Greetings and welcome! How can we help you [DATE]?" at bounding box center [1075, 314] width 304 height 66
click at [497, 304] on icon "more_horiz" at bounding box center [497, 297] width 15 height 14
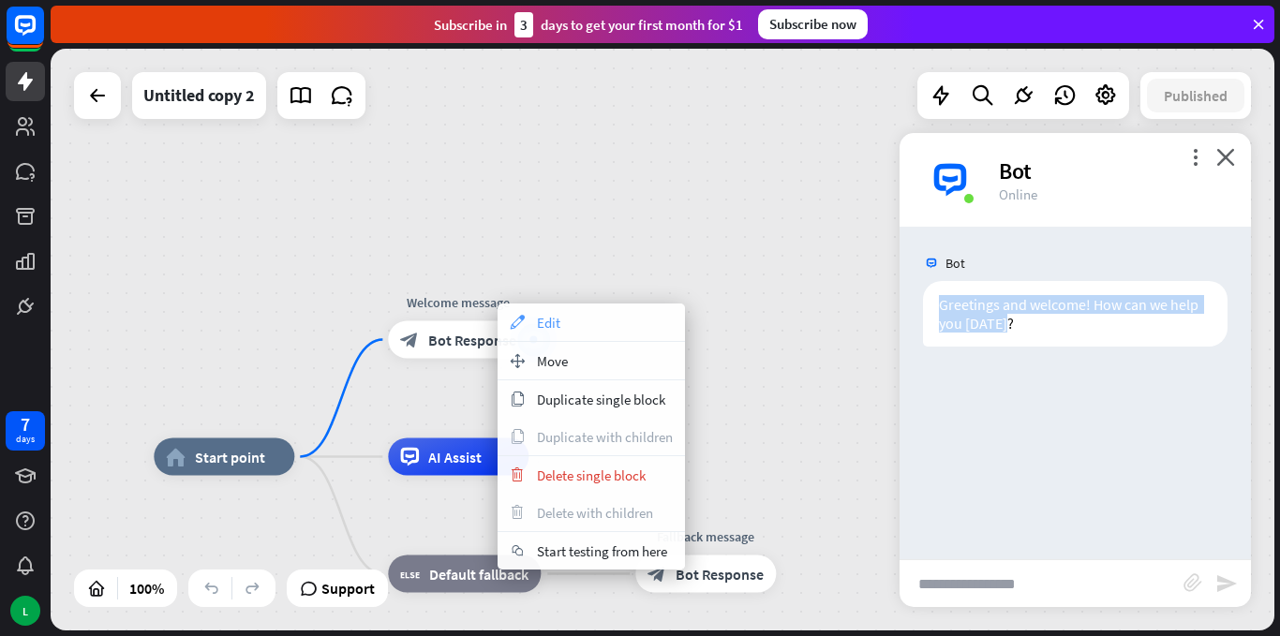
click at [596, 326] on div "appearance Edit" at bounding box center [590, 322] width 187 height 37
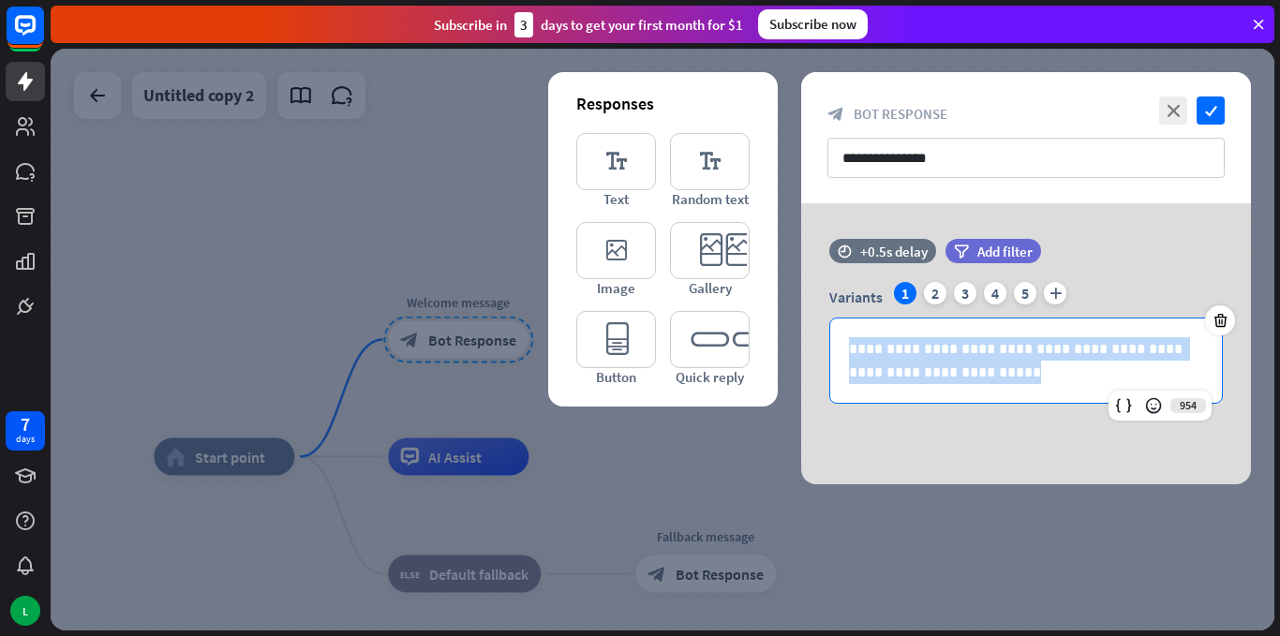
drag, startPoint x: 984, startPoint y: 376, endPoint x: 785, endPoint y: 334, distance: 203.0
click at [785, 334] on div "**********" at bounding box center [1026, 343] width 497 height 281
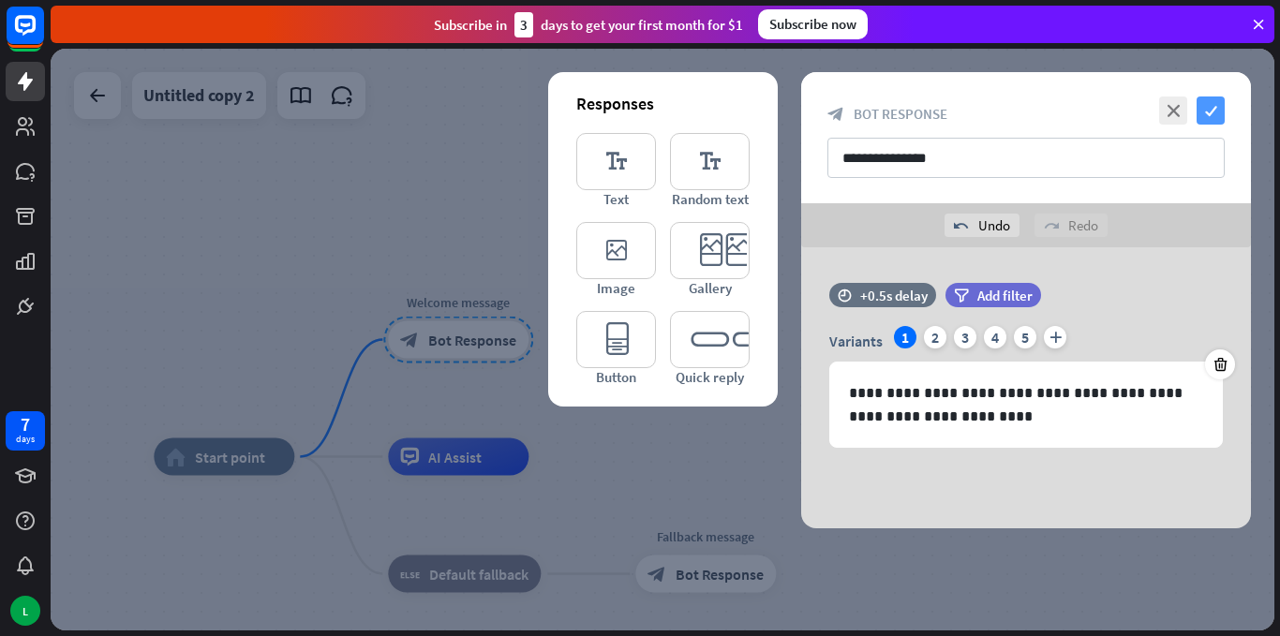
click at [1215, 109] on icon "check" at bounding box center [1210, 111] width 28 height 28
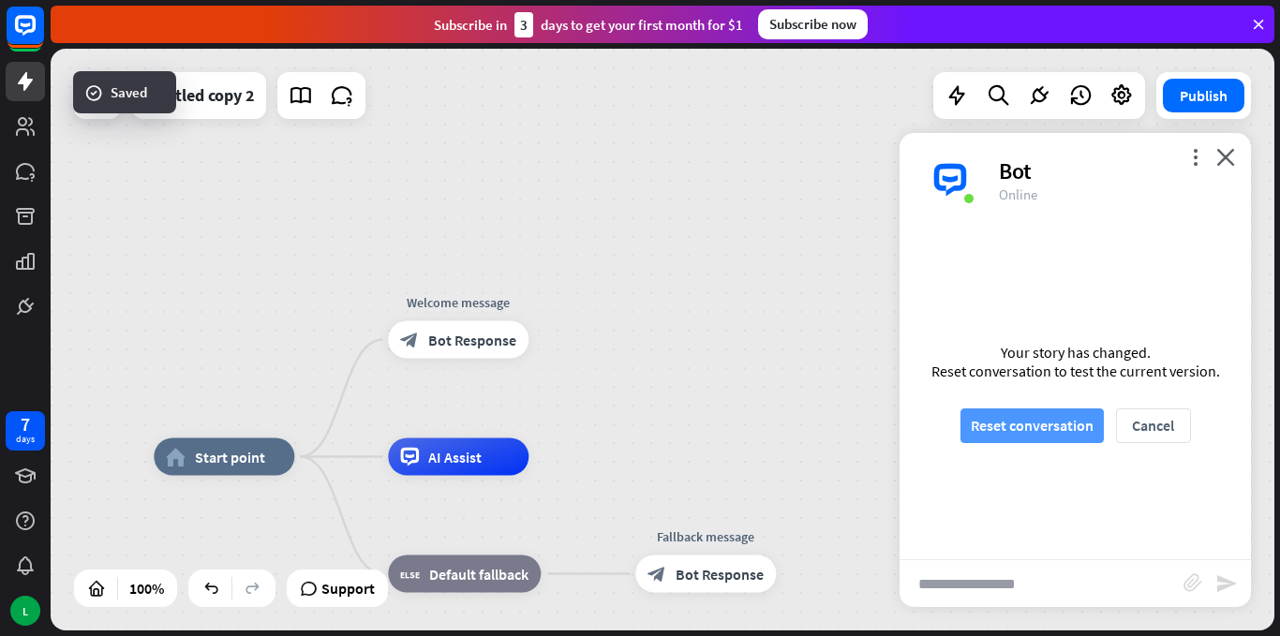
click at [1027, 430] on button "Reset conversation" at bounding box center [1031, 425] width 143 height 35
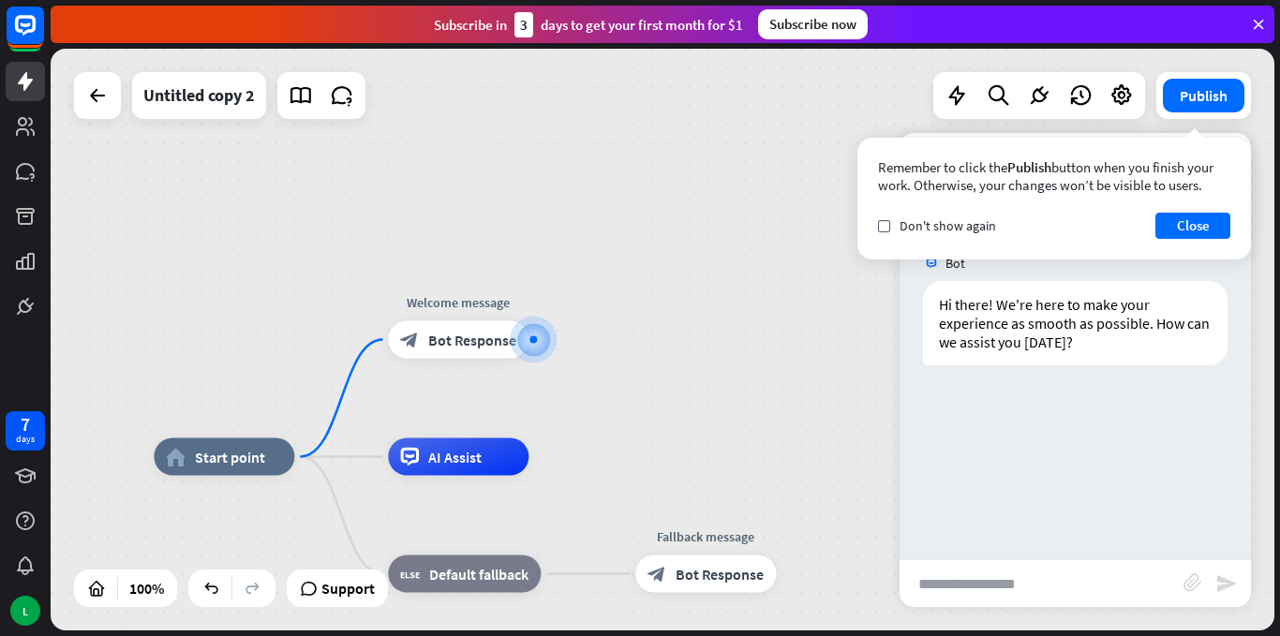
click at [1210, 208] on div "Remember to click the Publish button when you finish your work. Otherwise, your…" at bounding box center [1053, 199] width 393 height 122
click at [1206, 230] on button "Close" at bounding box center [1192, 226] width 75 height 26
